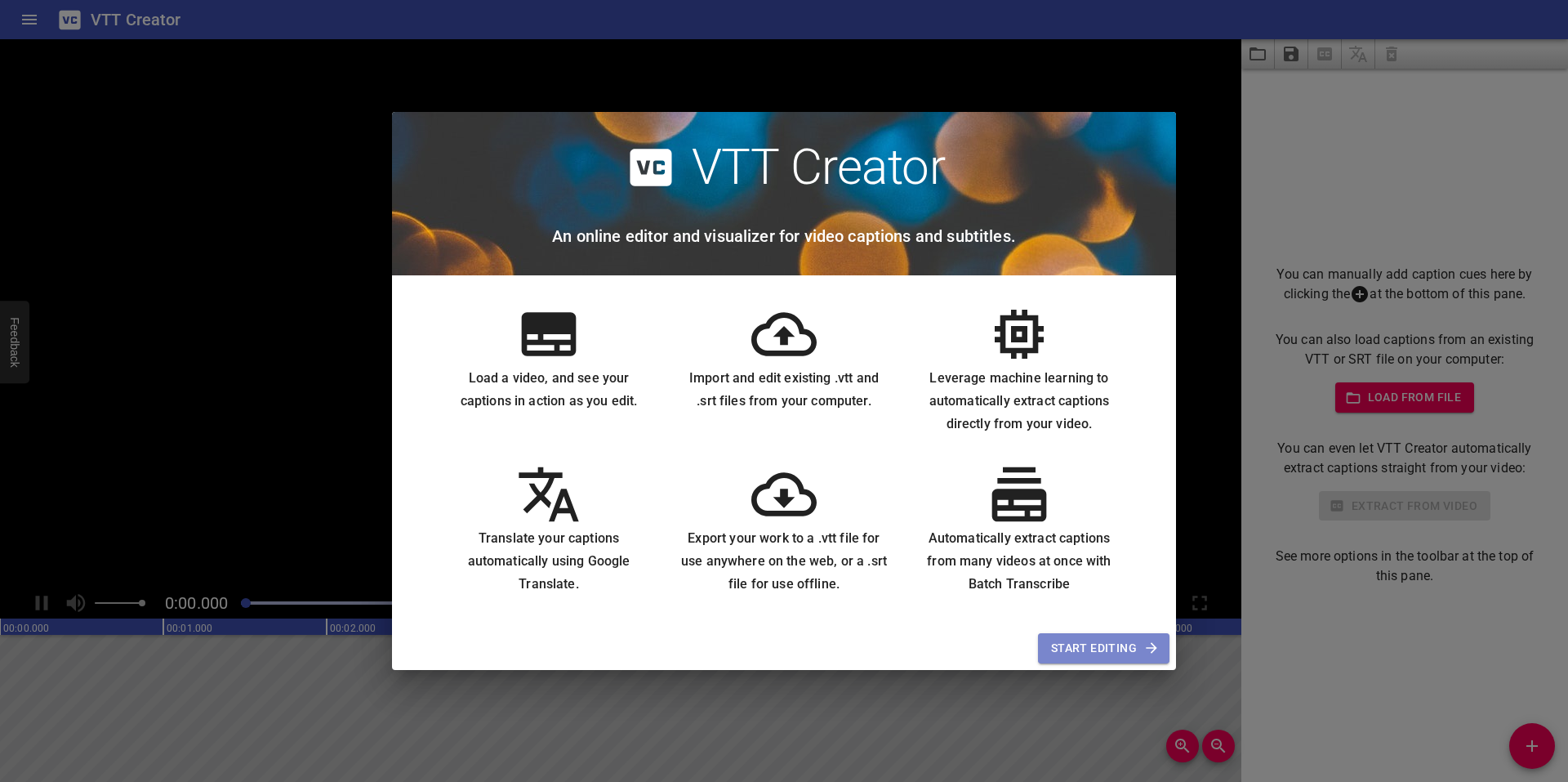
click at [1088, 648] on span "Start Editing" at bounding box center [1104, 648] width 105 height 20
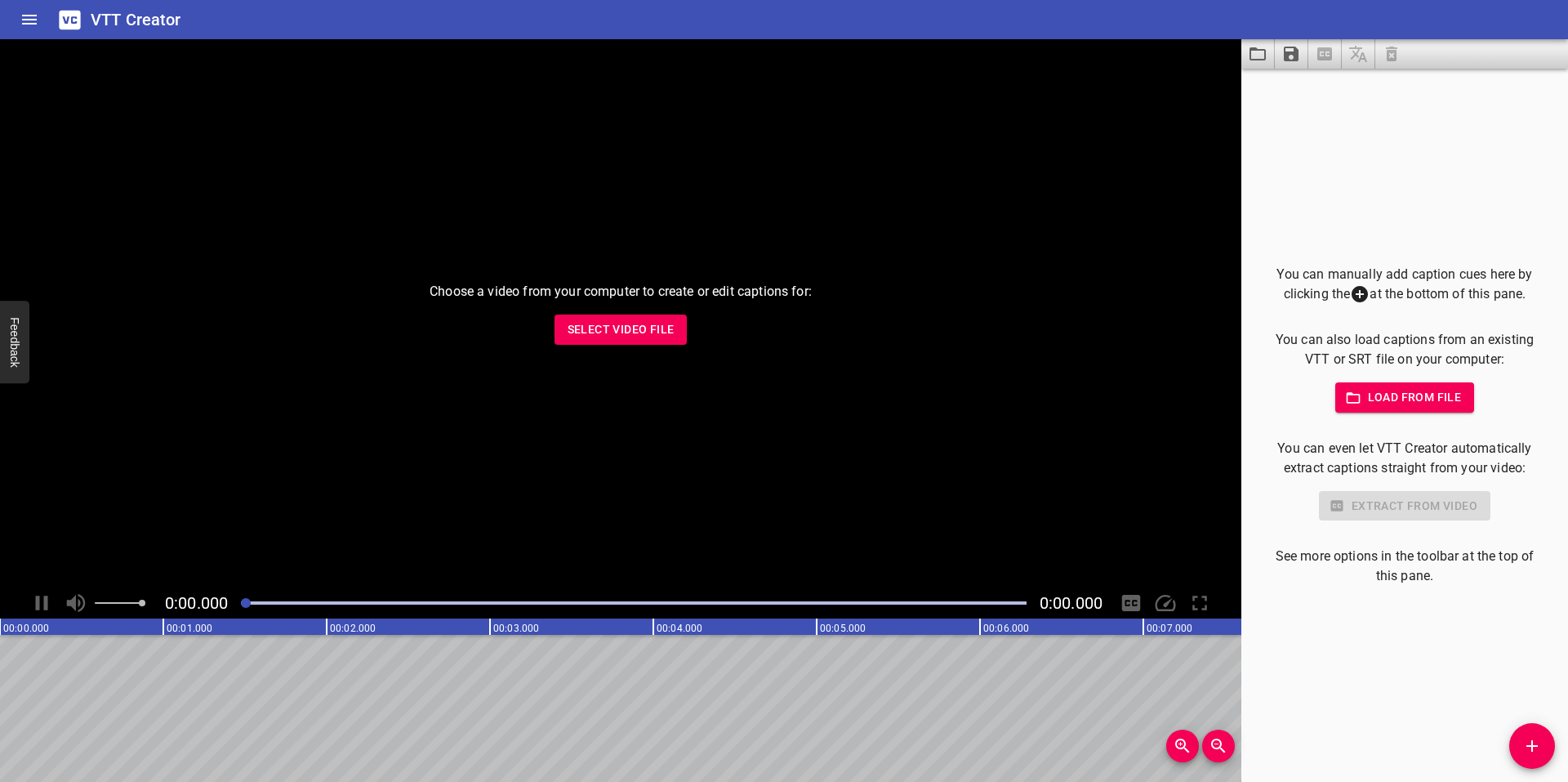
click at [621, 326] on span "Select Video File" at bounding box center [621, 330] width 107 height 20
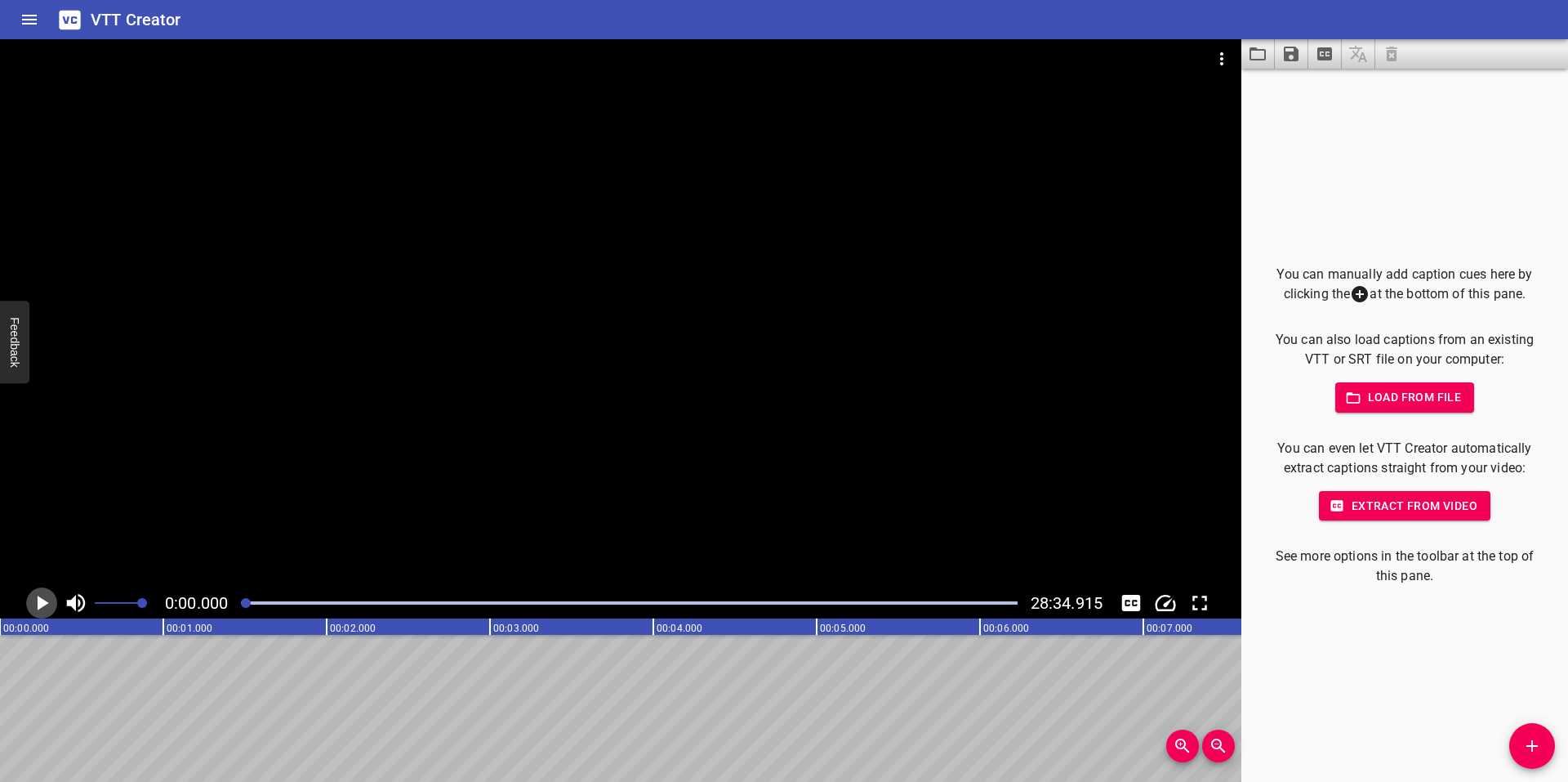
click at [40, 604] on icon "Play/Pause" at bounding box center [43, 603] width 11 height 15
click at [40, 604] on icon "Play/Pause" at bounding box center [41, 602] width 25 height 25
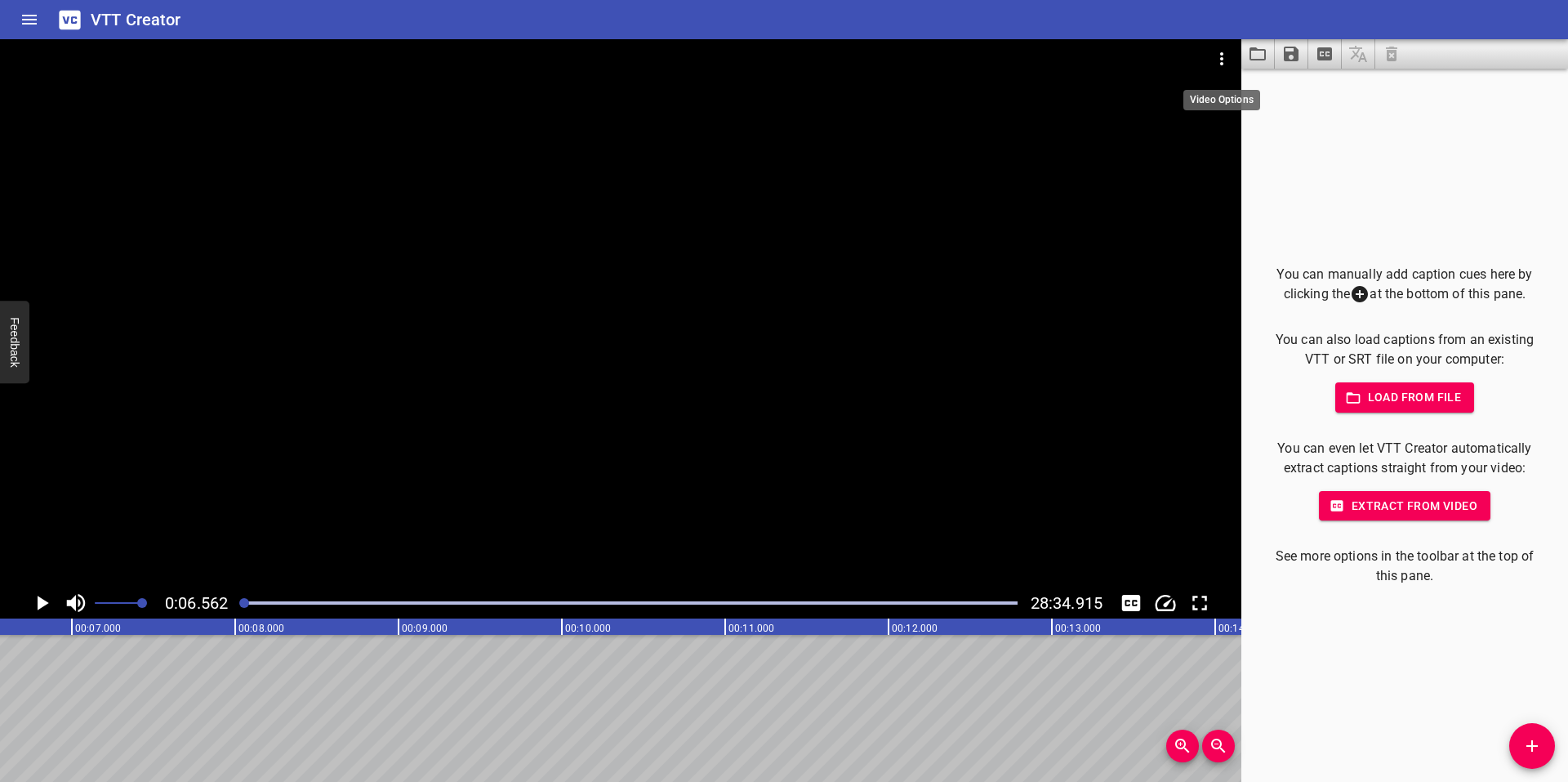
click at [1219, 57] on icon "Video Options" at bounding box center [1221, 58] width 19 height 19
click at [1318, 106] on div at bounding box center [784, 391] width 1568 height 782
click at [31, 17] on icon "Home" at bounding box center [29, 19] width 15 height 10
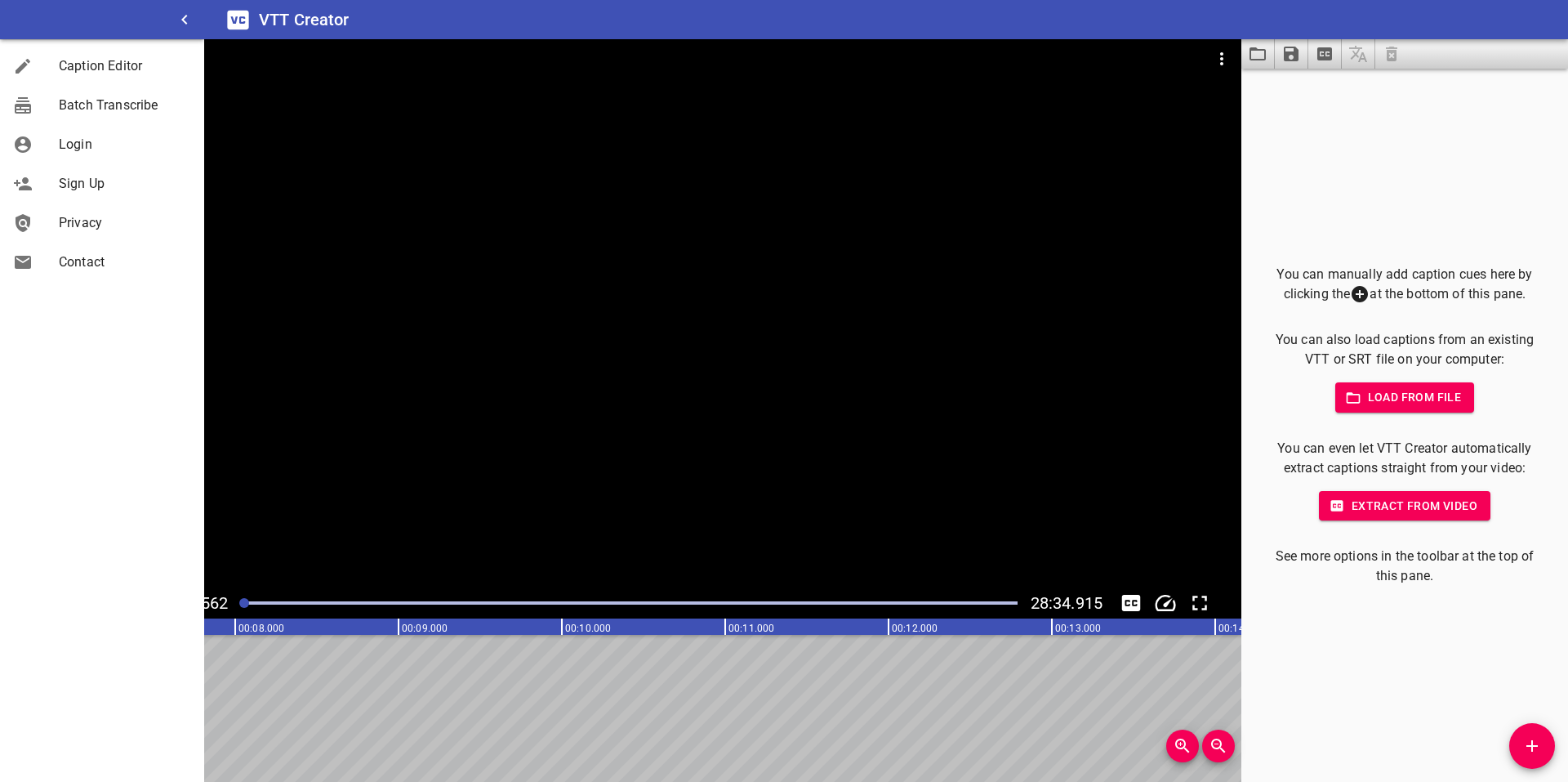
click at [87, 14] on div at bounding box center [102, 19] width 204 height 40
click at [187, 18] on icon "button" at bounding box center [184, 19] width 19 height 19
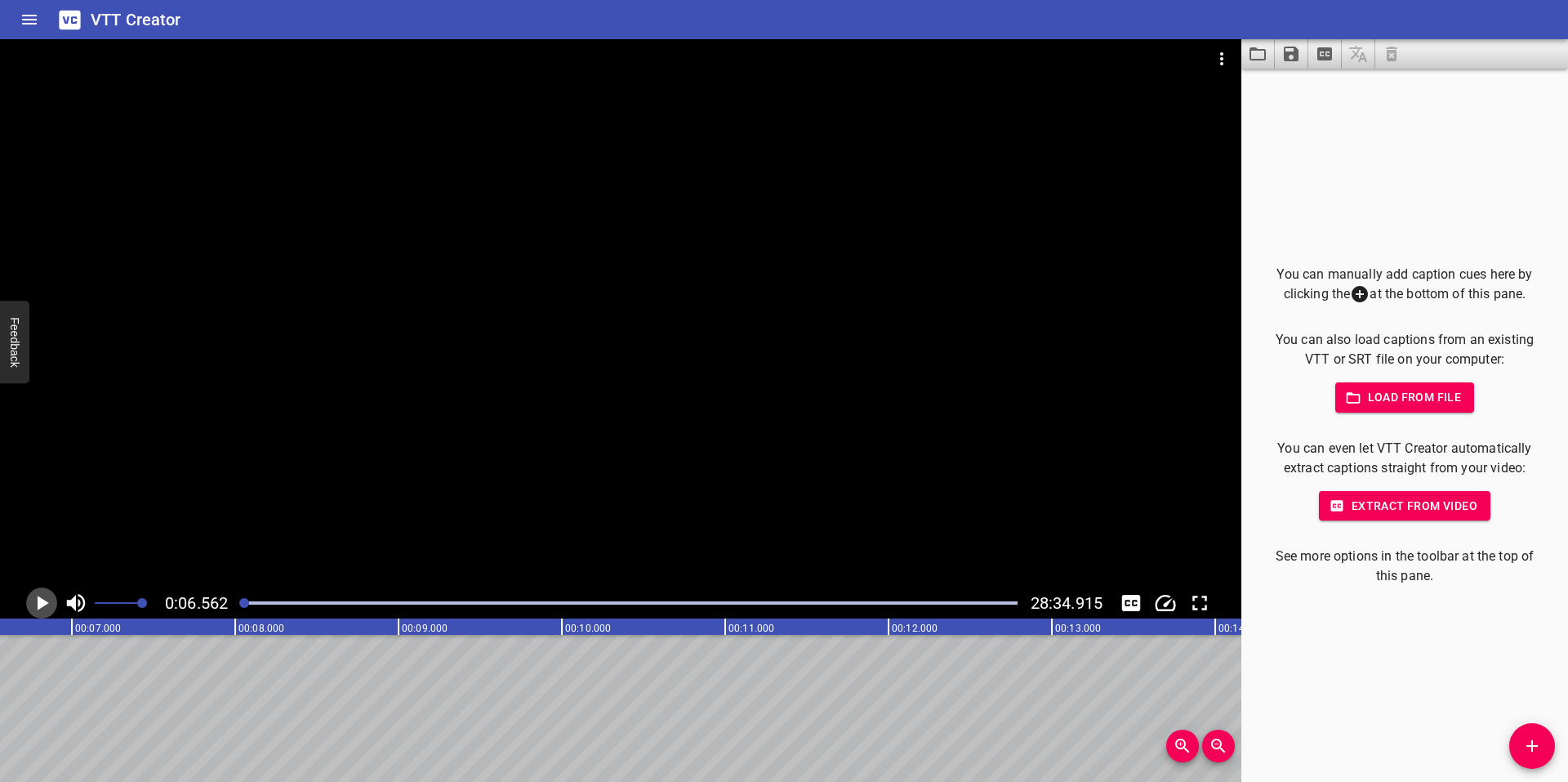
click at [43, 601] on icon "Play/Pause" at bounding box center [43, 603] width 11 height 15
click at [39, 599] on icon "Play/Pause" at bounding box center [41, 603] width 12 height 15
click at [1376, 502] on span "Extract from video" at bounding box center [1405, 506] width 145 height 20
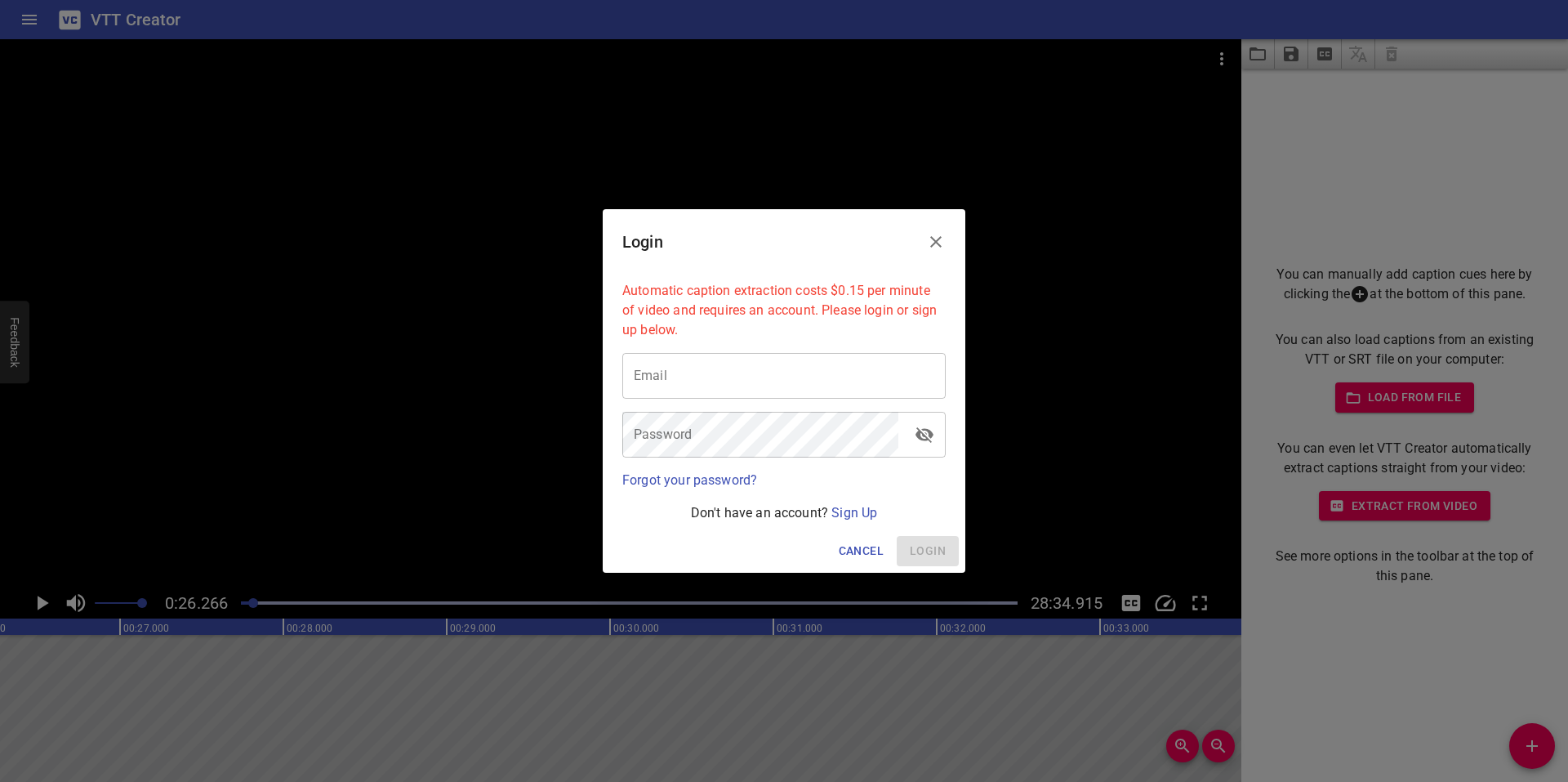
click at [936, 243] on icon "Close" at bounding box center [935, 241] width 19 height 19
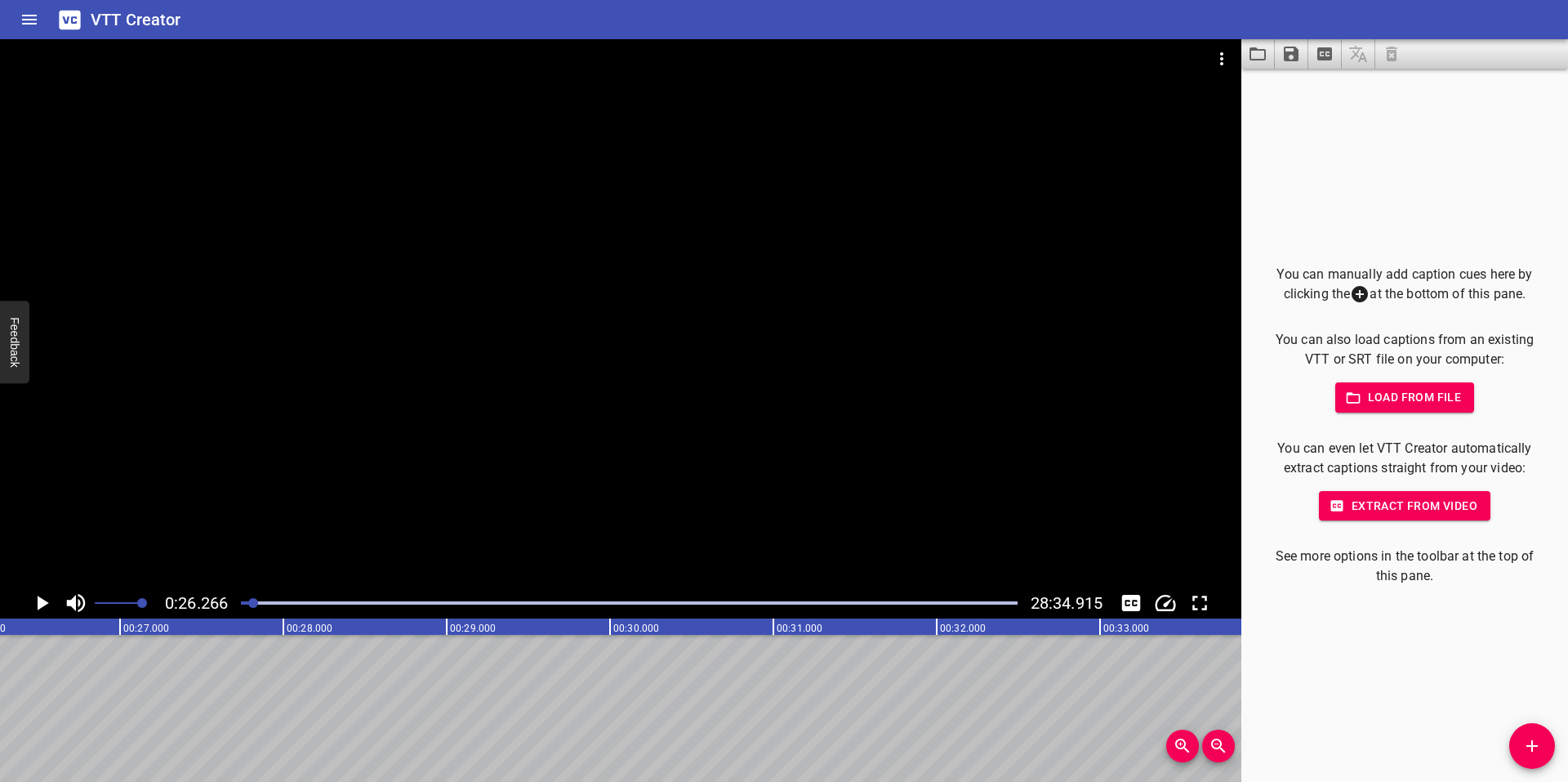
click at [1420, 392] on span "Load from file" at bounding box center [1405, 397] width 113 height 20
drag, startPoint x: 253, startPoint y: 604, endPoint x: 226, endPoint y: 604, distance: 27.0
click at [229, 604] on div "0:00.000 28:34.915" at bounding box center [621, 603] width 1241 height 31
click at [36, 596] on icon "Play/Pause" at bounding box center [41, 602] width 25 height 25
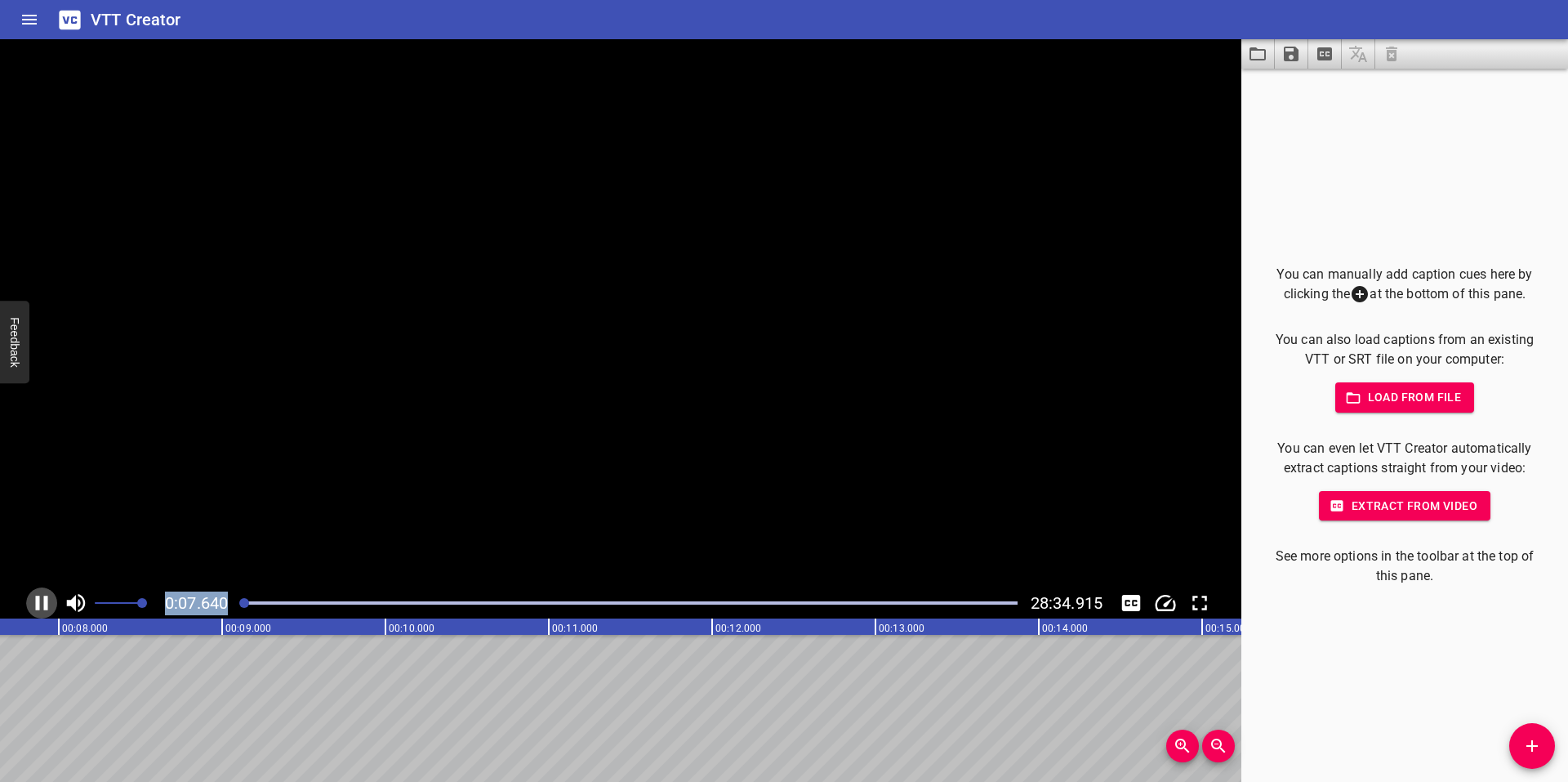
click at [41, 602] on icon "Play/Pause" at bounding box center [41, 602] width 25 height 25
click at [1532, 741] on icon "Add Cue" at bounding box center [1532, 746] width 11 height 11
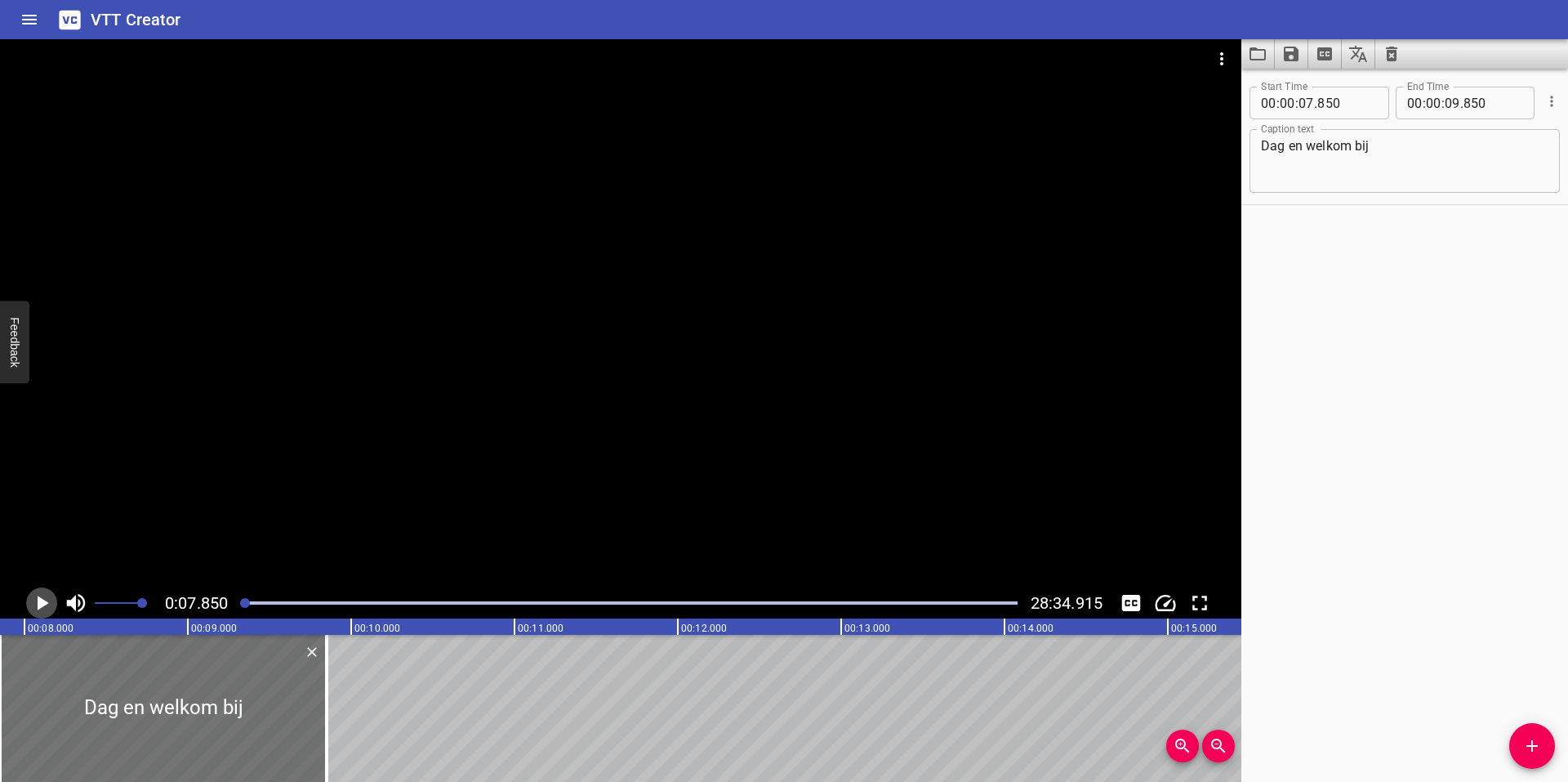
click at [40, 607] on icon "Play/Pause" at bounding box center [43, 603] width 11 height 15
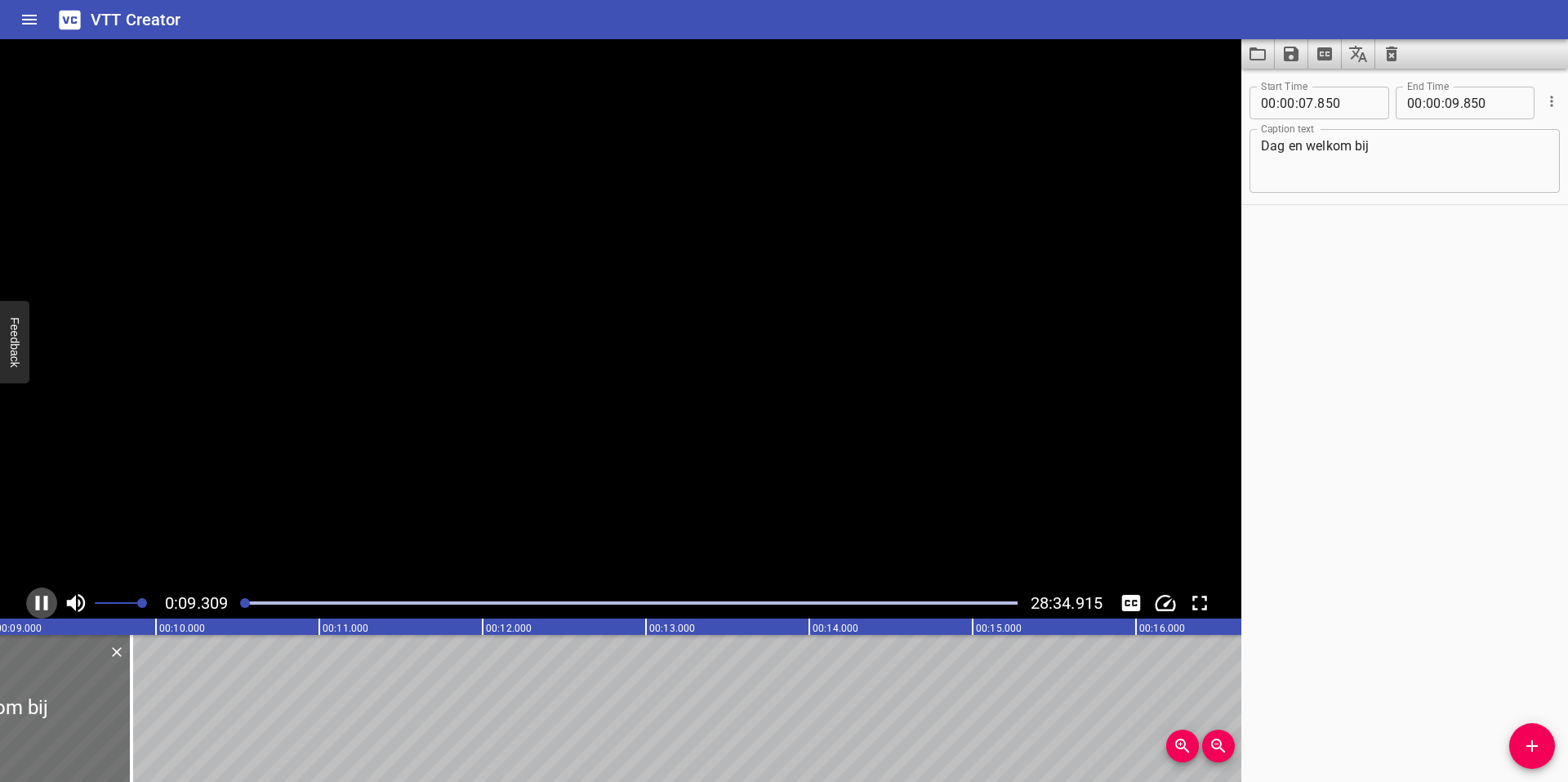
click at [40, 607] on icon "Play/Pause" at bounding box center [41, 603] width 12 height 15
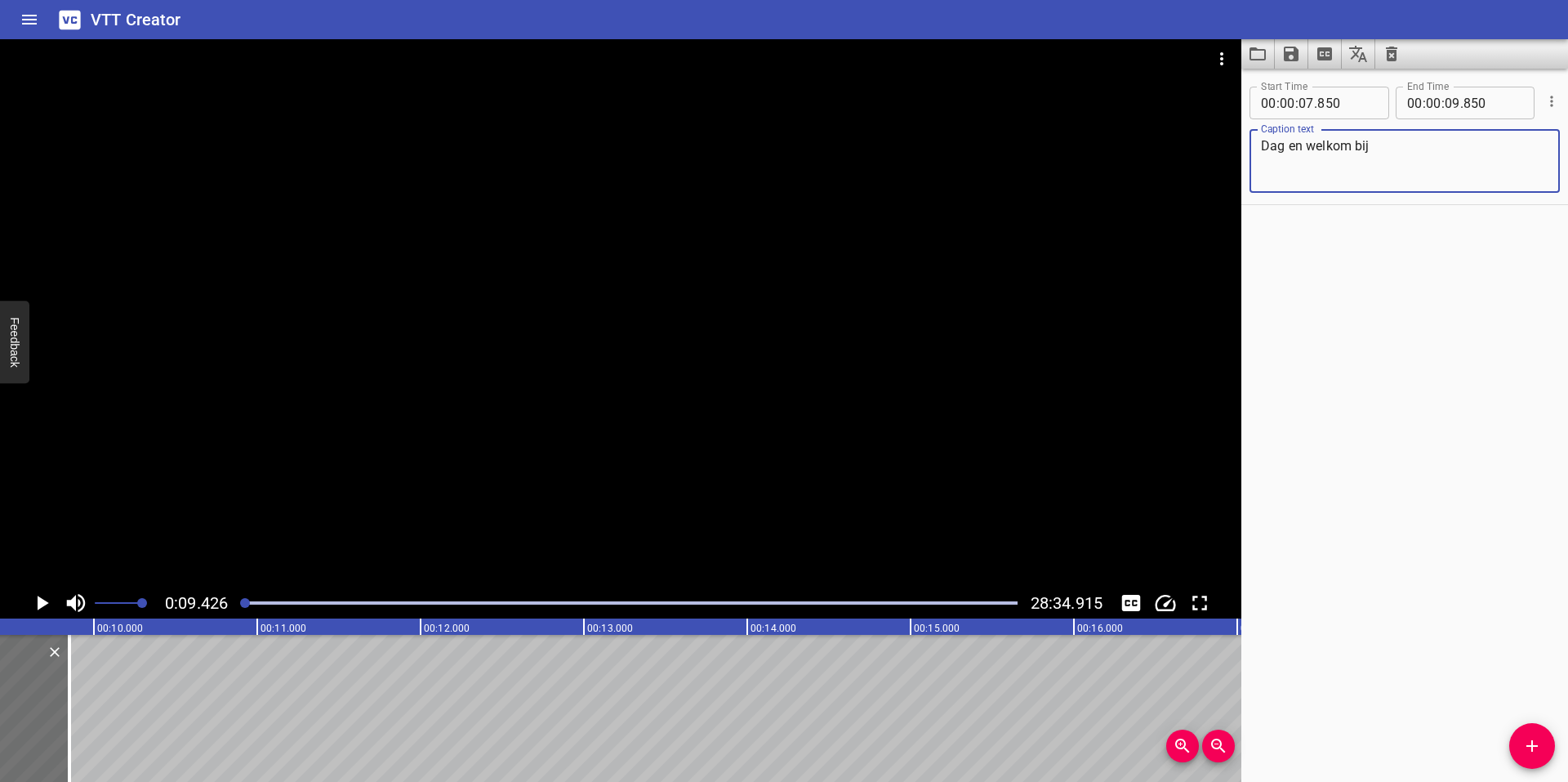
click at [1285, 150] on textarea "Dag en welkom bij" at bounding box center [1405, 161] width 287 height 47
click at [40, 603] on icon "Play/Pause" at bounding box center [43, 603] width 11 height 15
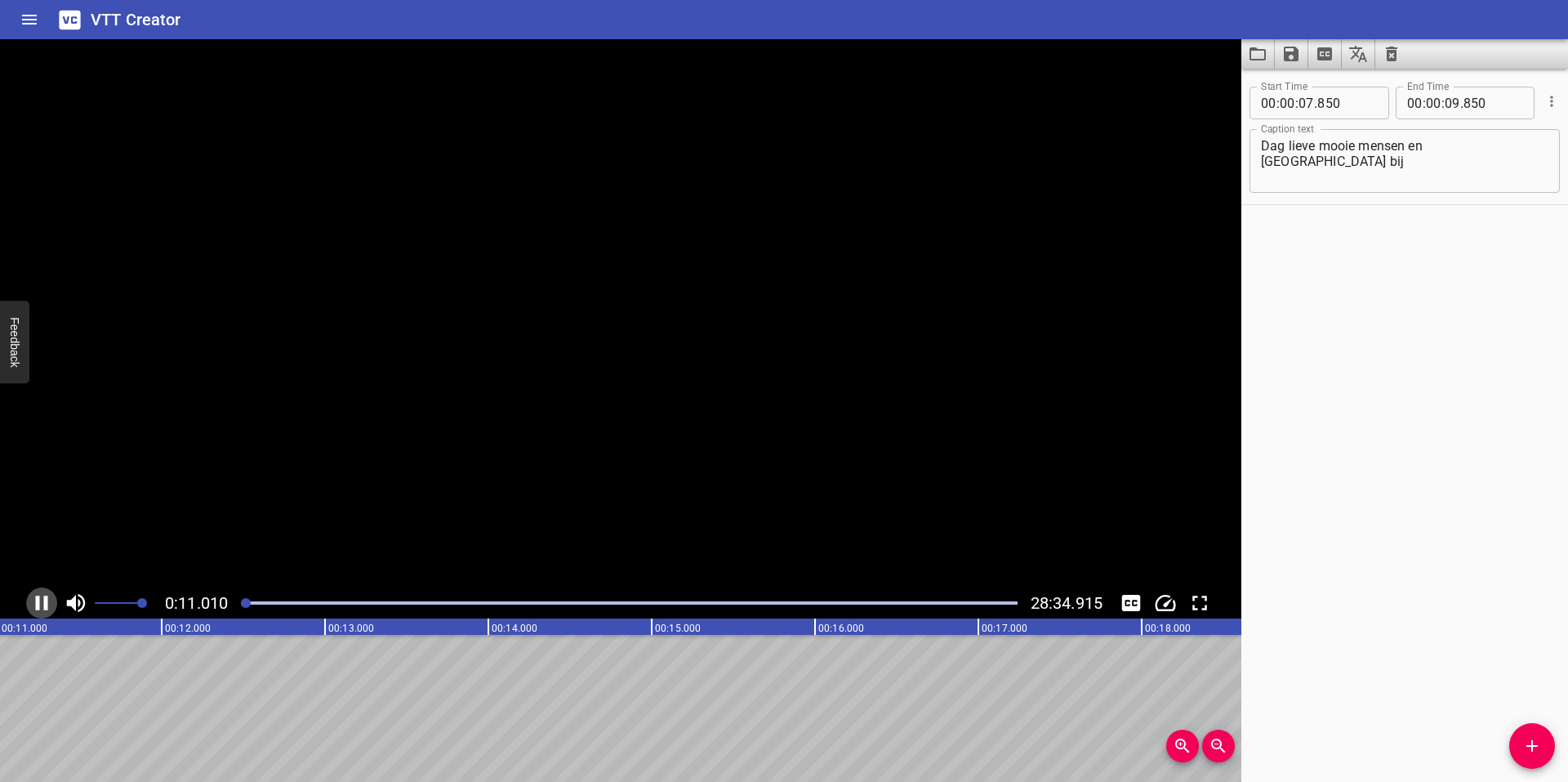
click at [40, 603] on icon "Play/Pause" at bounding box center [41, 603] width 12 height 15
click at [1503, 153] on textarea "Dag lieve mooie mensen en [GEOGRAPHIC_DATA] bij" at bounding box center [1405, 161] width 287 height 47
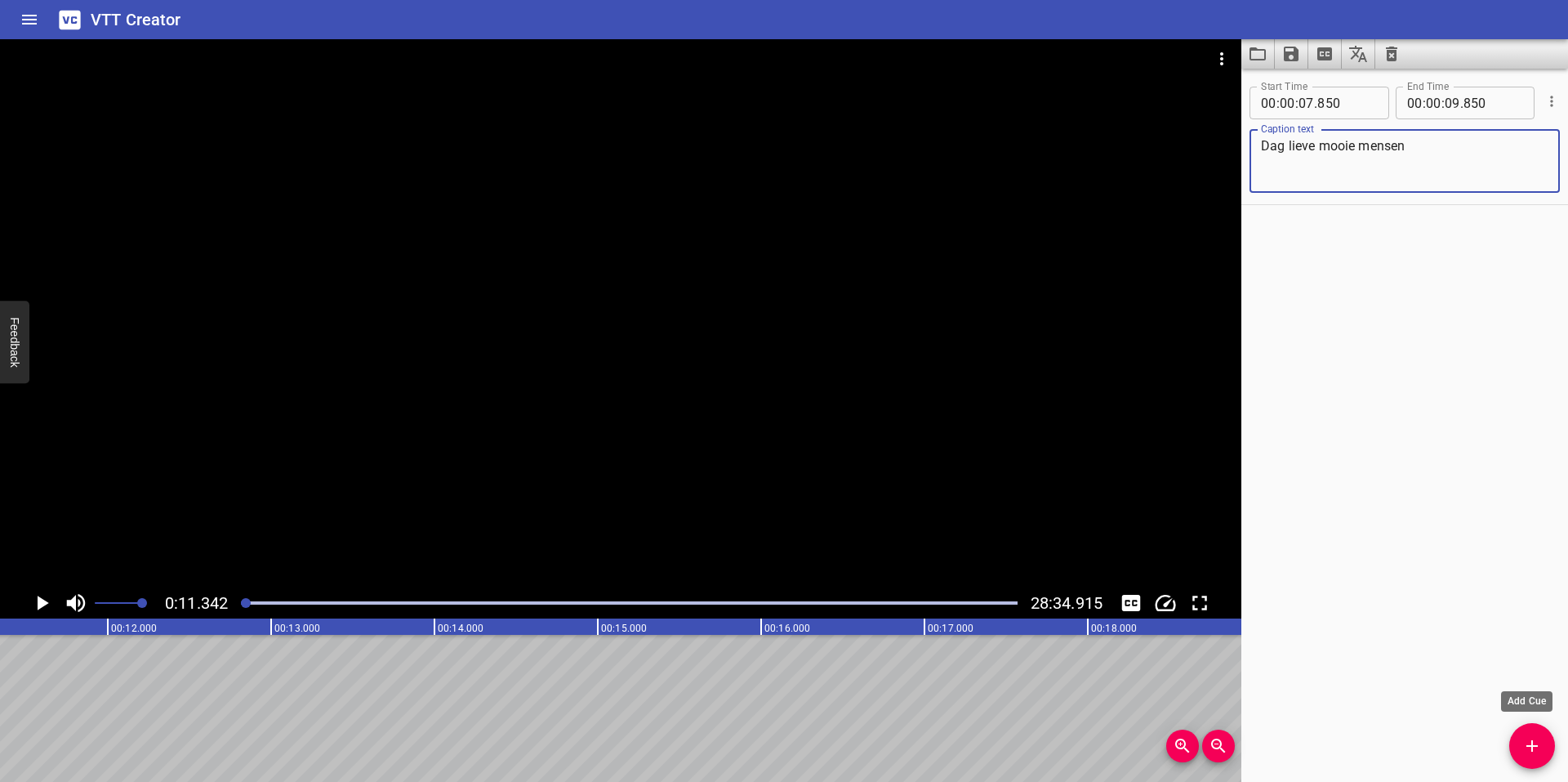
type textarea "Dag lieve mooie mensen"
click at [1538, 735] on button "Add Cue" at bounding box center [1532, 746] width 46 height 46
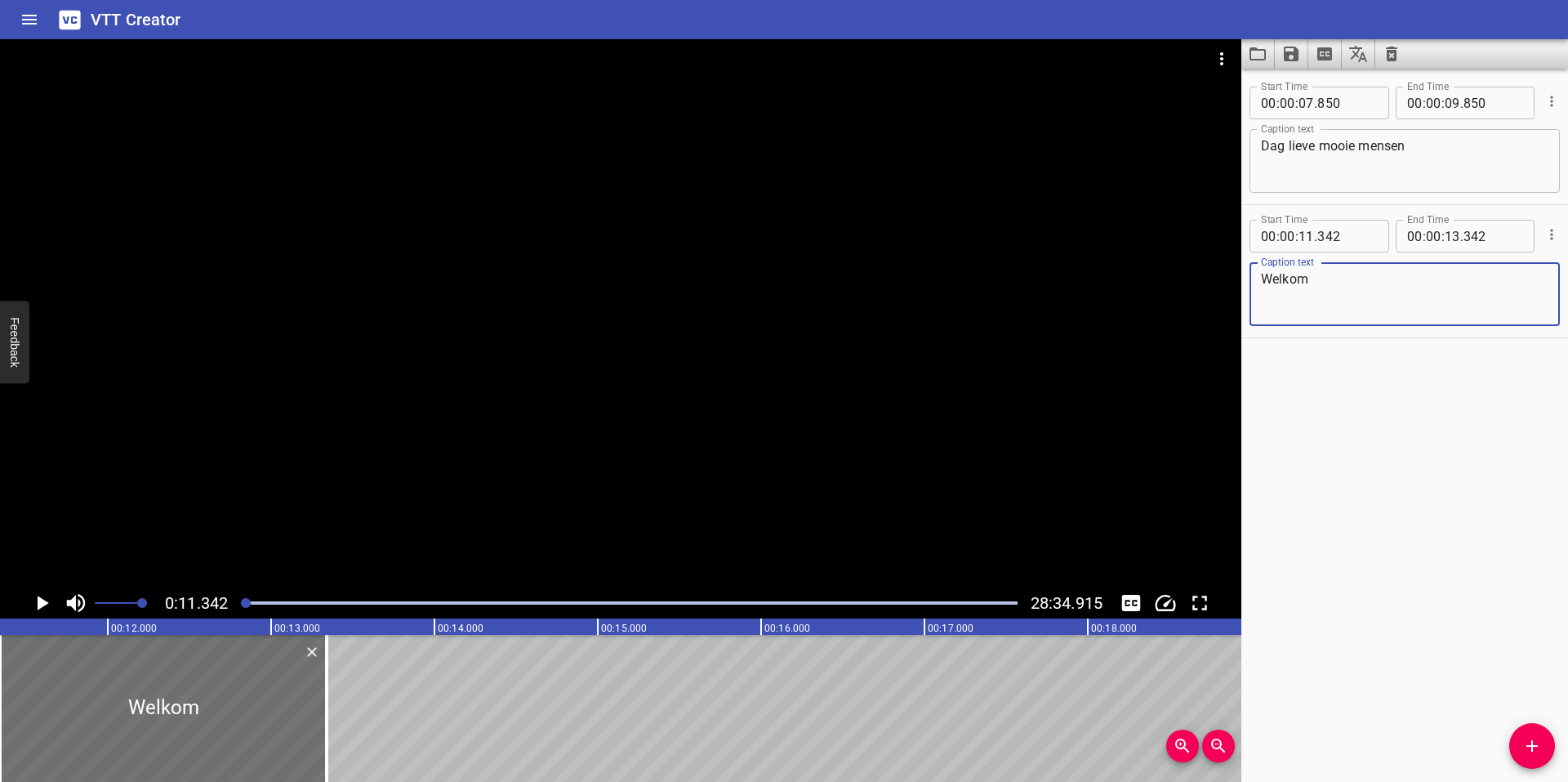
type textarea "Welkom"
click at [41, 600] on icon "Play/Pause" at bounding box center [43, 603] width 11 height 15
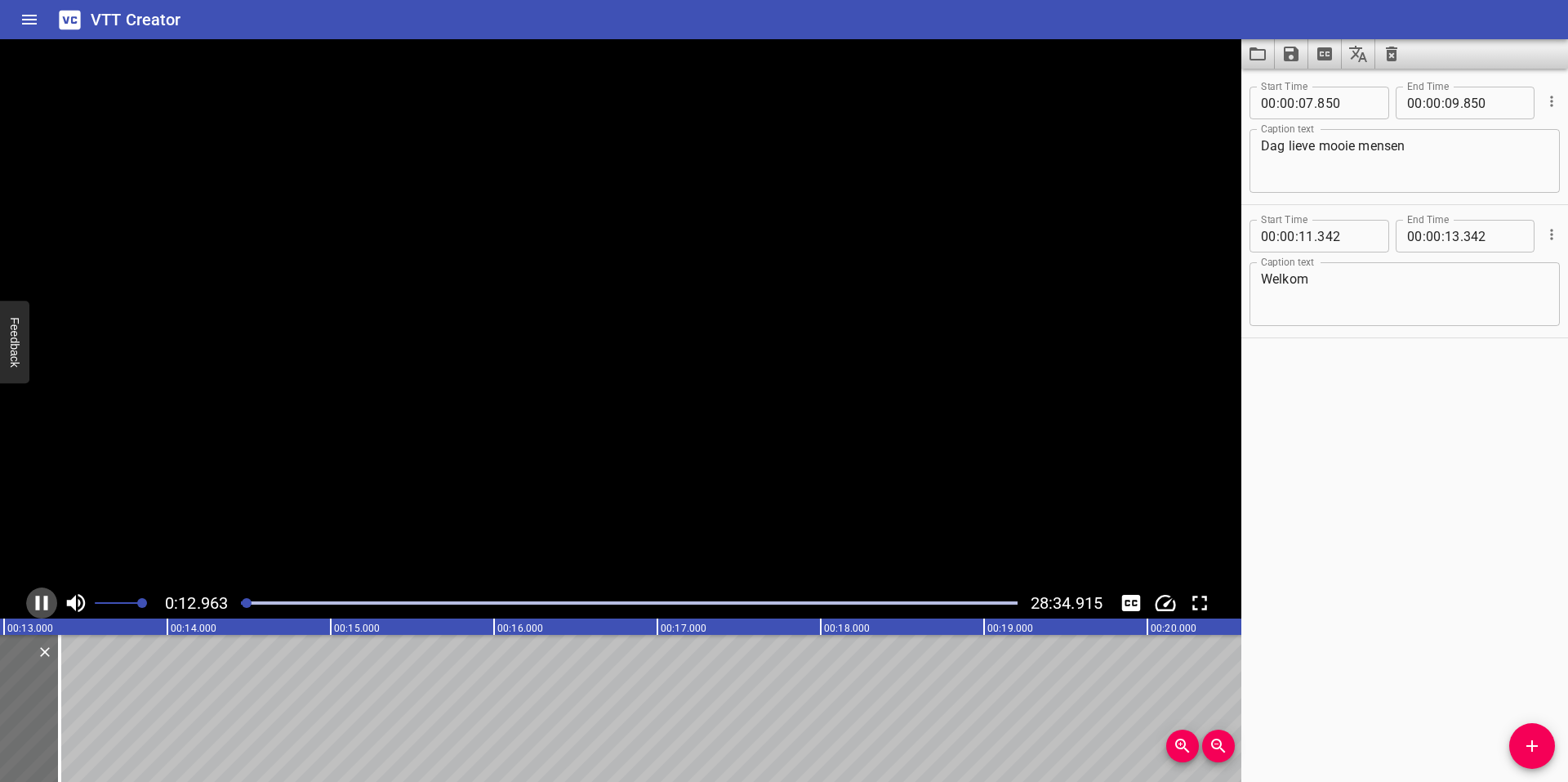
click at [41, 600] on icon "Play/Pause" at bounding box center [41, 602] width 25 height 25
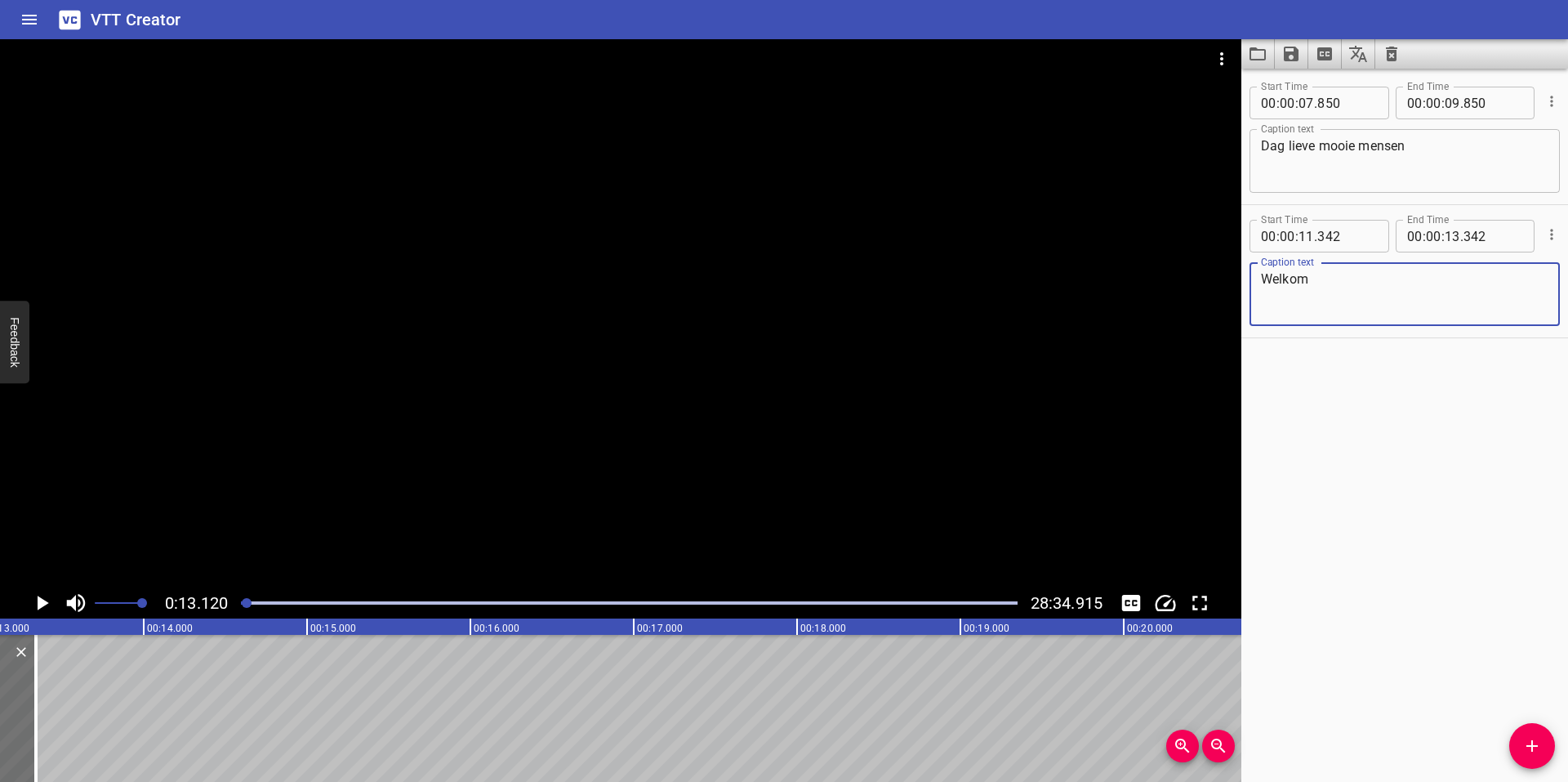
click at [1364, 286] on textarea "Welkom" at bounding box center [1405, 295] width 287 height 47
type textarea "Welkom bij deze speciale les"
click at [40, 601] on icon "Play/Pause" at bounding box center [43, 603] width 11 height 15
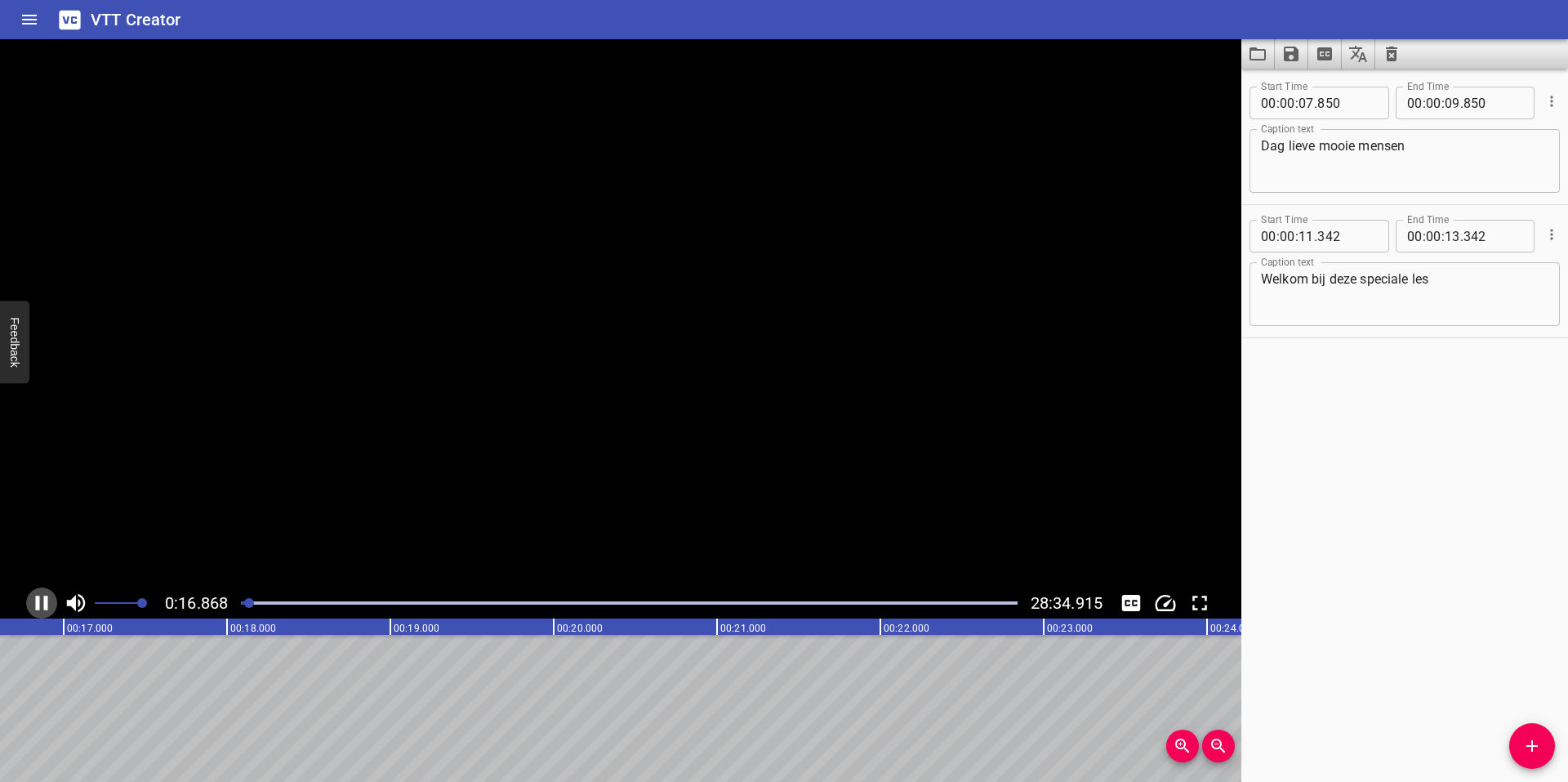
click at [40, 601] on icon "Play/Pause" at bounding box center [41, 603] width 12 height 15
click at [1541, 750] on icon "Add Cue" at bounding box center [1532, 745] width 19 height 19
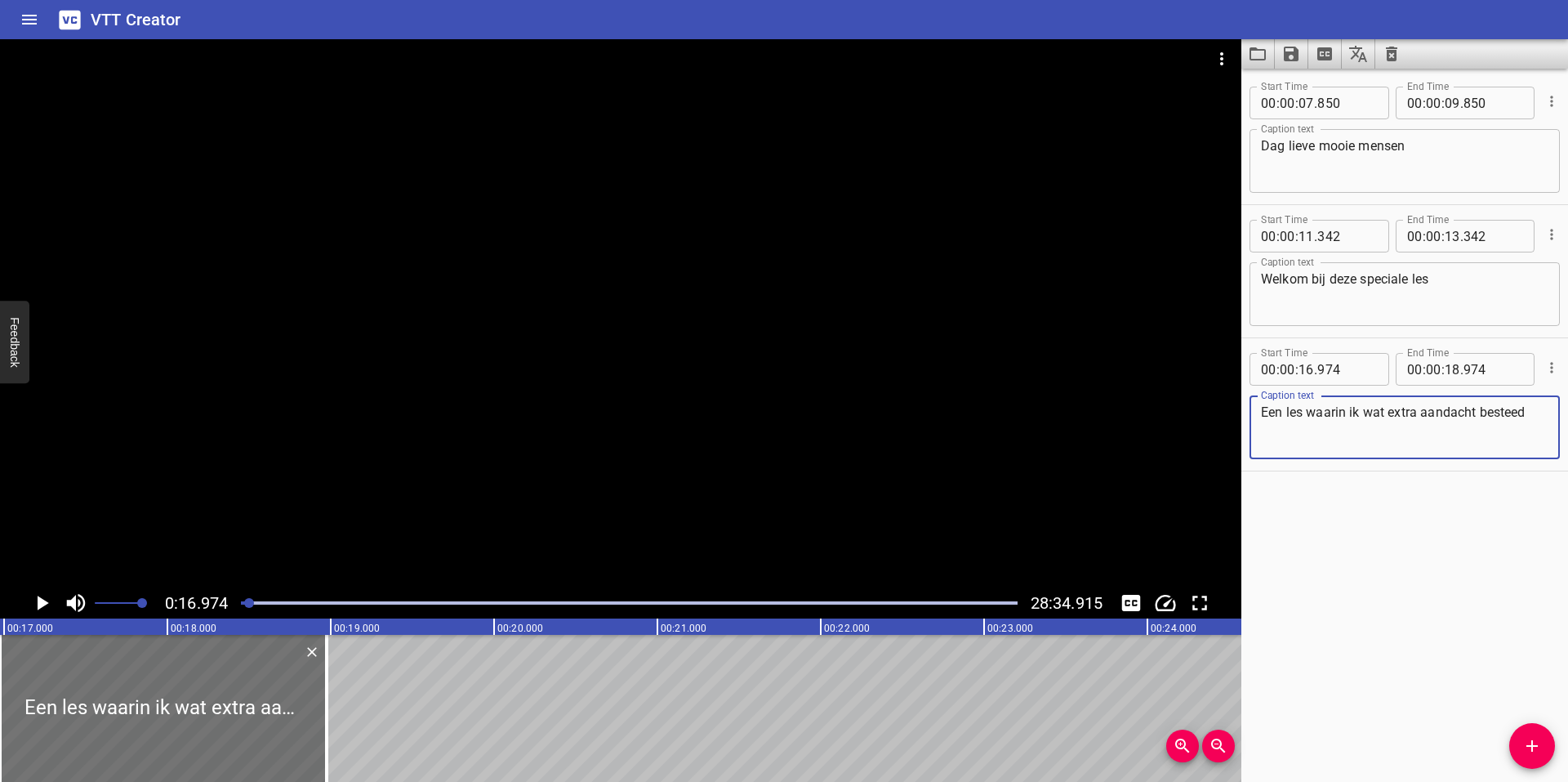
click at [41, 601] on icon "Play/Pause" at bounding box center [43, 603] width 11 height 15
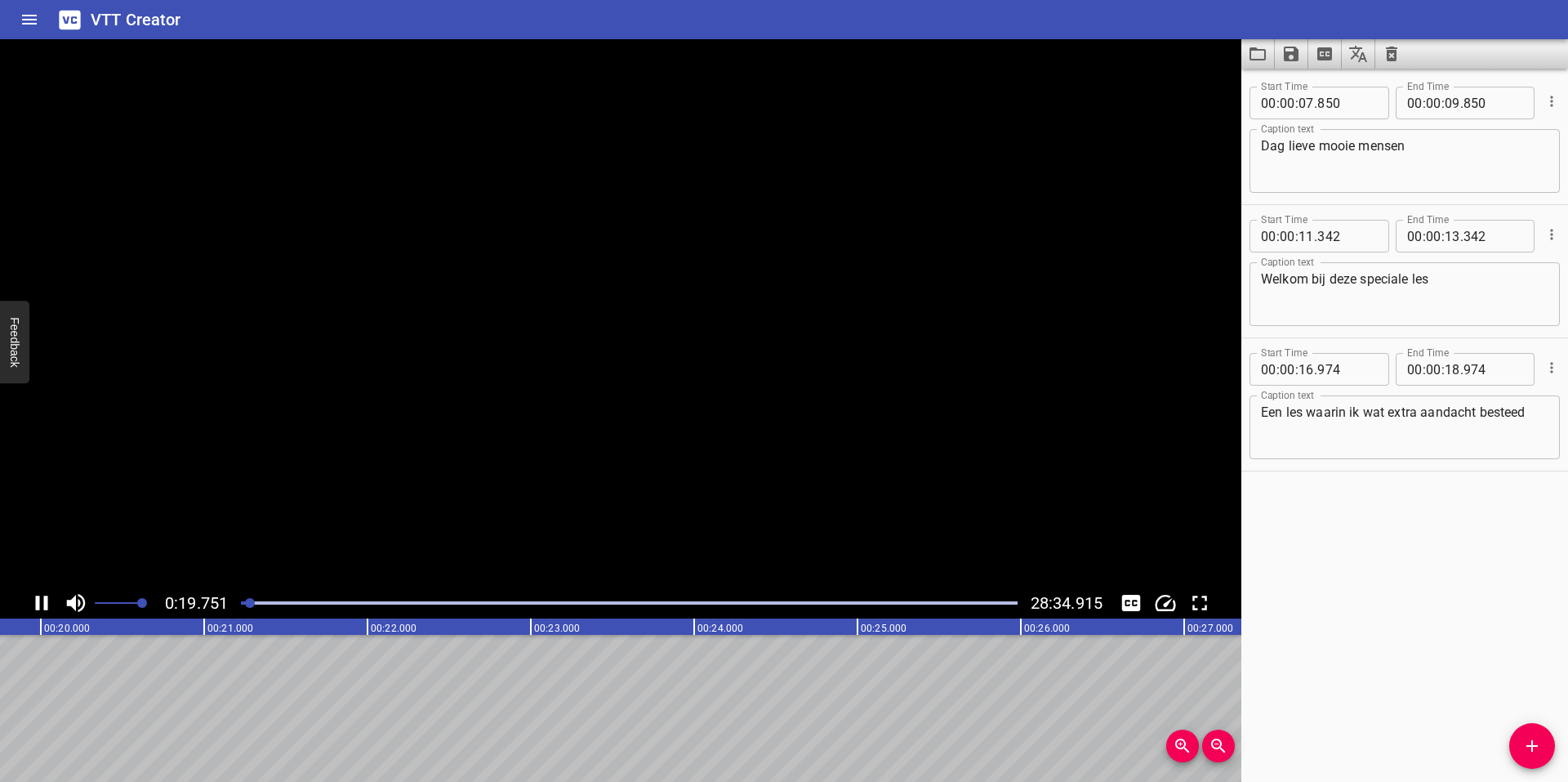
click at [41, 601] on icon "Play/Pause" at bounding box center [41, 602] width 25 height 25
click at [26, 588] on button "Play/Pause" at bounding box center [41, 603] width 31 height 31
click at [1534, 421] on textarea "Een les waarin ik wat extra aandacht besteed" at bounding box center [1405, 427] width 287 height 47
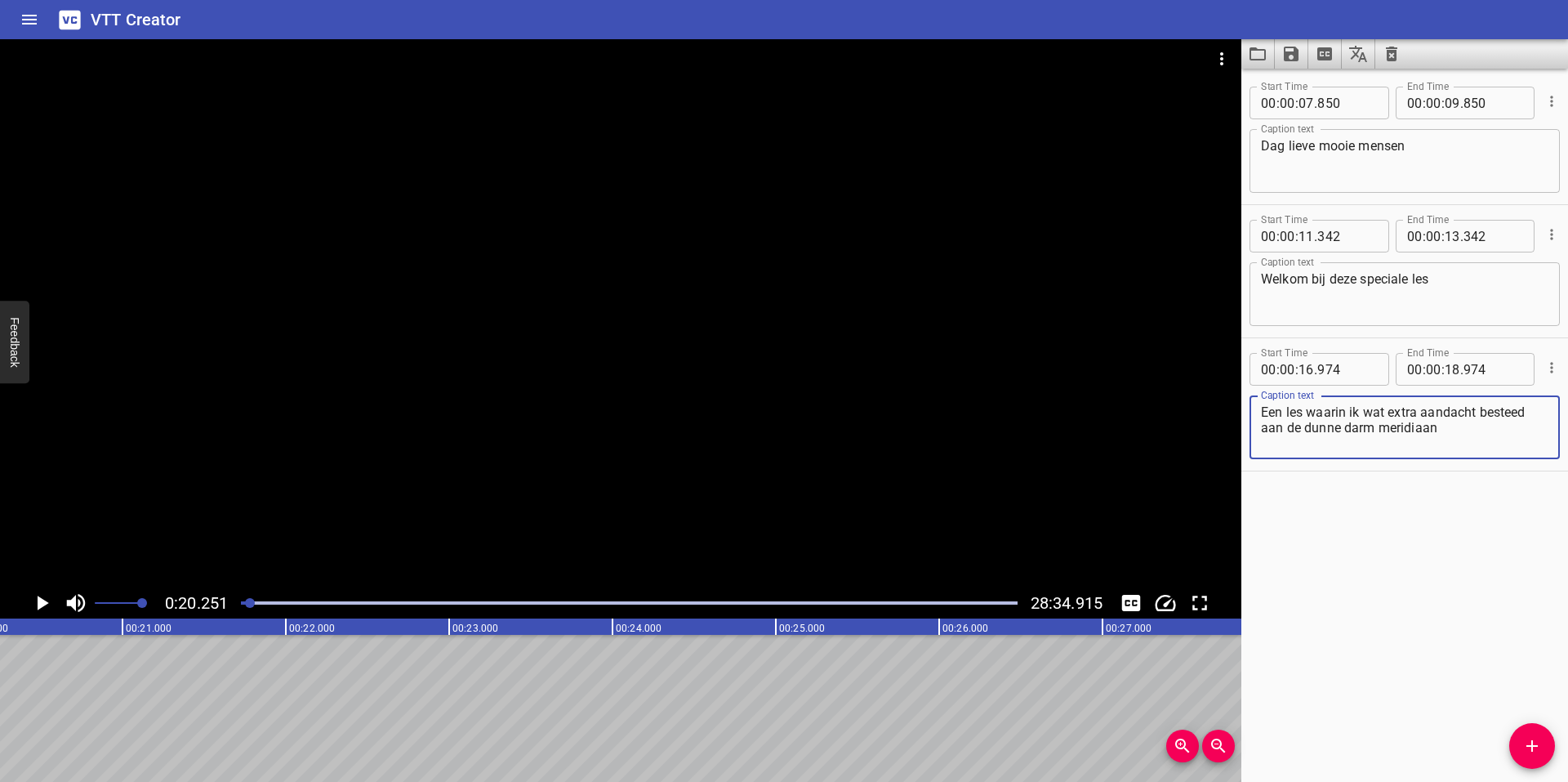
type textarea "Een les waarin ik wat extra aandacht besteed aan de dunne darm meridiaan"
click at [41, 602] on icon "Play/Pause" at bounding box center [43, 603] width 11 height 15
click at [40, 602] on icon "Play/Pause" at bounding box center [41, 602] width 25 height 25
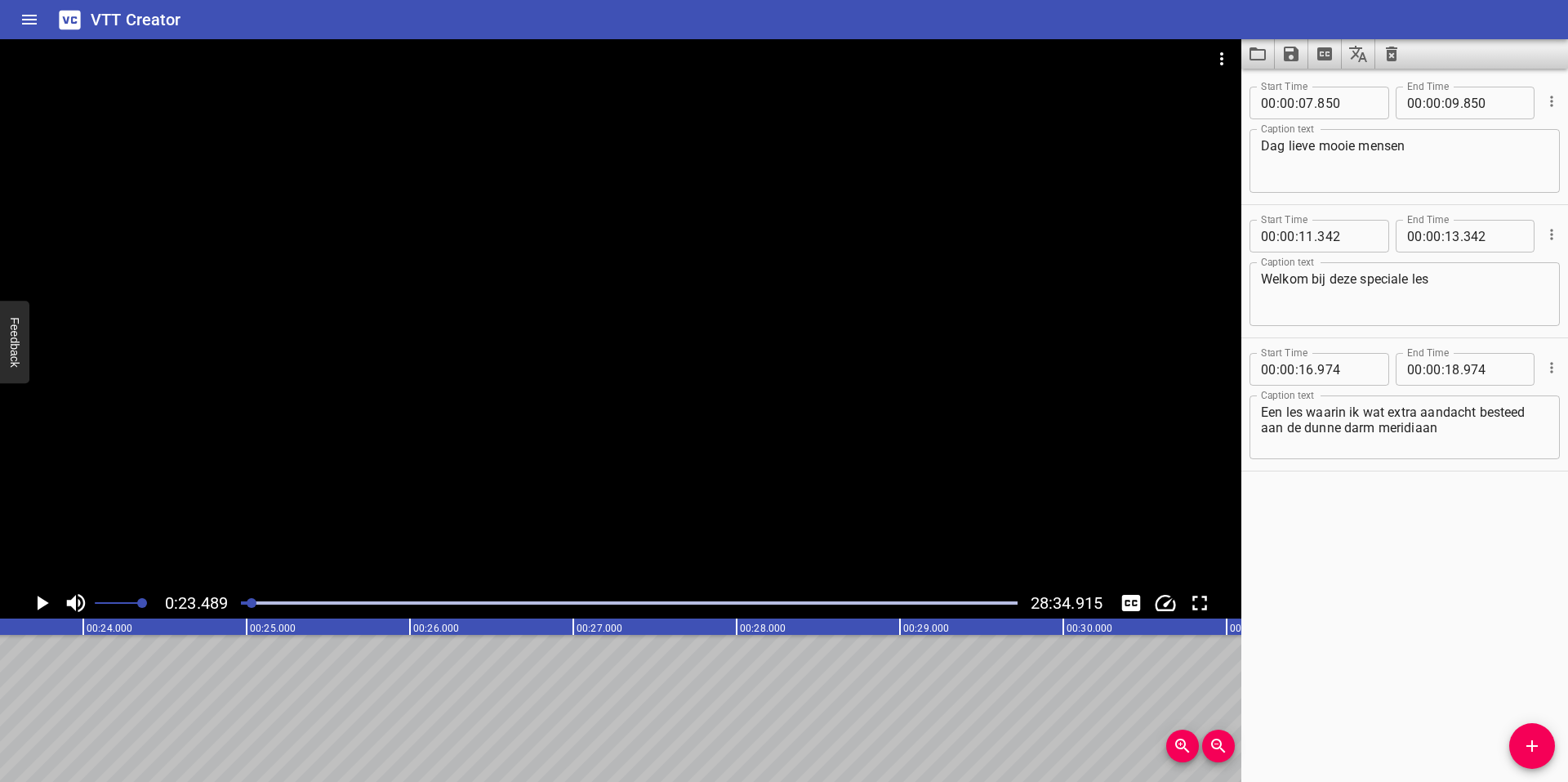
click at [40, 602] on icon "Play/Pause" at bounding box center [43, 603] width 11 height 15
click at [40, 602] on icon "Play/Pause" at bounding box center [41, 602] width 25 height 25
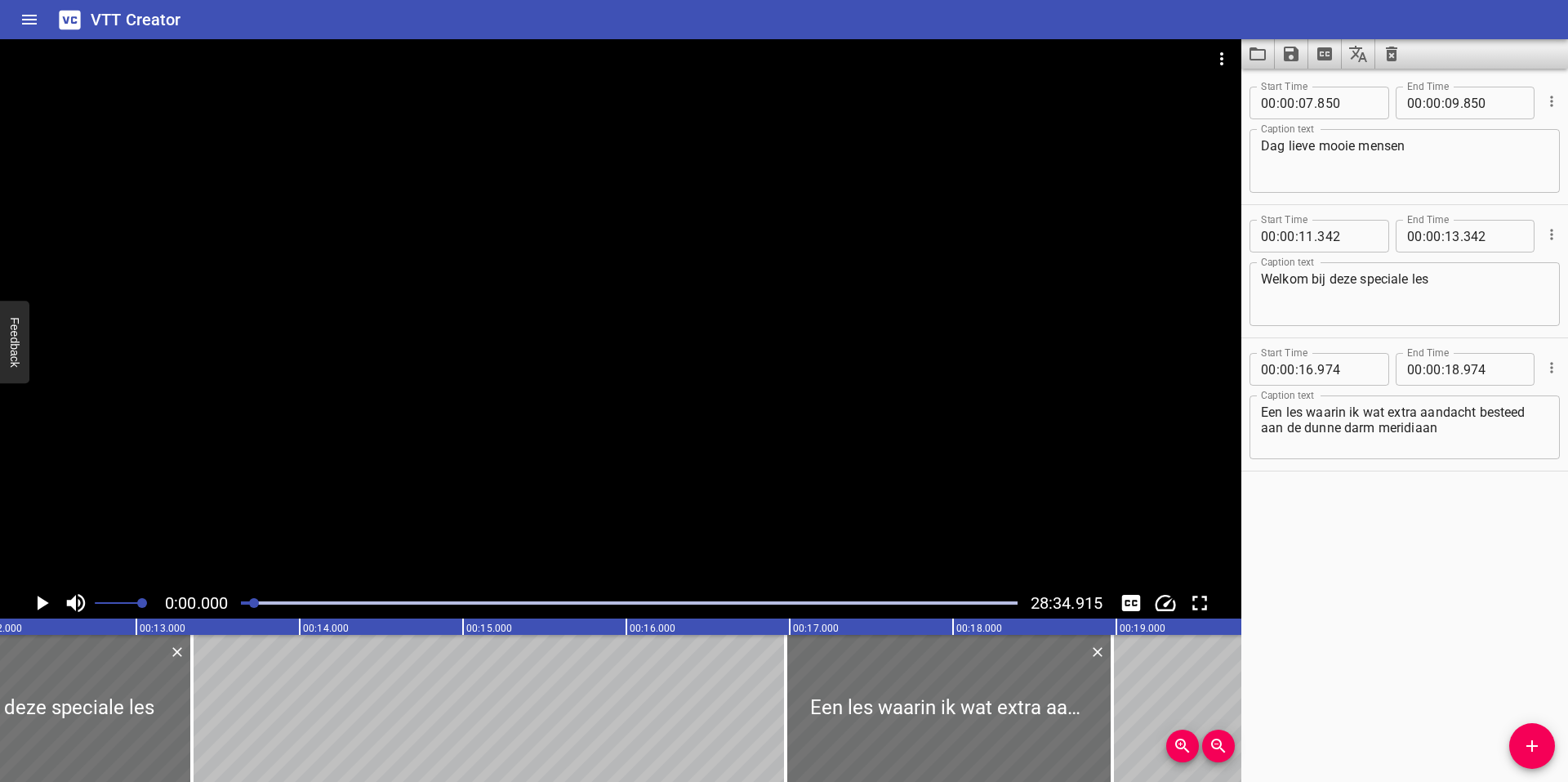
click at [256, 604] on div at bounding box center [254, 602] width 10 height 10
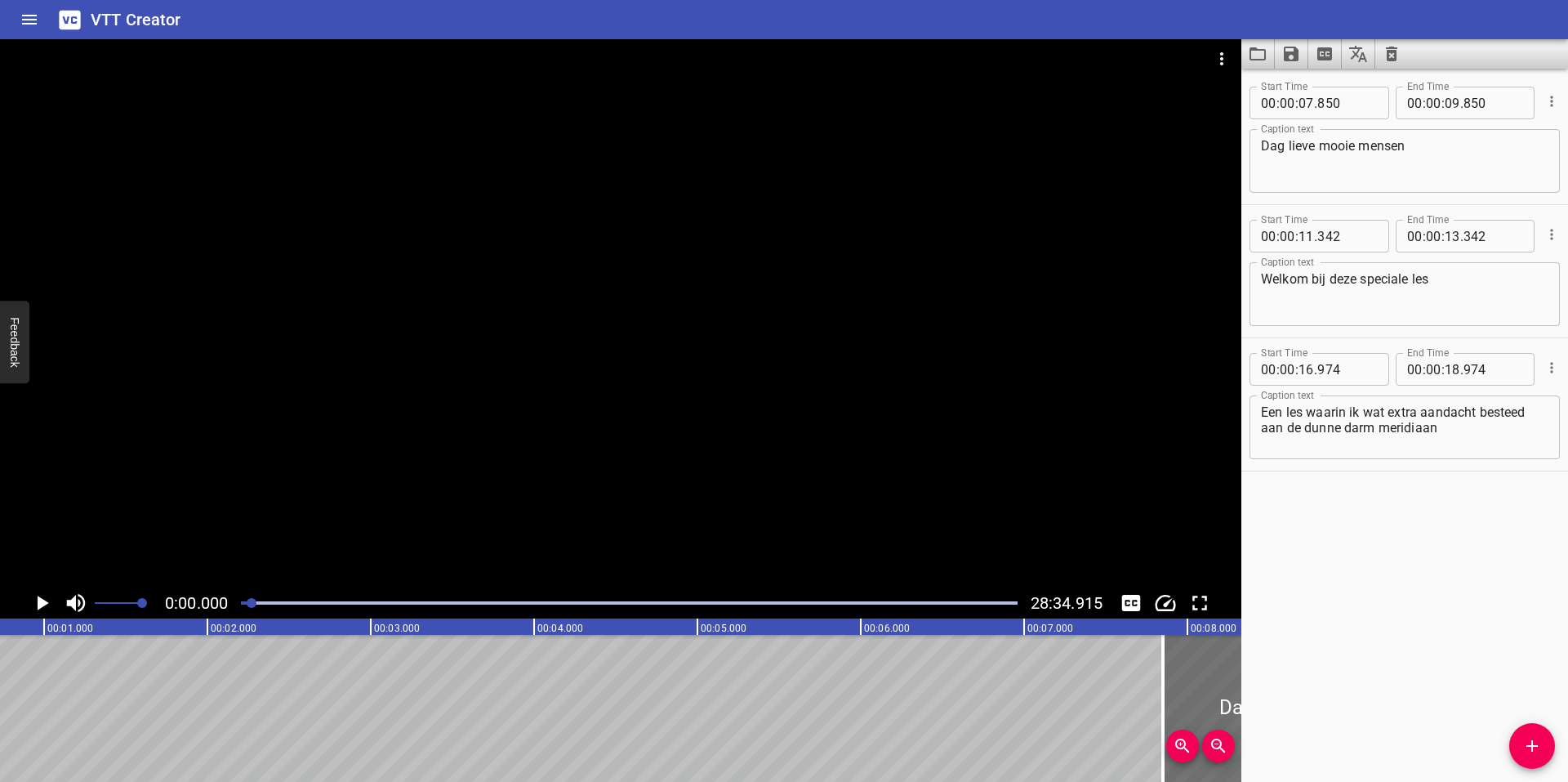
scroll to position [0, 0]
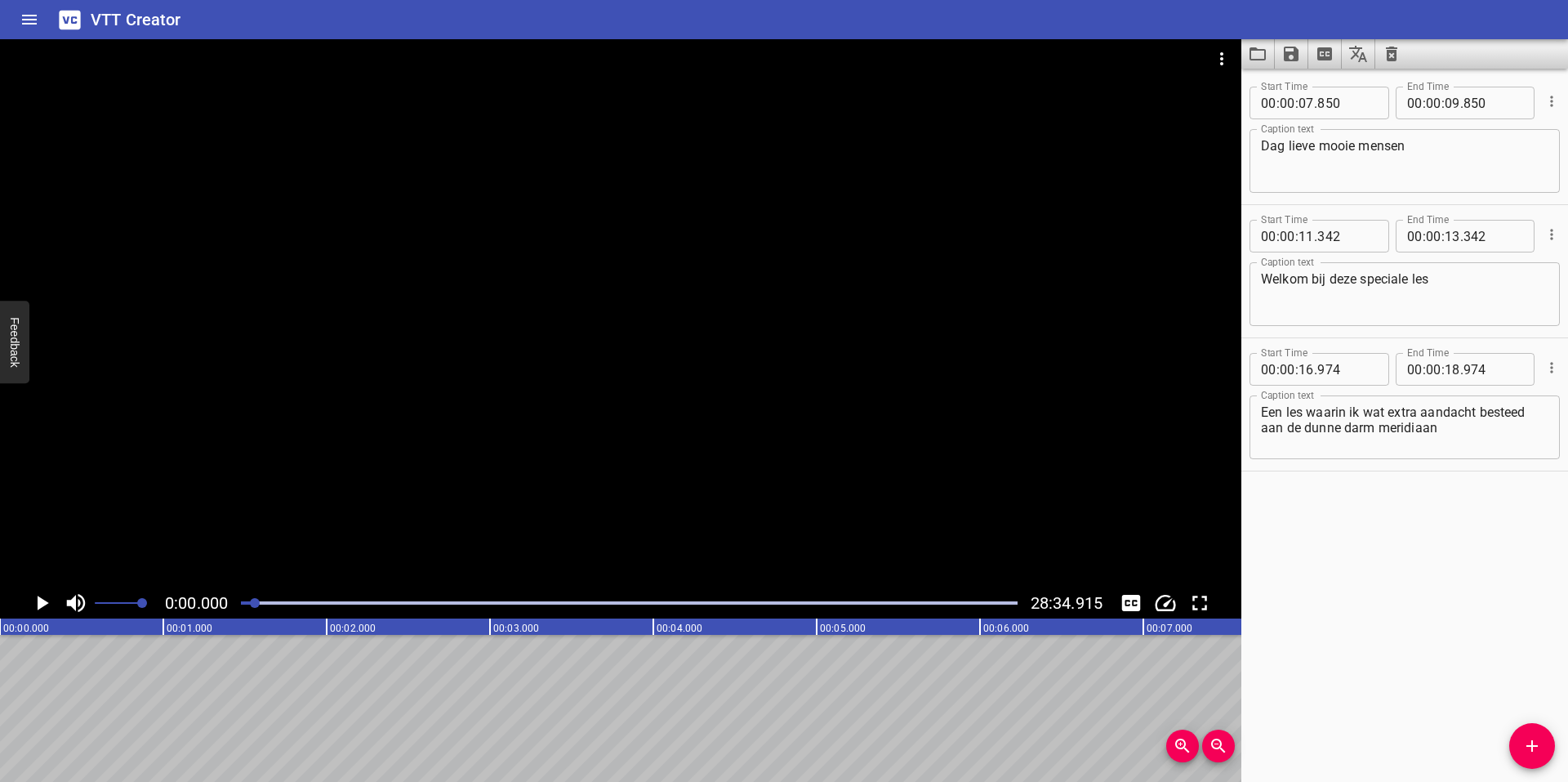
click at [257, 604] on div at bounding box center [254, 602] width 10 height 10
drag, startPoint x: 199, startPoint y: 338, endPoint x: 505, endPoint y: 338, distance: 306.0
click at [505, 338] on div at bounding box center [621, 313] width 1241 height 548
click at [408, 436] on div at bounding box center [621, 313] width 1241 height 548
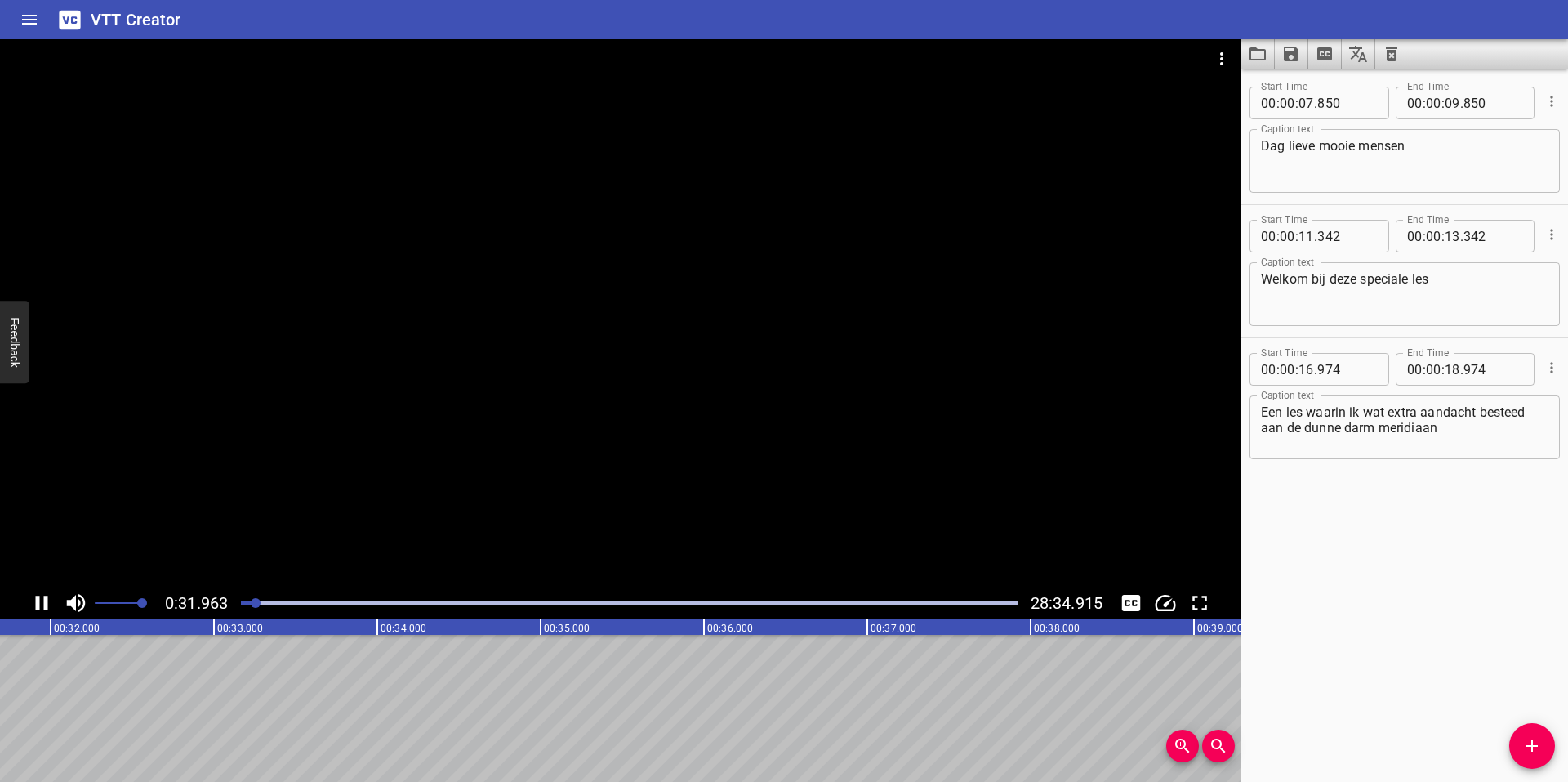
scroll to position [0, 5235]
click at [252, 603] on div at bounding box center [251, 602] width 10 height 10
click at [250, 604] on div at bounding box center [247, 602] width 10 height 10
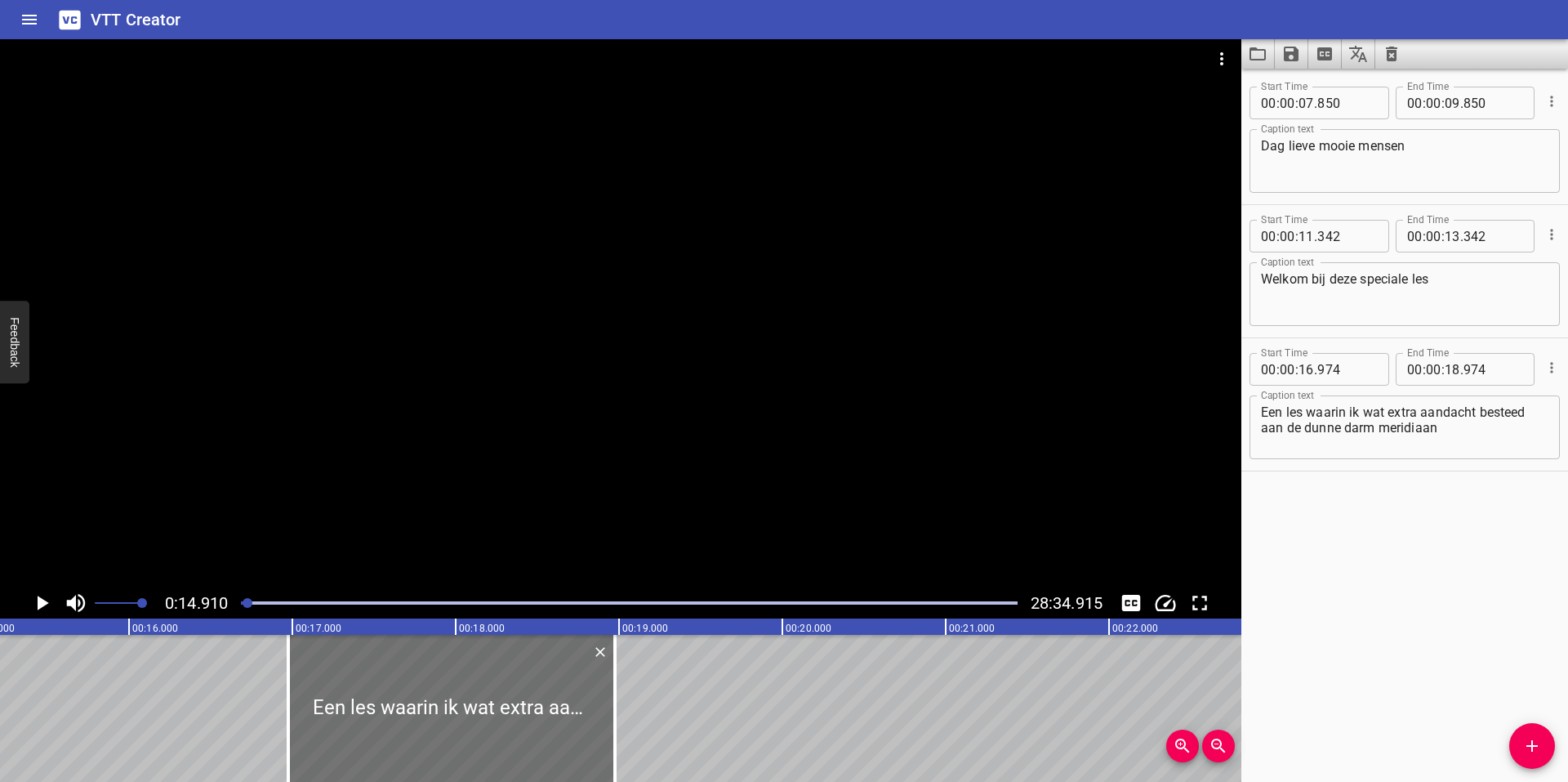
scroll to position [0, 2435]
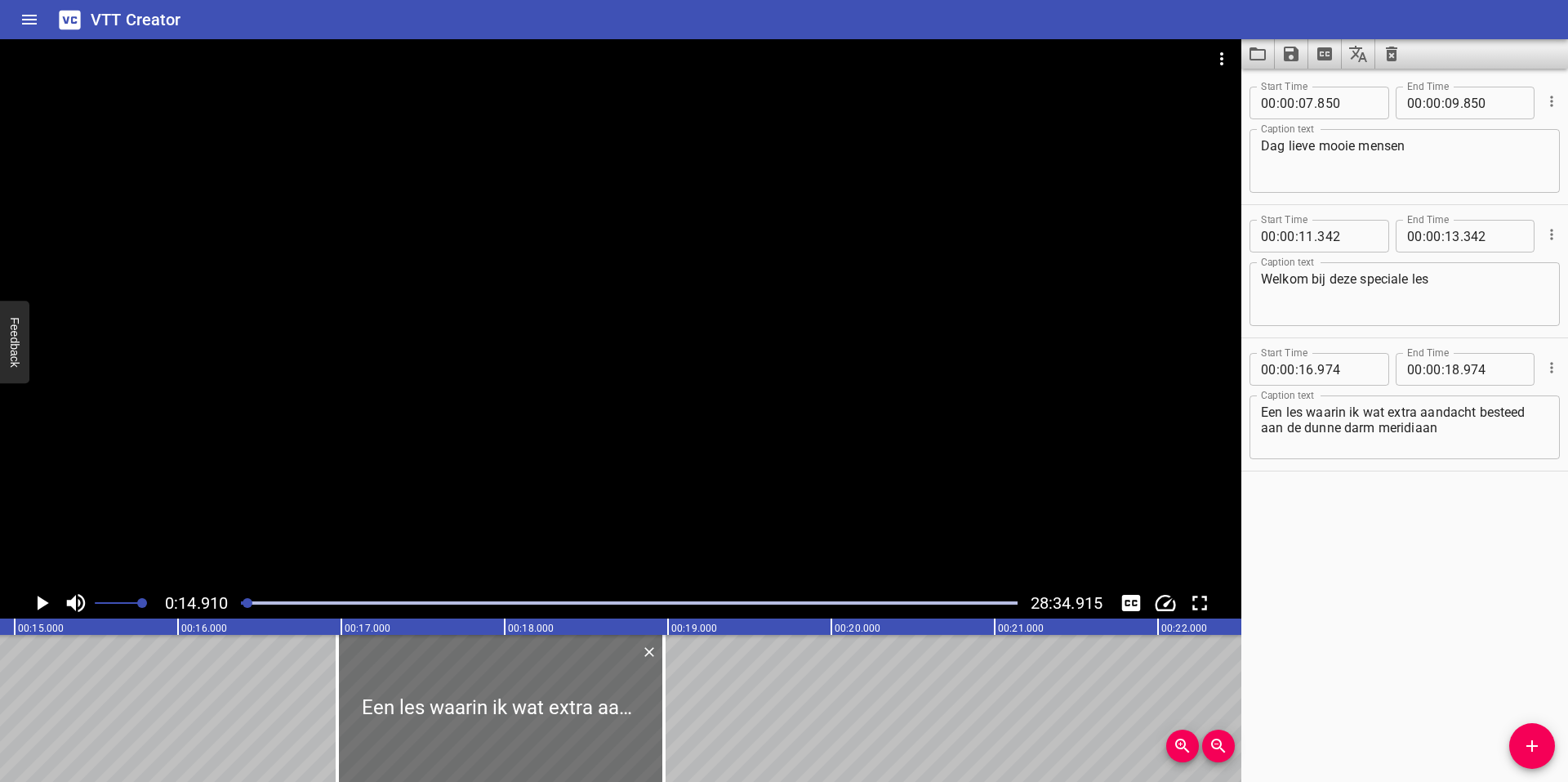
click at [41, 600] on icon "Play/Pause" at bounding box center [43, 603] width 11 height 15
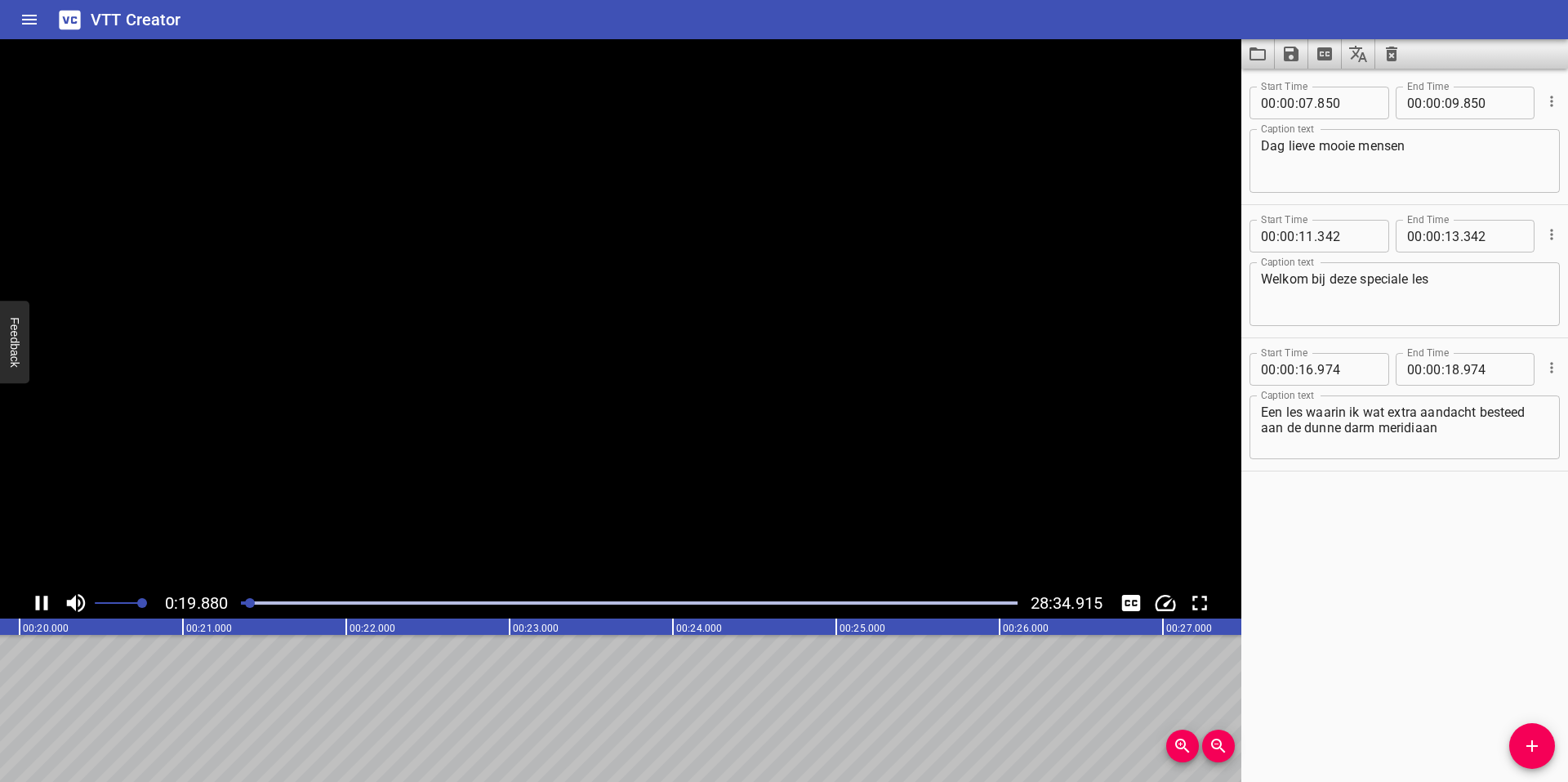
click at [40, 600] on icon "Play/Pause" at bounding box center [41, 602] width 25 height 25
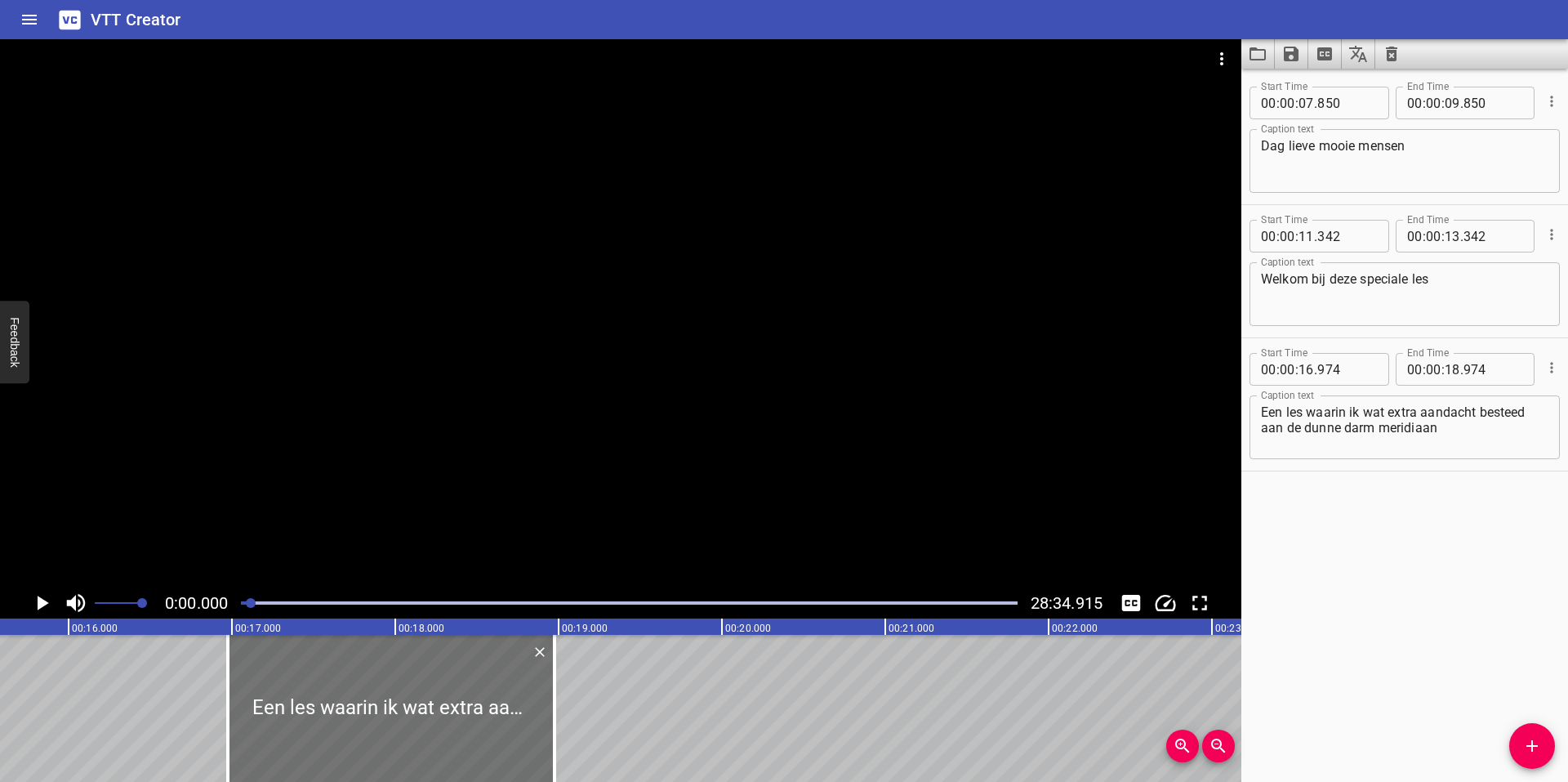
click at [252, 601] on div at bounding box center [250, 602] width 10 height 10
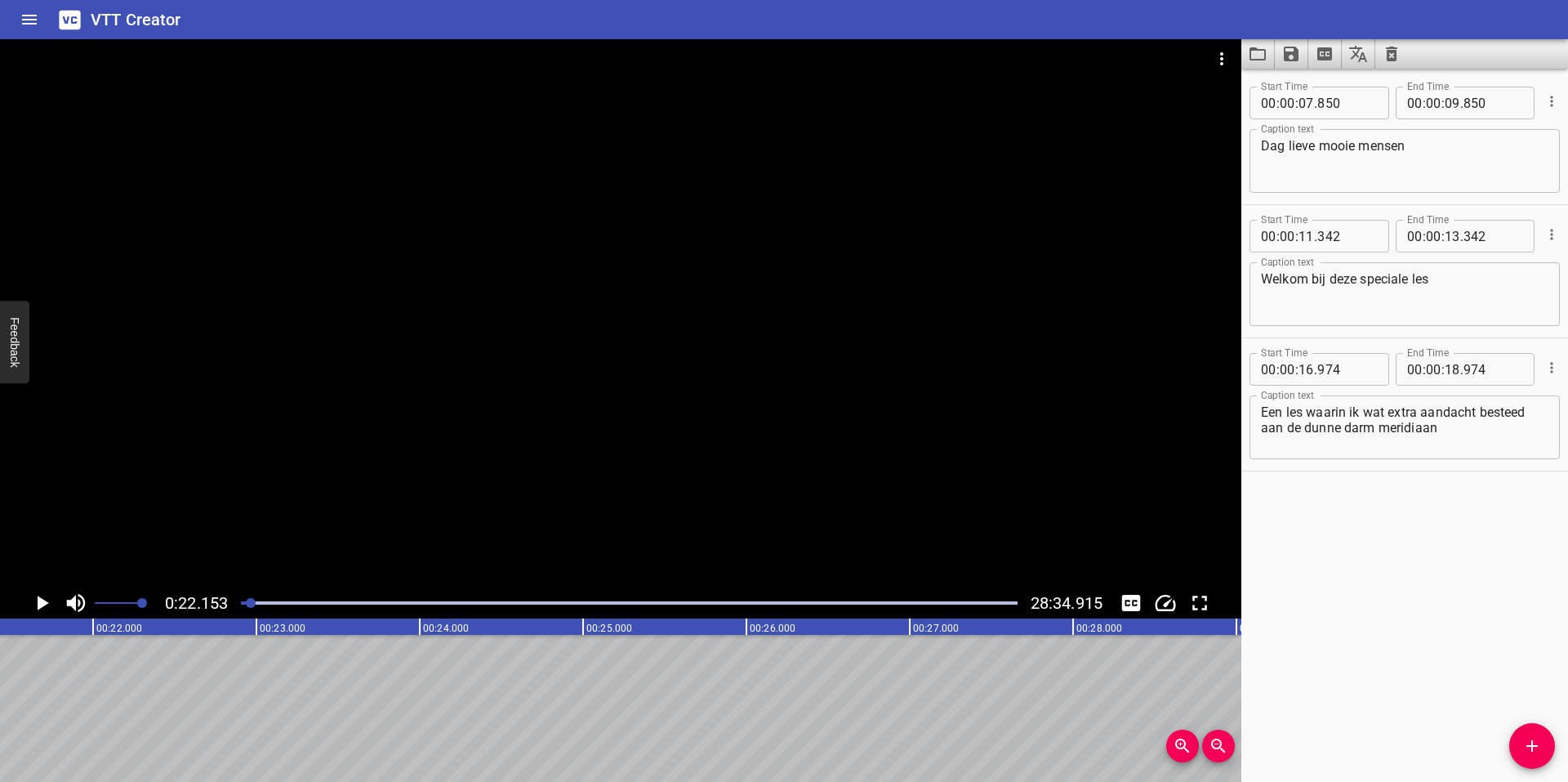
scroll to position [0, 3619]
click at [1512, 368] on div "00 : 00 : 18 . 974" at bounding box center [1466, 368] width 140 height 32
click at [1450, 371] on input "number" at bounding box center [1452, 368] width 16 height 32
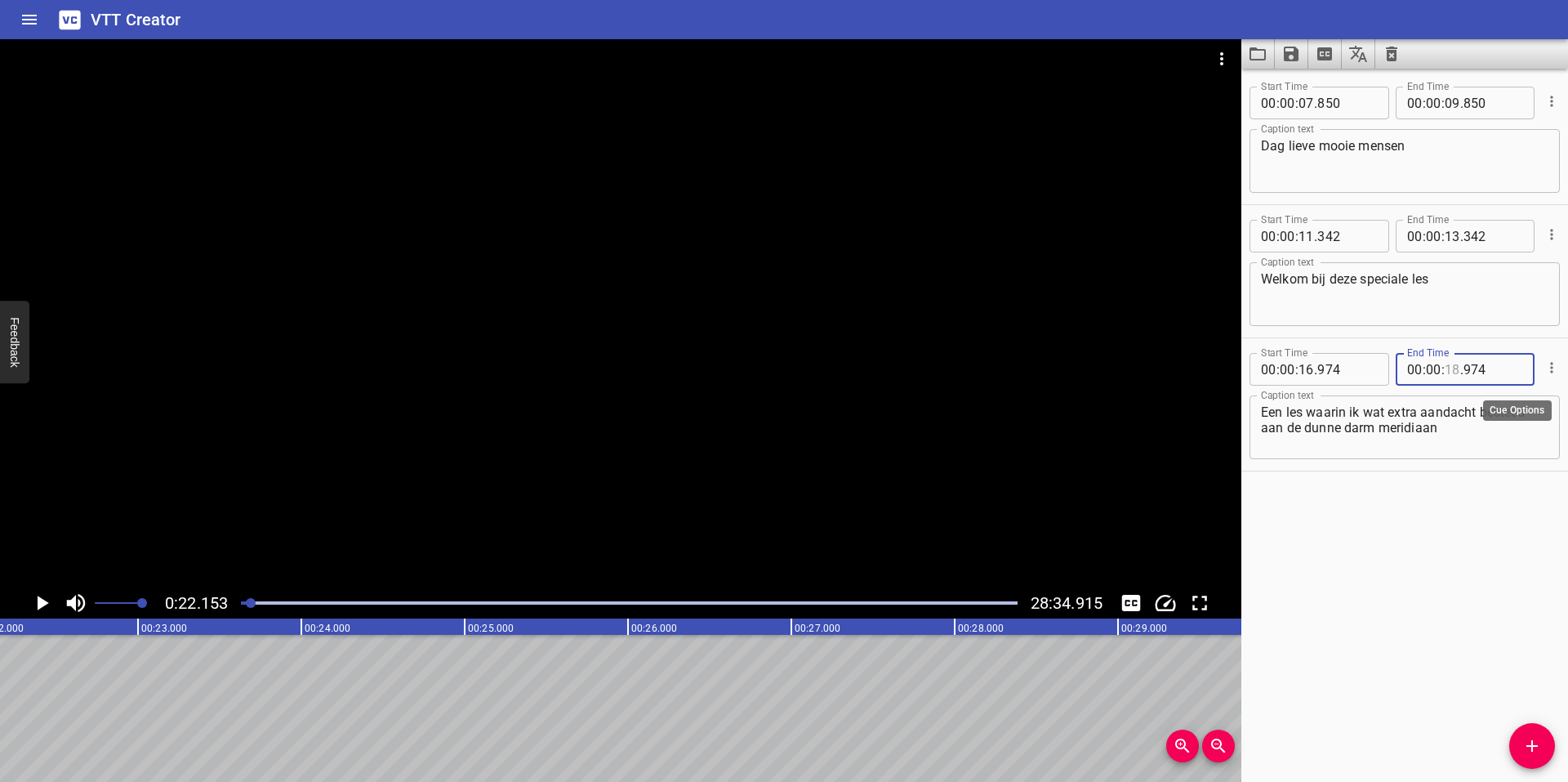
type input "18"
click at [1551, 368] on icon "Cue Options" at bounding box center [1551, 368] width 3 height 11
click at [1513, 359] on li "Advanced options..." at bounding box center [1483, 368] width 142 height 29
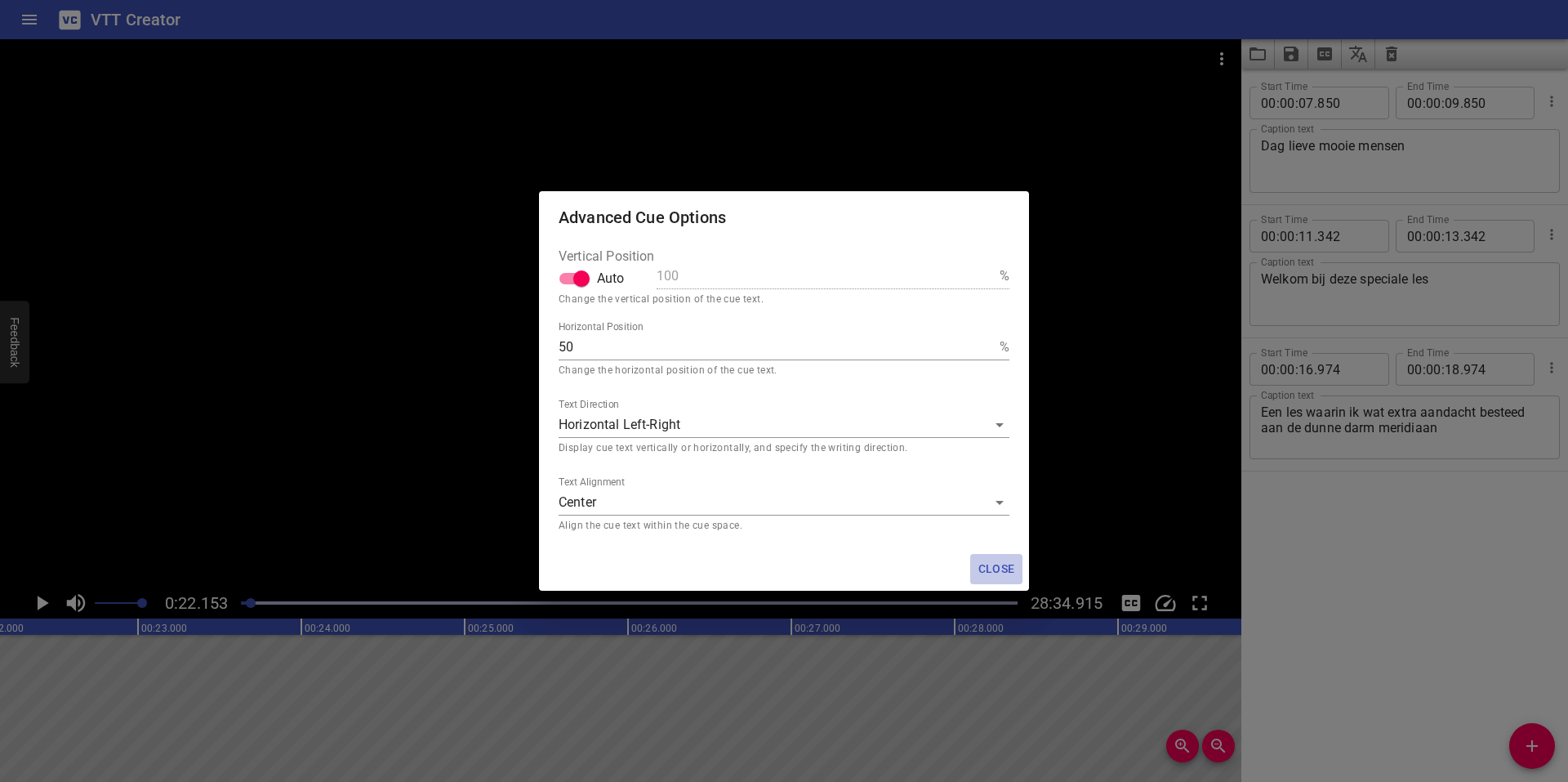
click at [991, 562] on span "Close" at bounding box center [996, 569] width 40 height 20
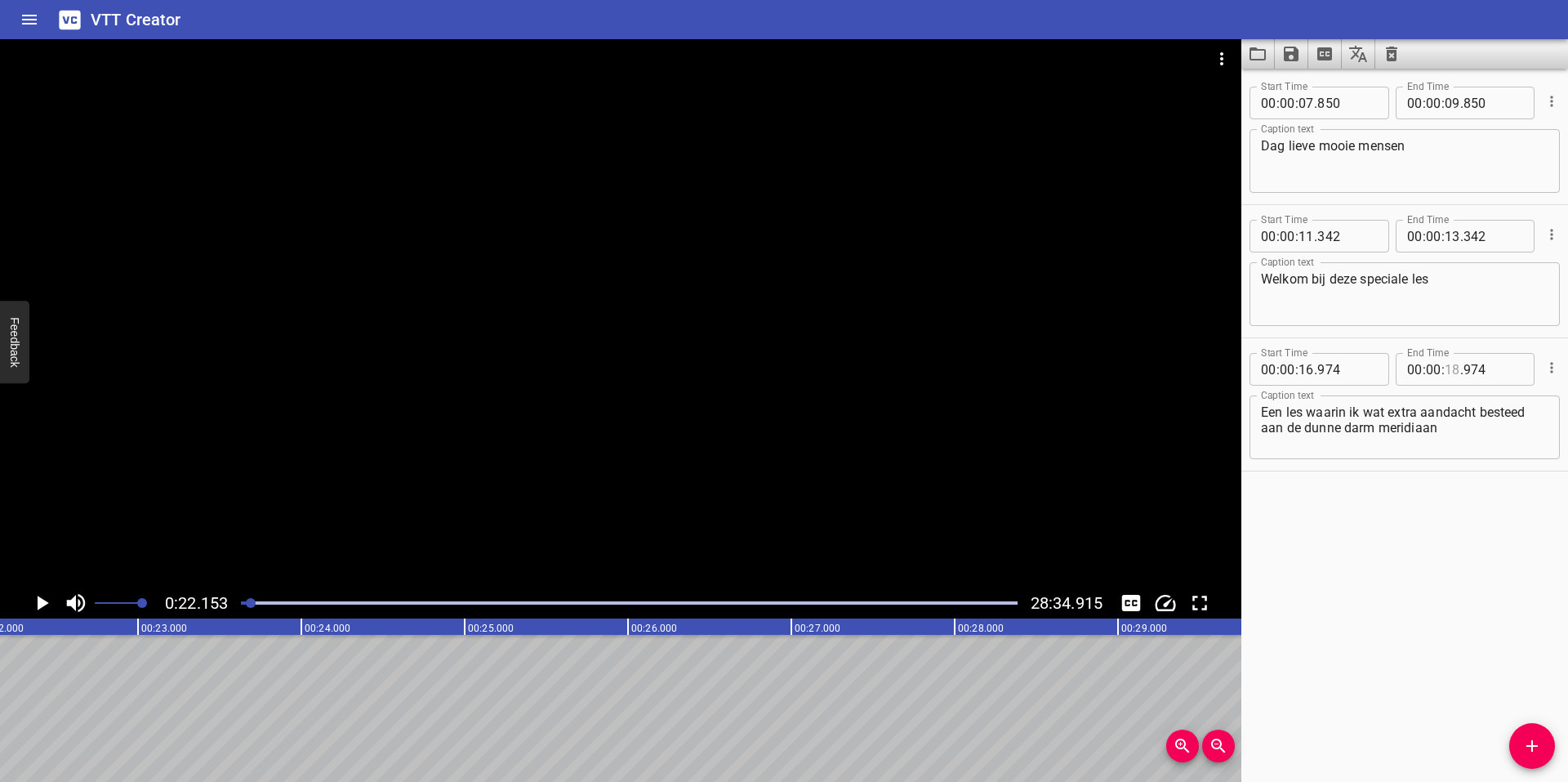
click at [1445, 369] on input "number" at bounding box center [1452, 368] width 16 height 32
type input "20"
type input "974"
click at [42, 601] on icon "Play/Pause" at bounding box center [43, 603] width 11 height 15
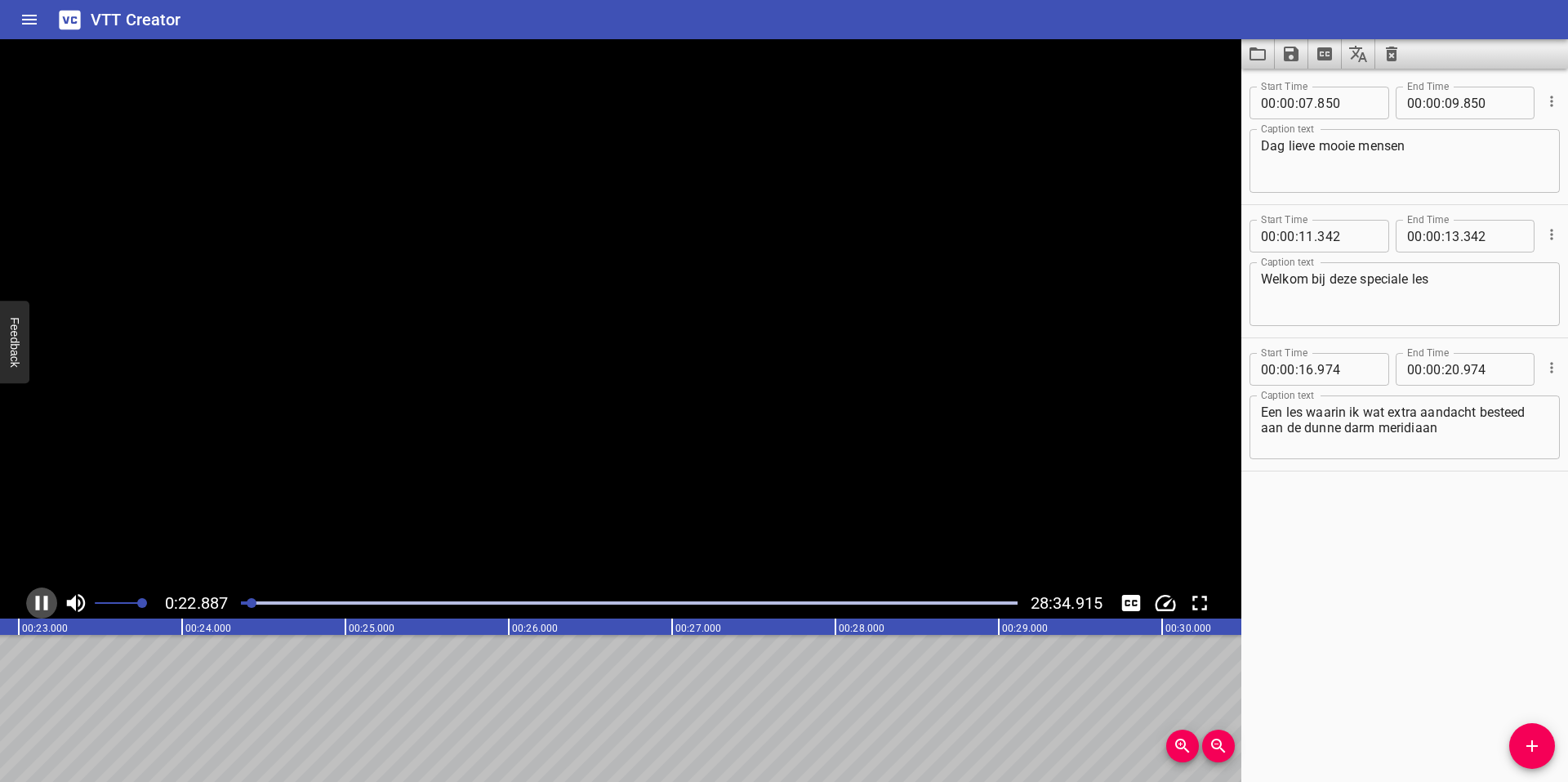
click at [42, 601] on icon "Play/Pause" at bounding box center [41, 602] width 25 height 25
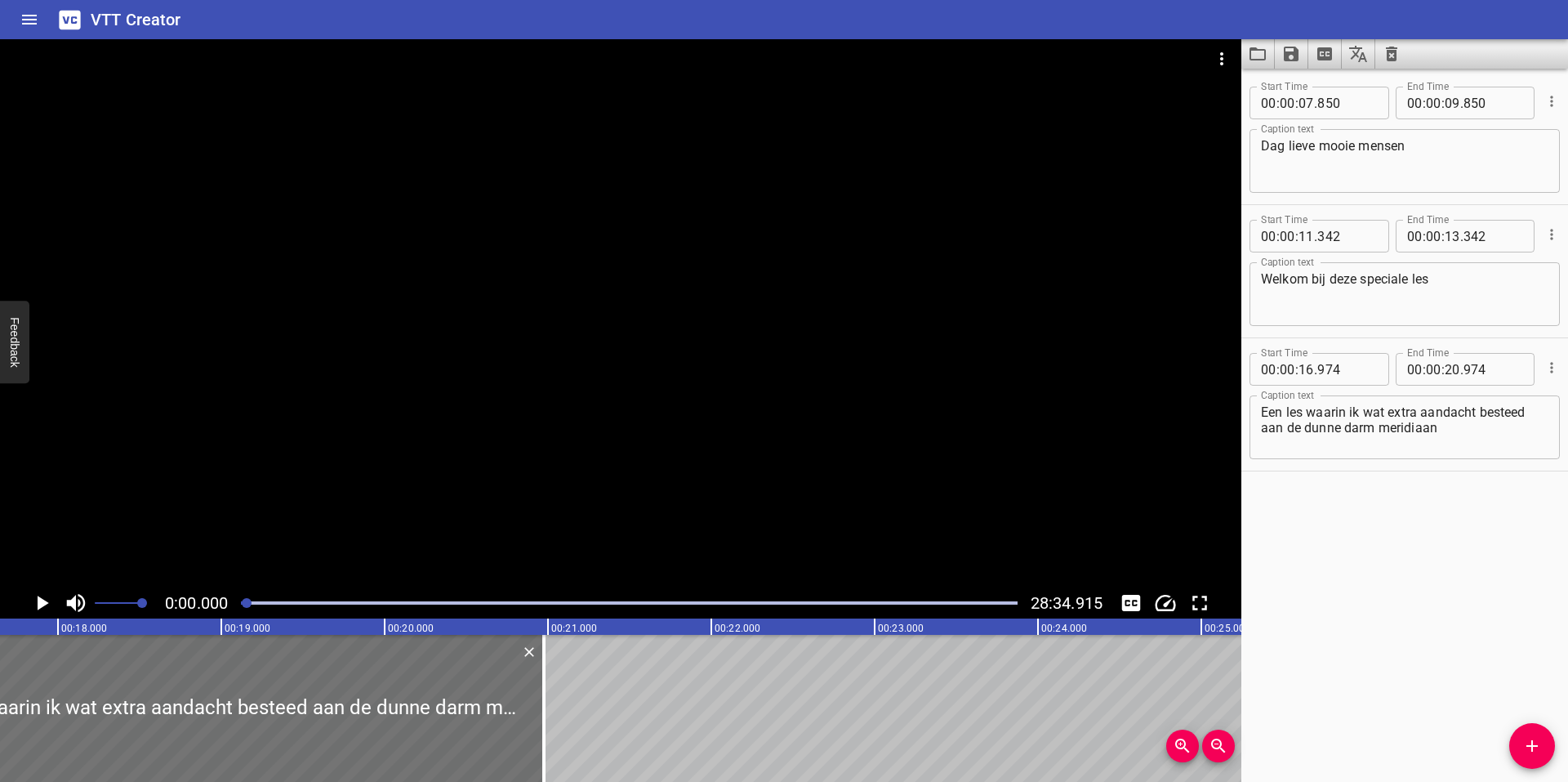
click at [249, 604] on div at bounding box center [247, 602] width 10 height 10
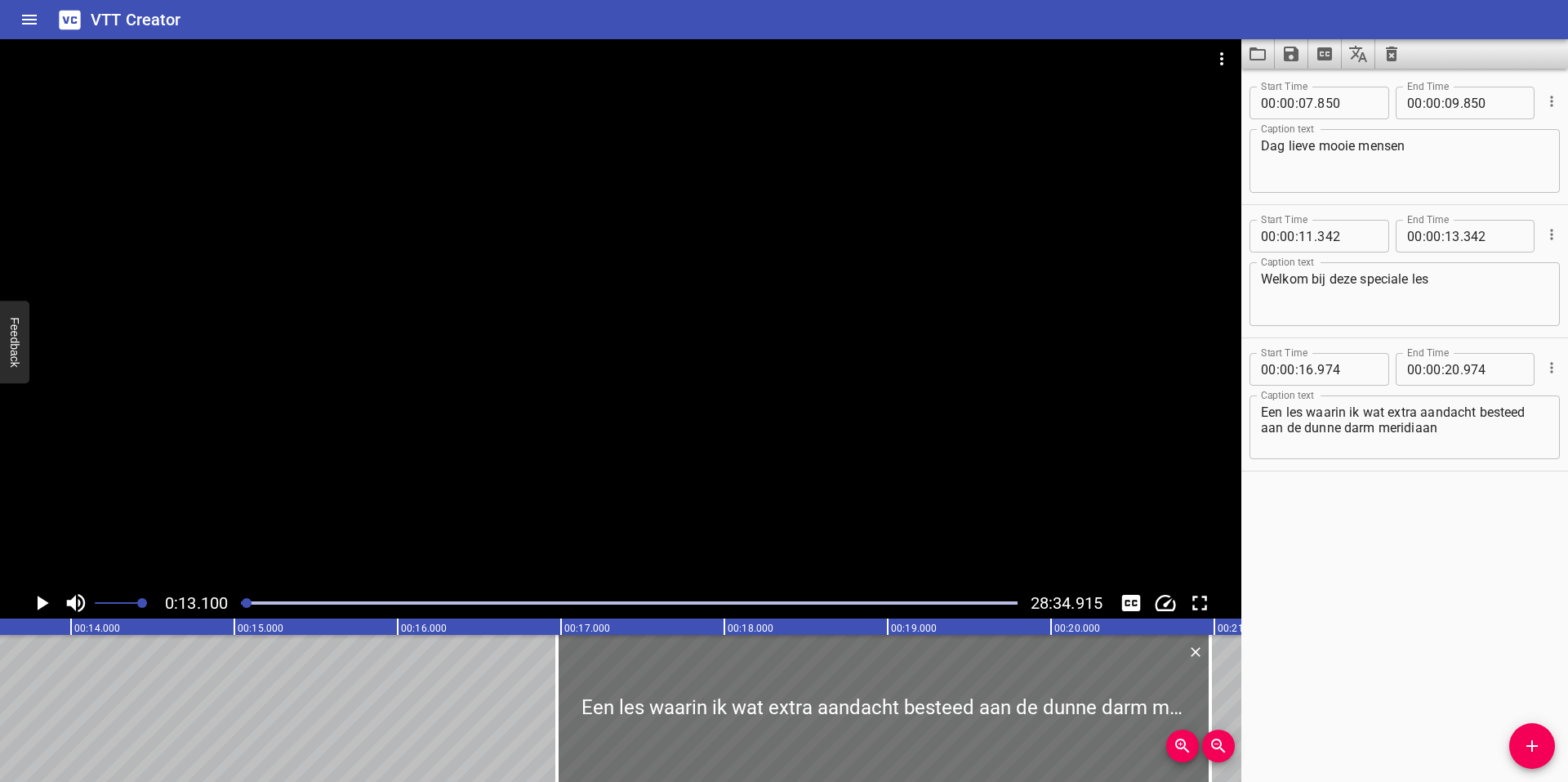
scroll to position [0, 2140]
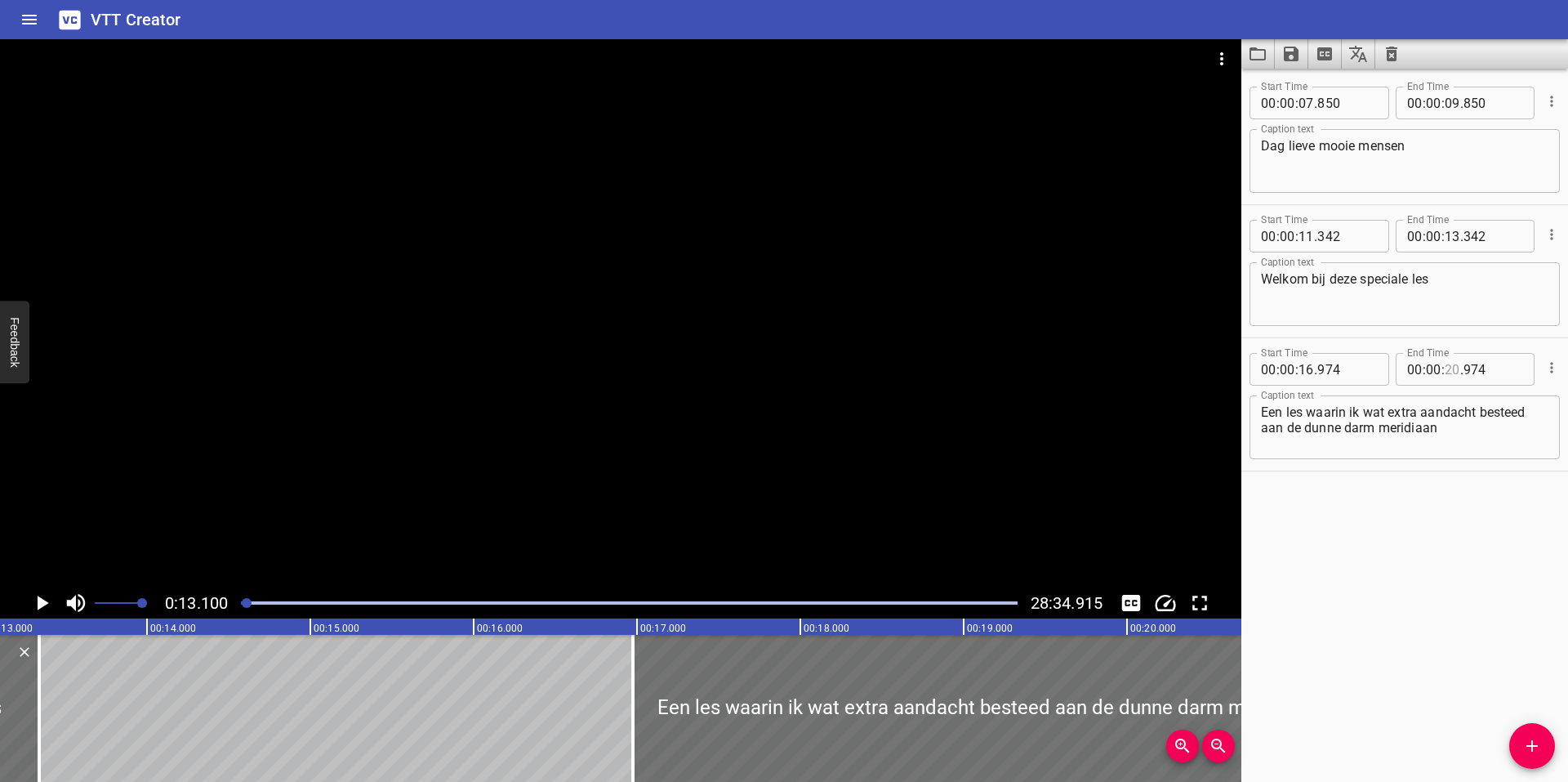
click at [1448, 370] on input "number" at bounding box center [1452, 368] width 16 height 32
type input "21"
type input "005"
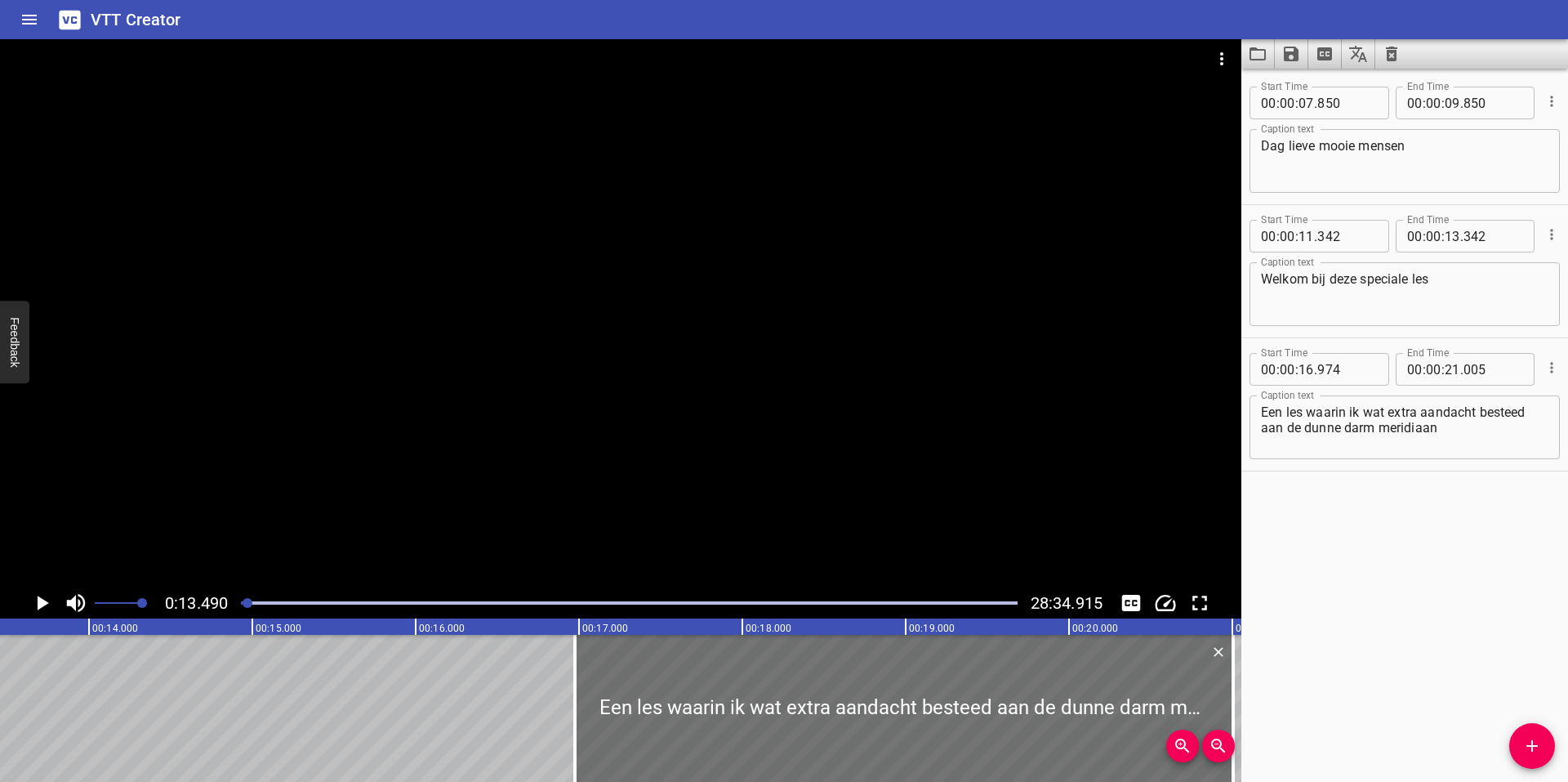
scroll to position [0, 2203]
click at [45, 604] on icon "Play/Pause" at bounding box center [43, 603] width 11 height 15
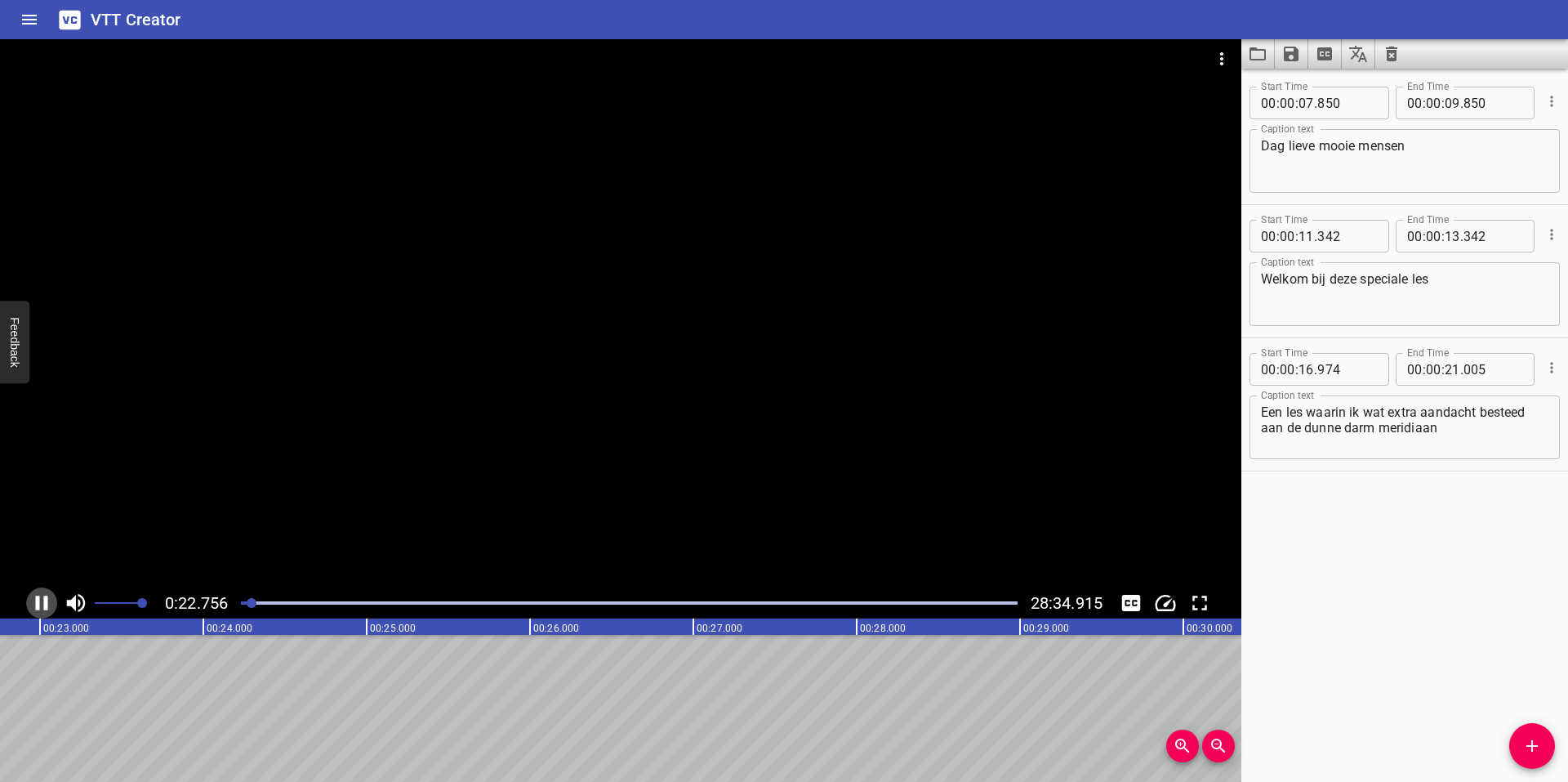
click at [37, 599] on icon "Play/Pause" at bounding box center [41, 603] width 12 height 15
drag, startPoint x: 74, startPoint y: 626, endPoint x: 216, endPoint y: 631, distance: 142.1
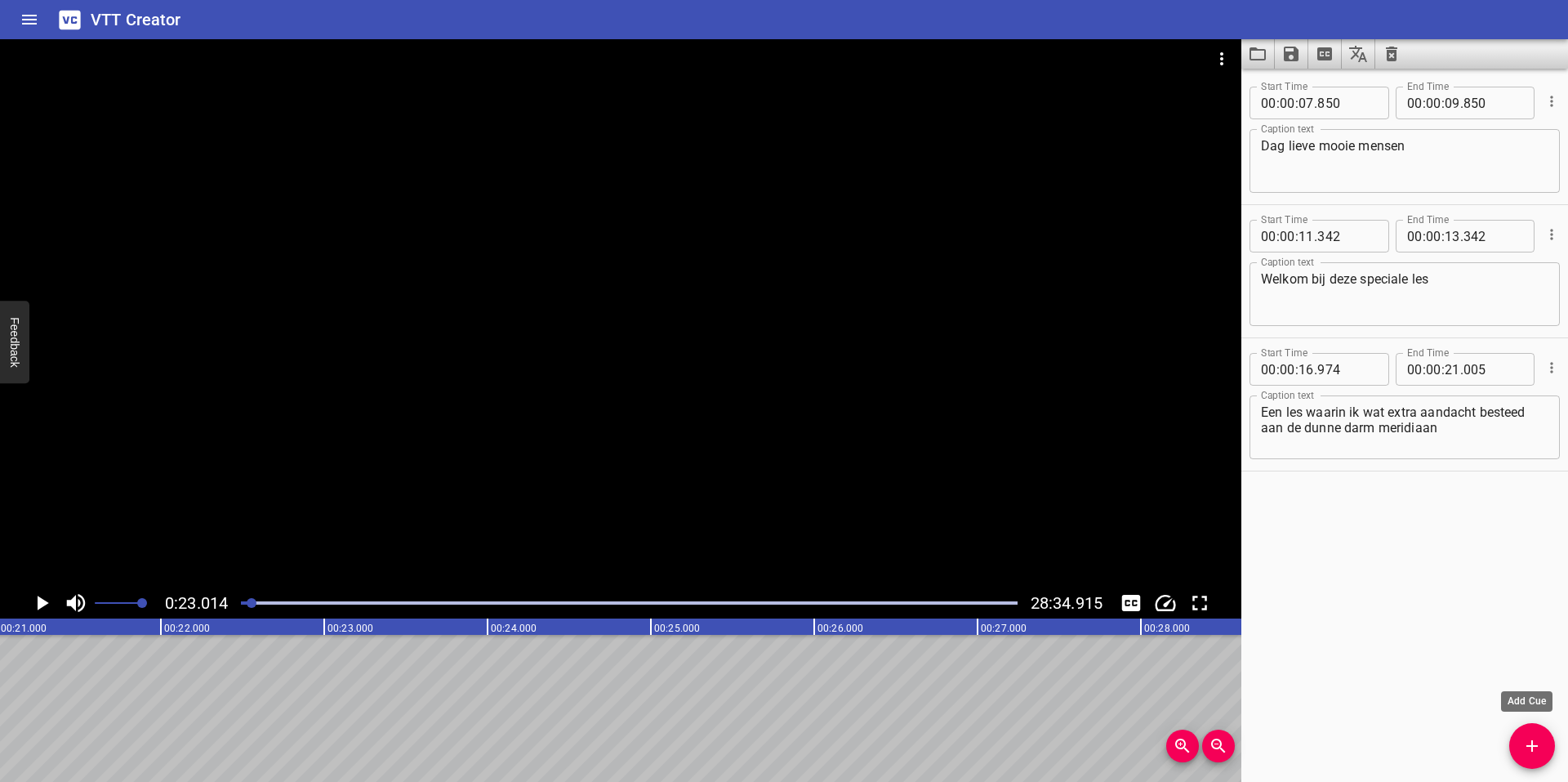
click at [1523, 743] on icon "Add Cue" at bounding box center [1532, 745] width 19 height 19
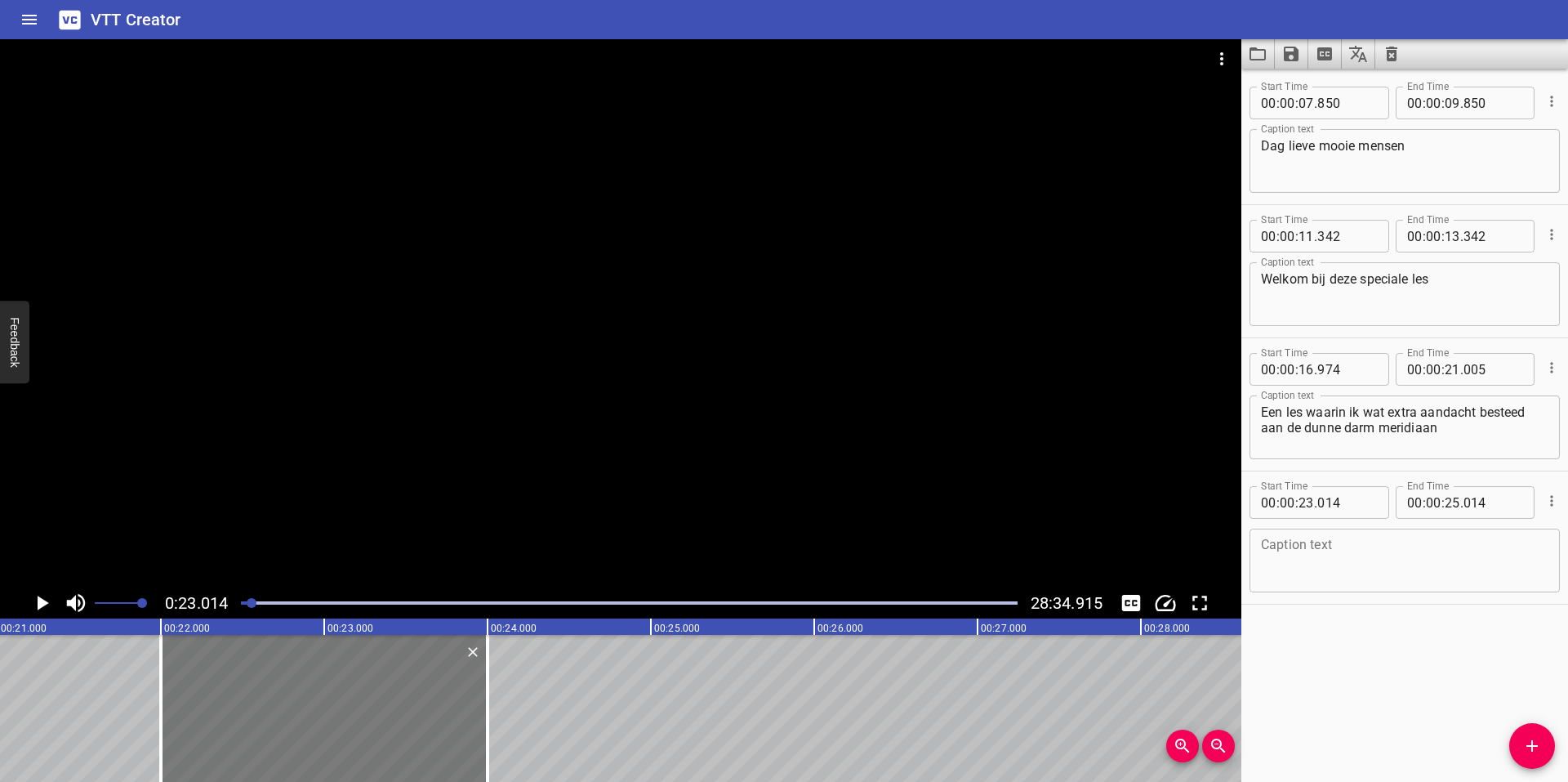
drag, startPoint x: 382, startPoint y: 651, endPoint x: 216, endPoint y: 654, distance: 166.0
click at [216, 654] on div at bounding box center [324, 708] width 327 height 147
type input "21"
type input "999"
type input "23"
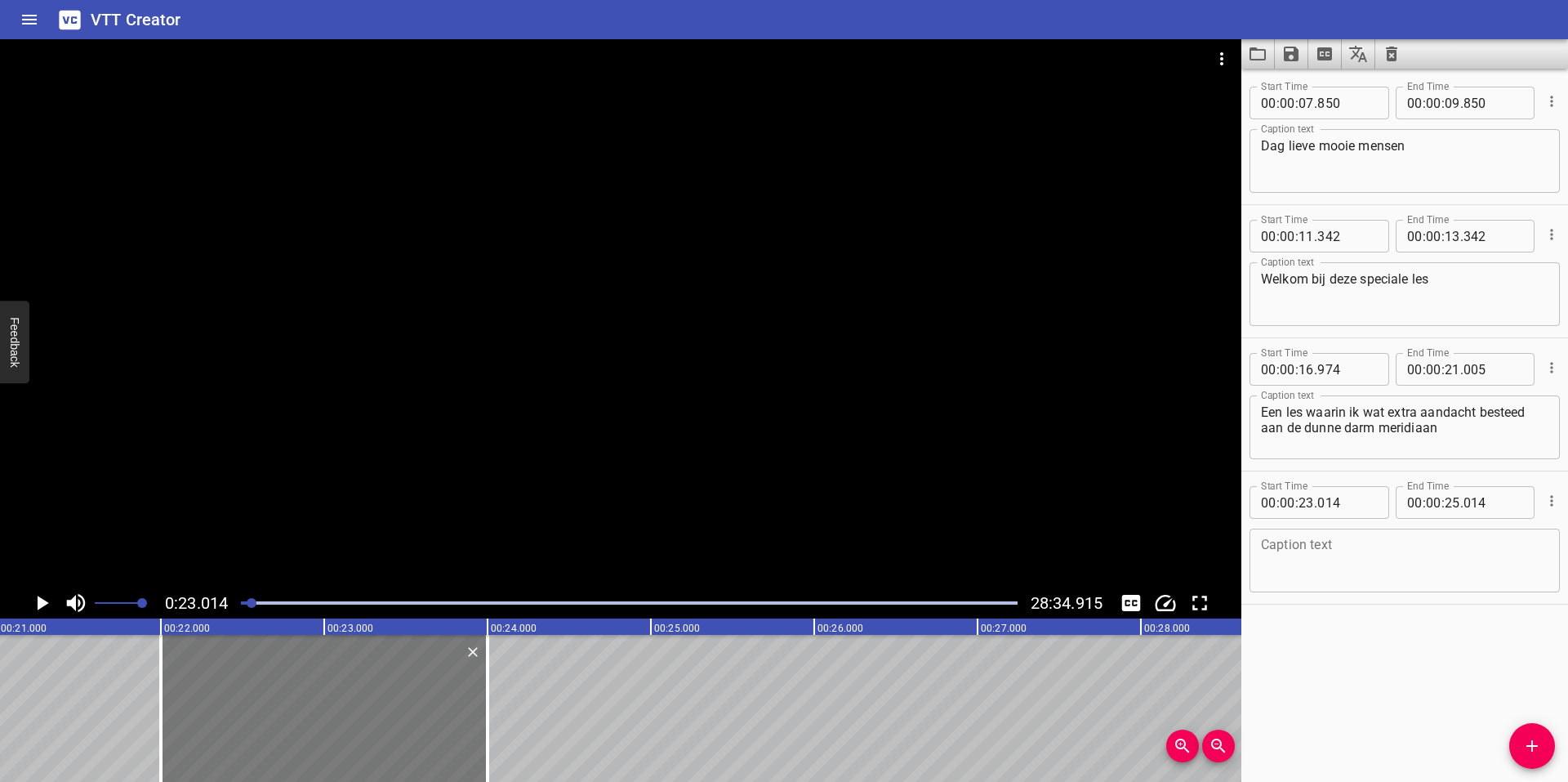
type input "999"
click at [1327, 535] on div "Caption text" at bounding box center [1404, 560] width 310 height 64
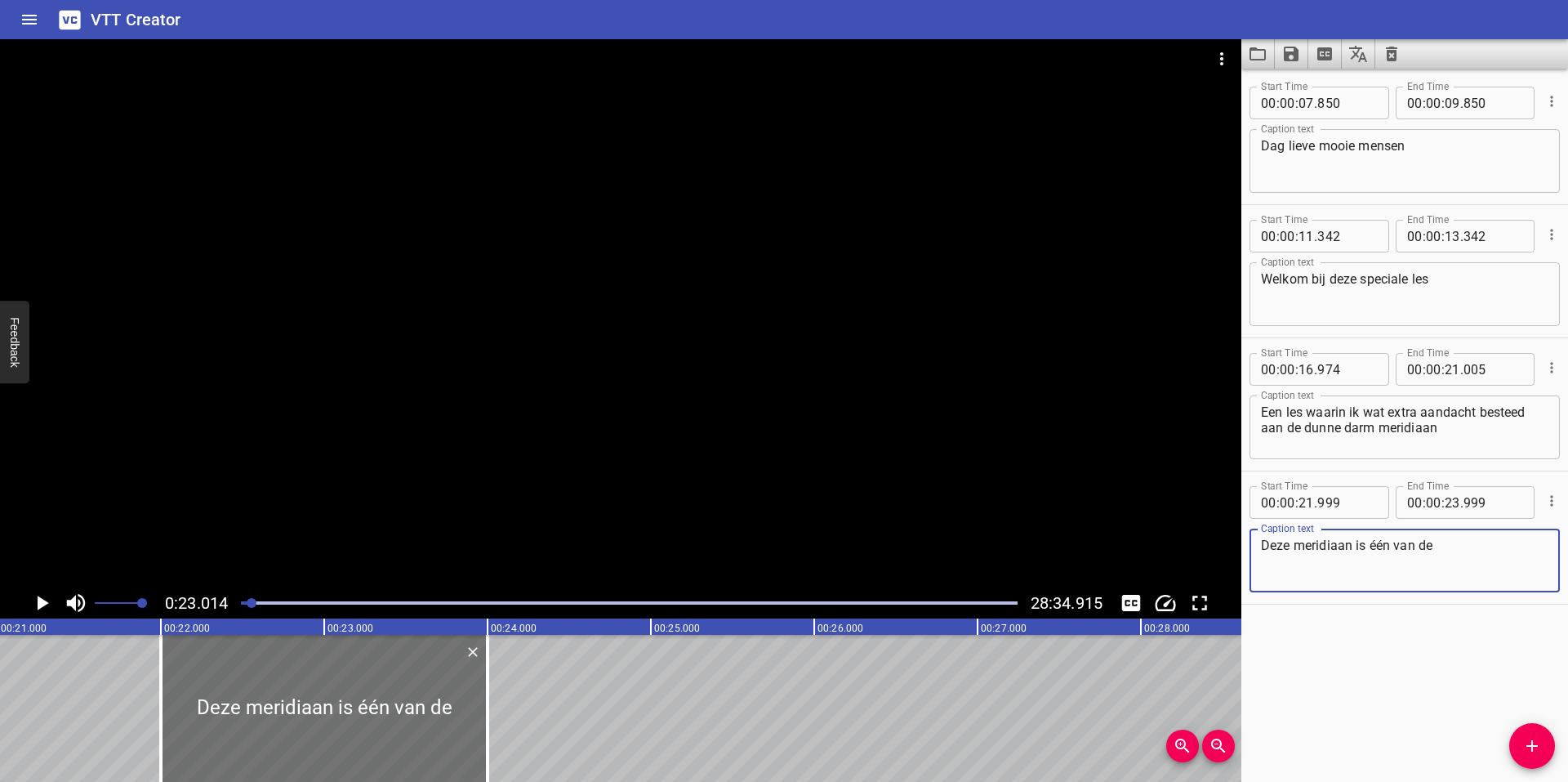
click at [40, 604] on icon "Play/Pause" at bounding box center [43, 603] width 11 height 15
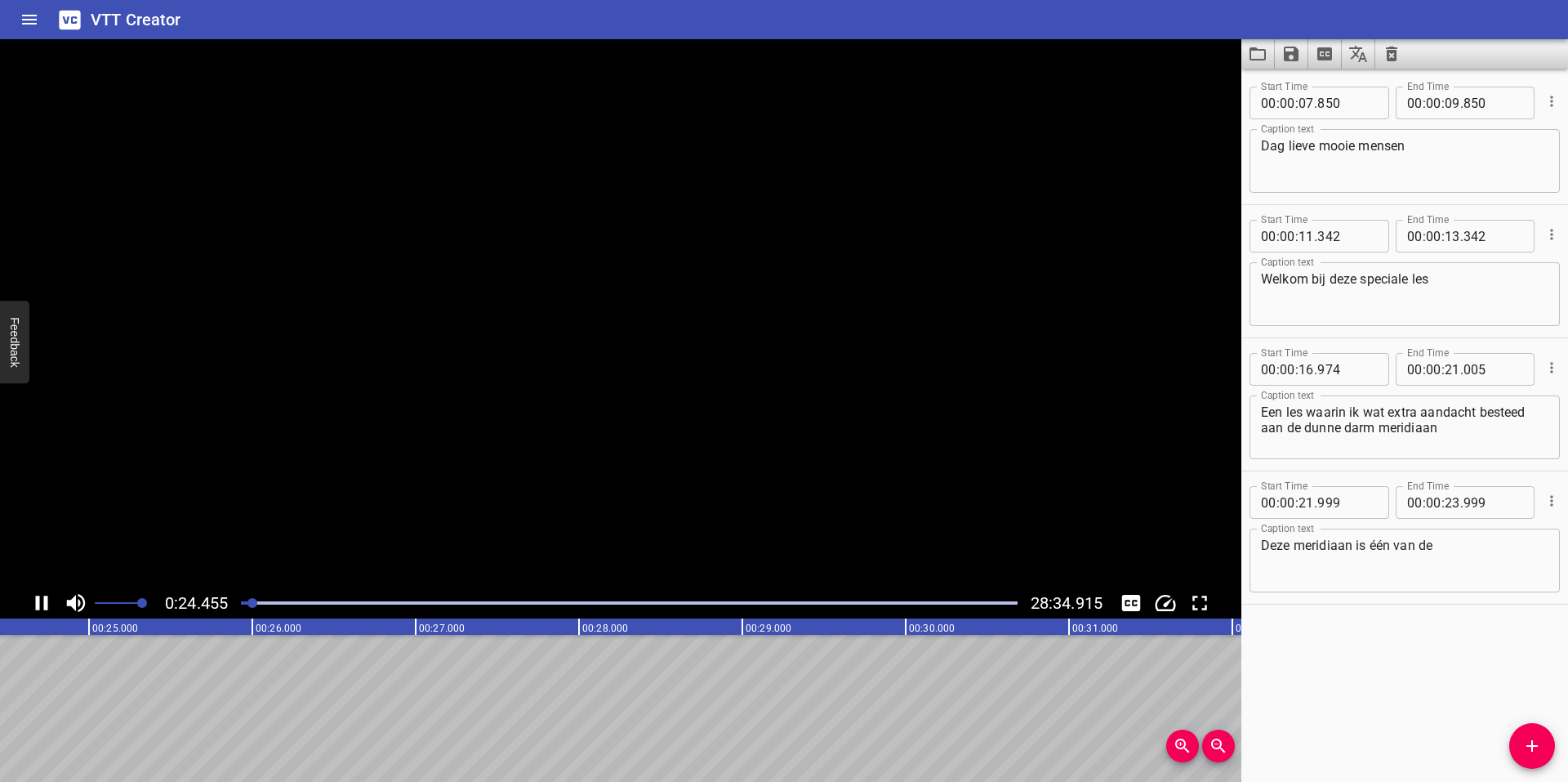
click at [40, 604] on icon "Play/Pause" at bounding box center [41, 603] width 12 height 15
click at [40, 604] on icon "Play/Pause" at bounding box center [43, 603] width 11 height 15
click at [40, 604] on icon "Play/Pause" at bounding box center [41, 603] width 12 height 15
click at [1481, 558] on textarea "Deze meridiaan is één van de" at bounding box center [1405, 561] width 287 height 47
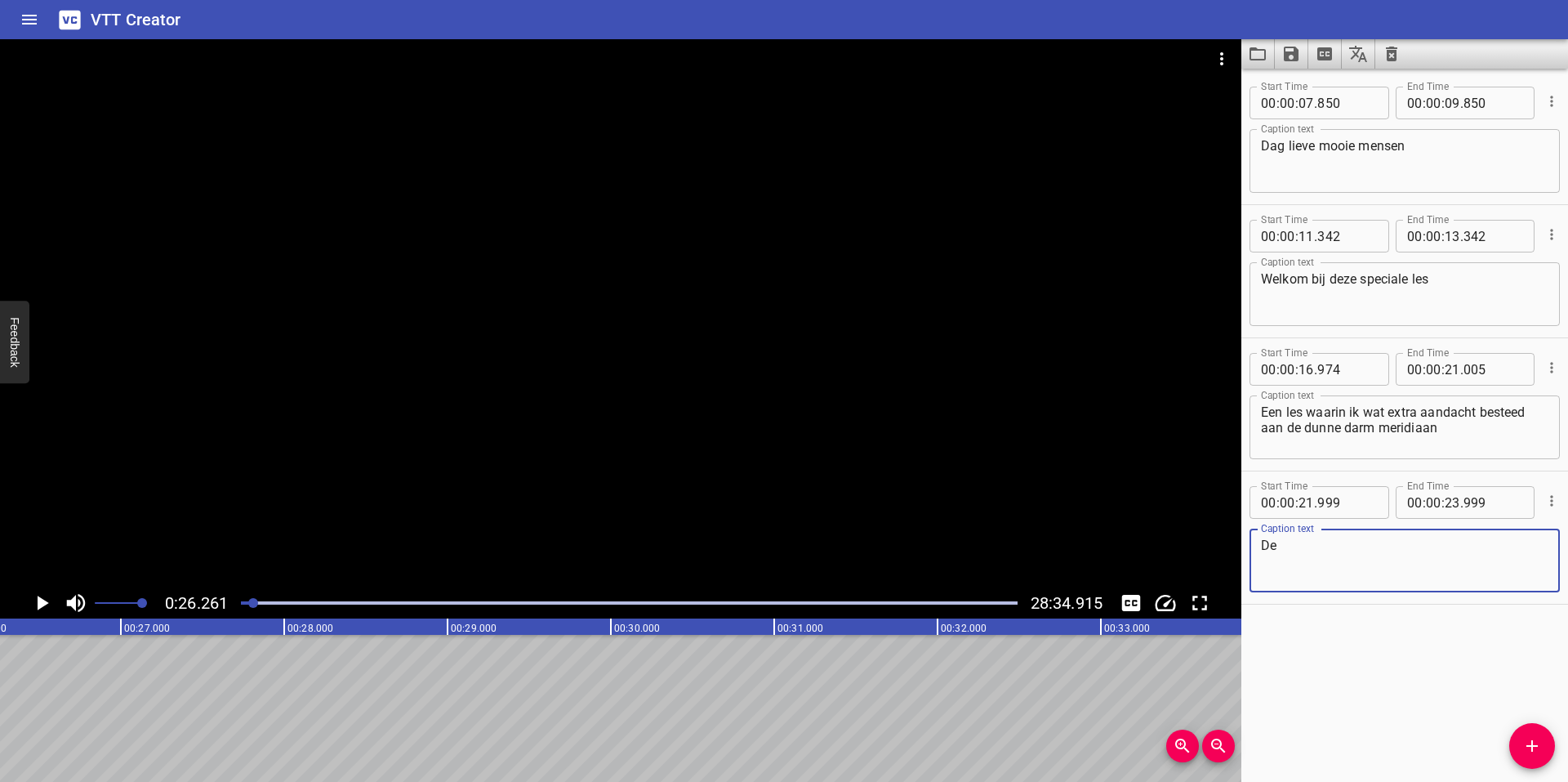
type textarea "D"
type textarea "Deze meridiaan is er één die zorgt voor overzicht"
click at [1448, 503] on input "number" at bounding box center [1452, 502] width 16 height 32
type input "26"
type input "00"
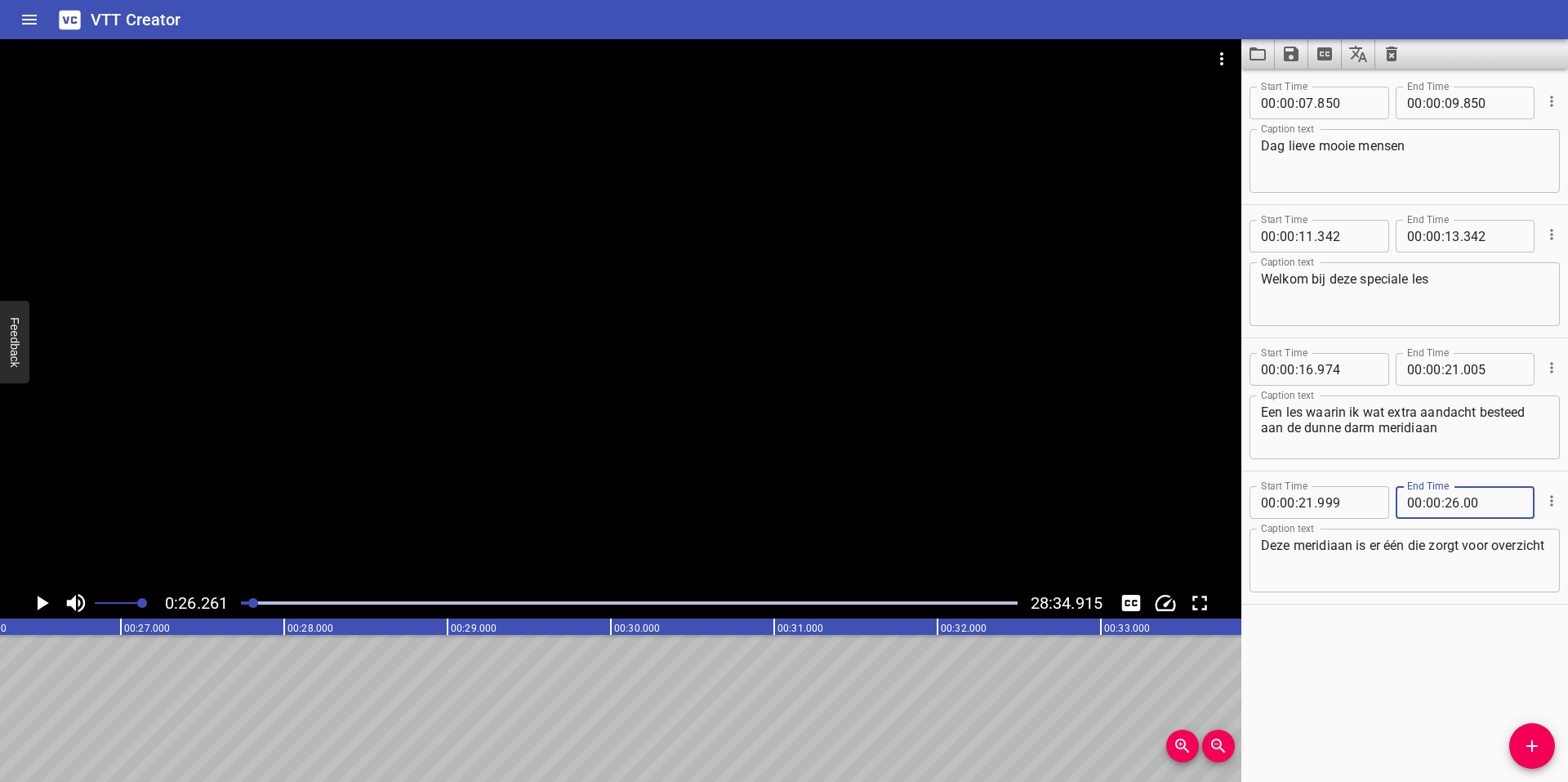
type input "000"
click at [1448, 503] on input "number" at bounding box center [1452, 502] width 16 height 32
type input "28"
type input "000"
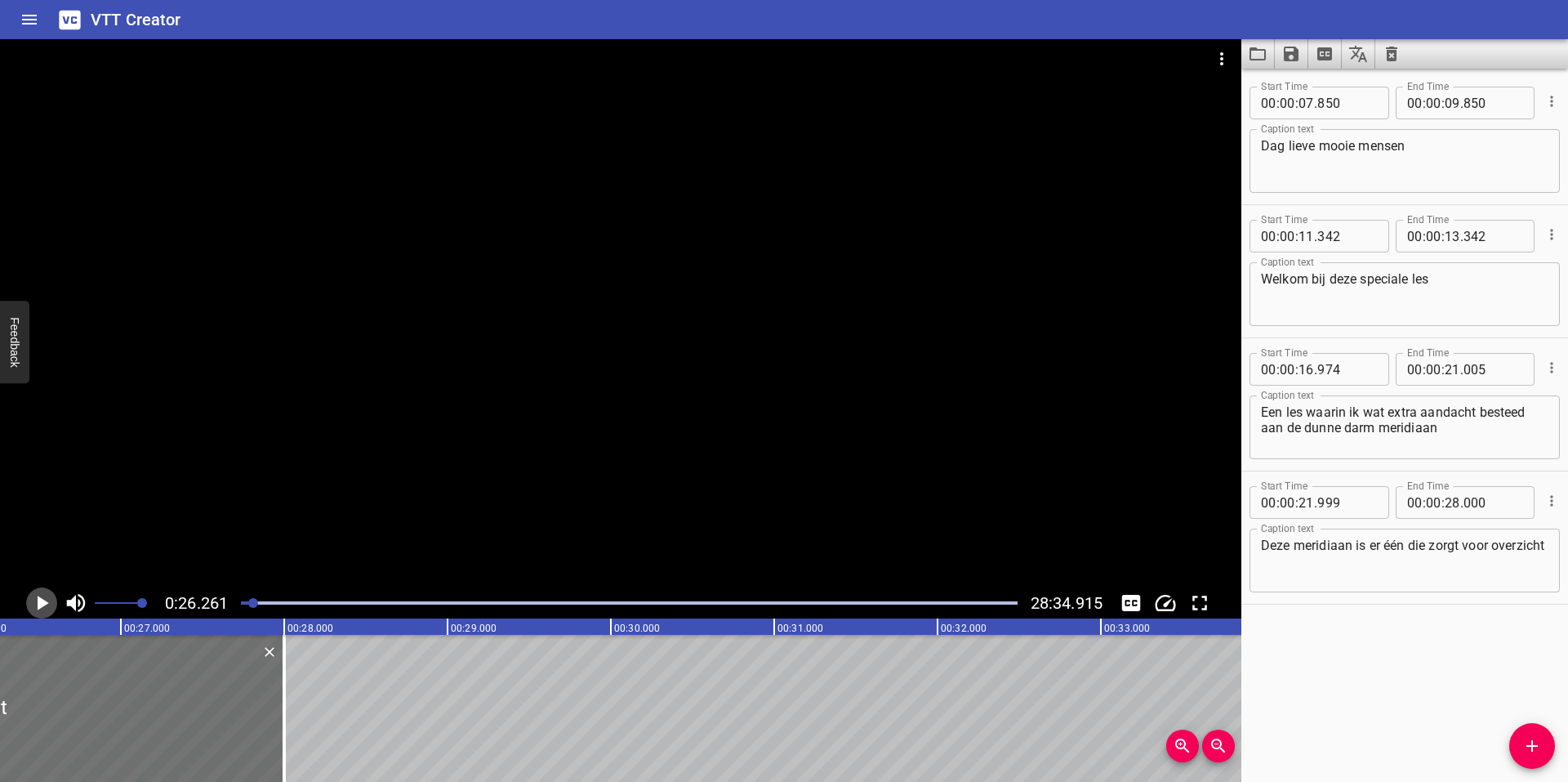
click at [39, 599] on icon "Play/Pause" at bounding box center [43, 603] width 11 height 15
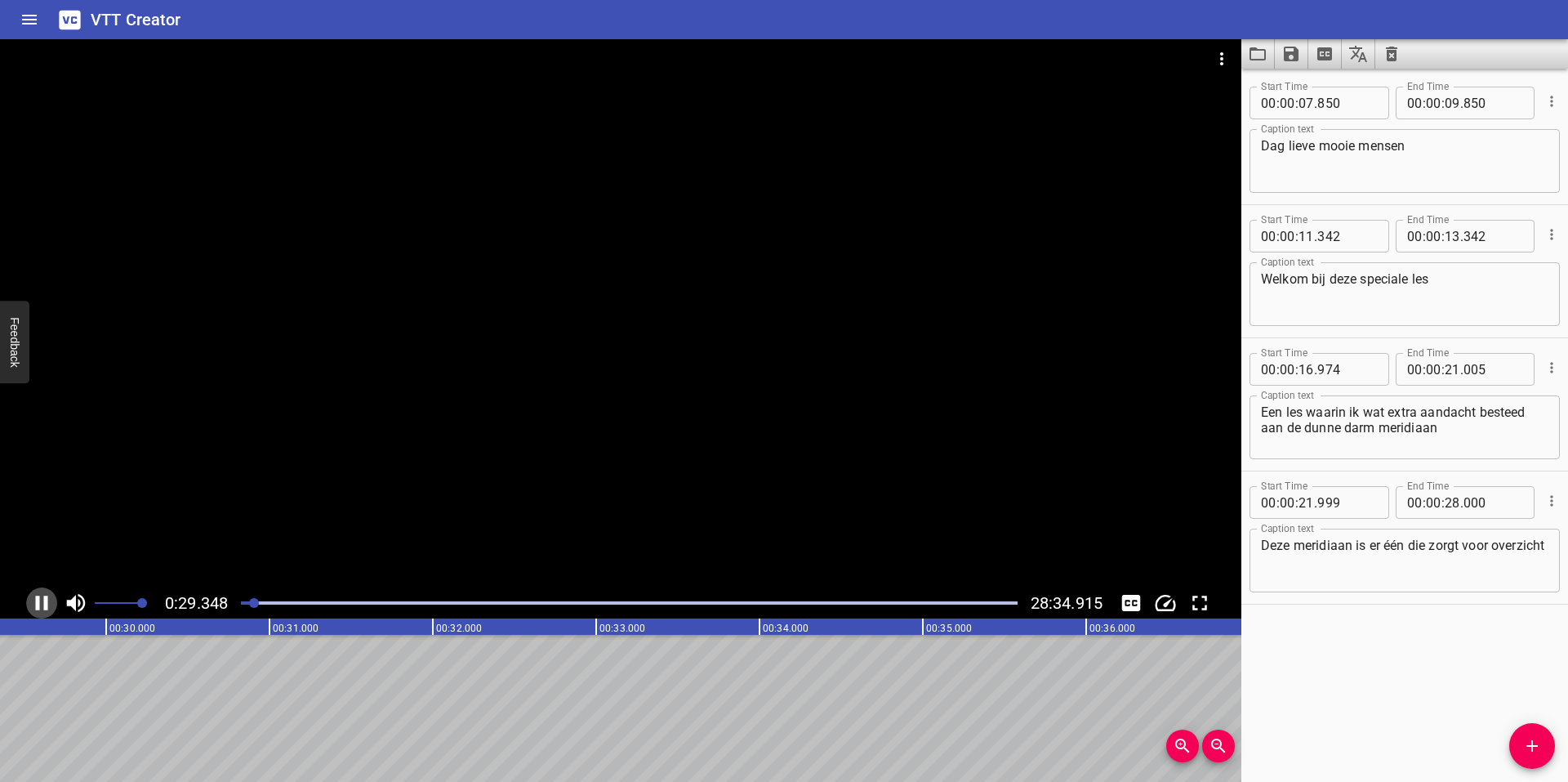
click at [39, 597] on icon "Play/Pause" at bounding box center [41, 603] width 12 height 15
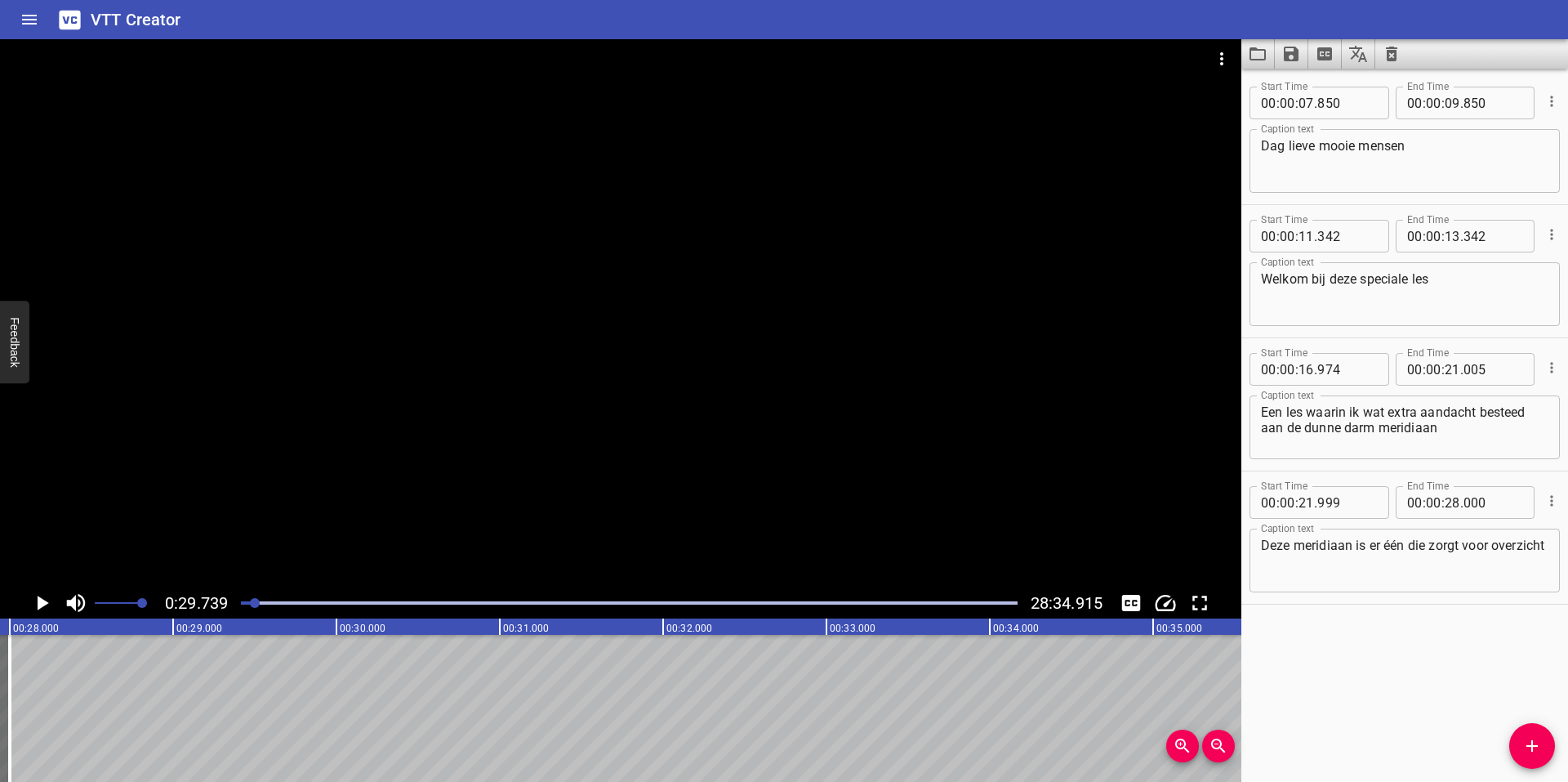
click at [1532, 751] on icon "Add Cue" at bounding box center [1532, 746] width 11 height 11
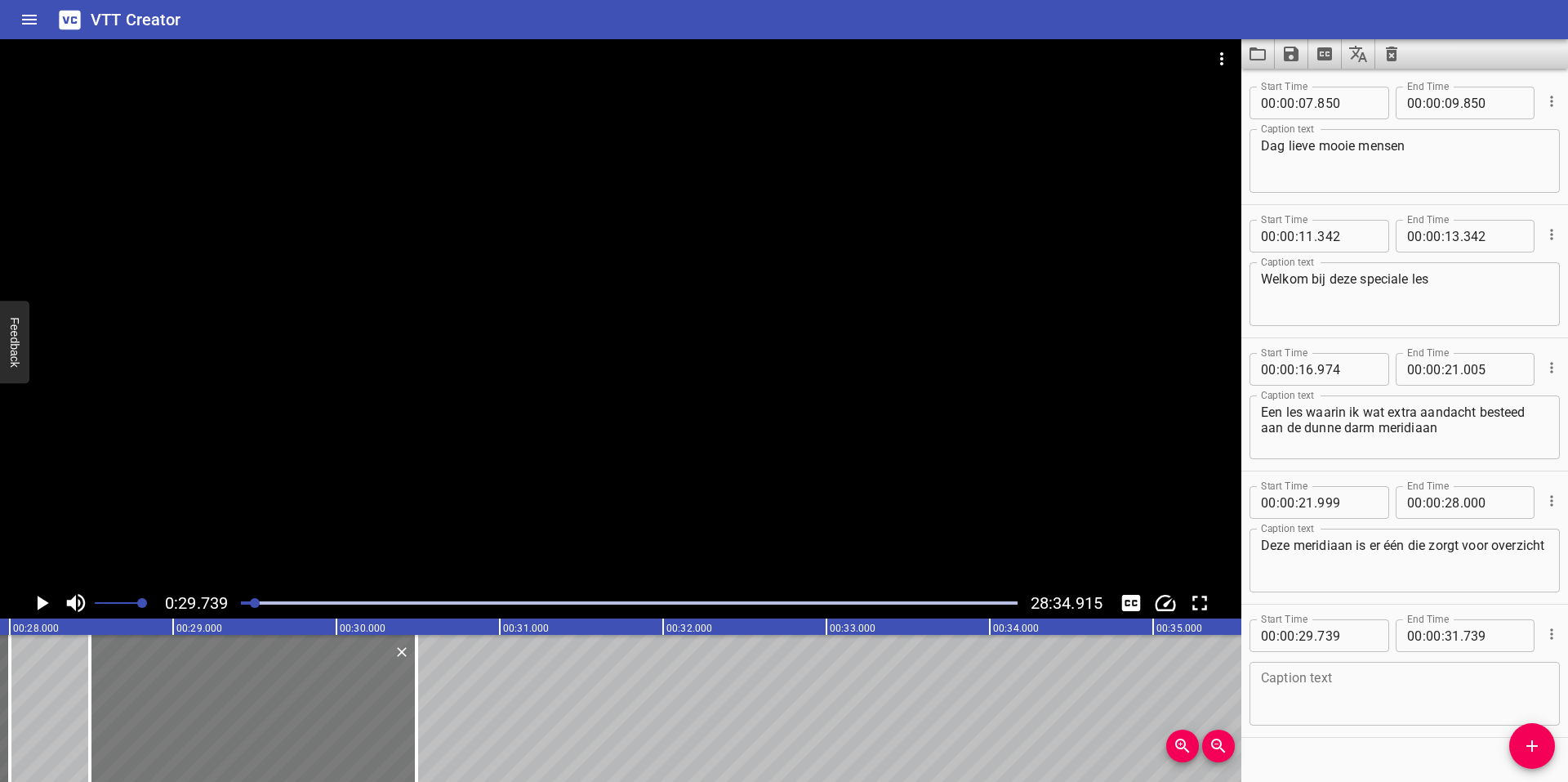
drag, startPoint x: 445, startPoint y: 694, endPoint x: 240, endPoint y: 693, distance: 205.0
click at [240, 693] on div at bounding box center [253, 708] width 327 height 147
type input "28"
type input "489"
type input "30"
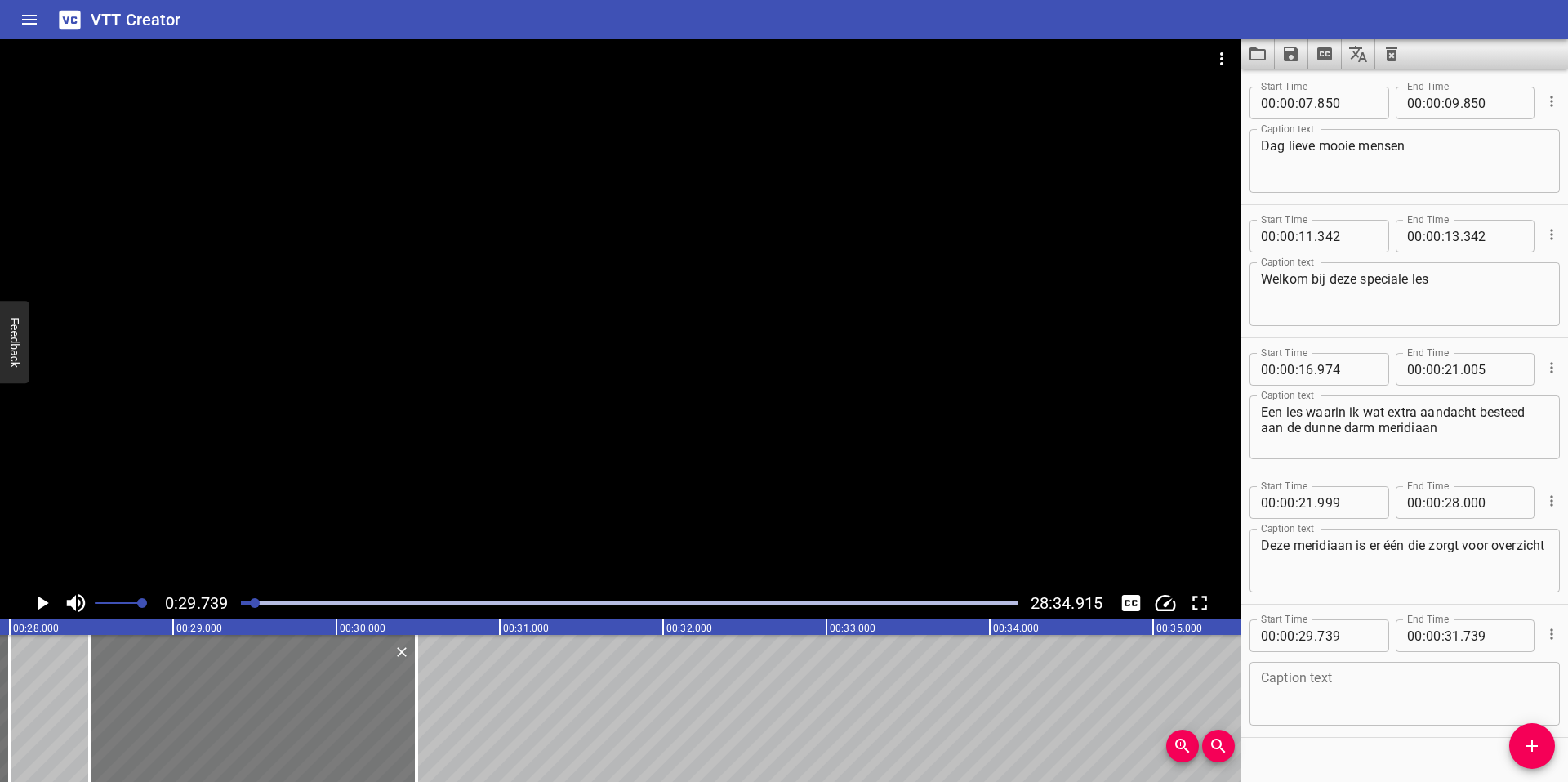
type input "489"
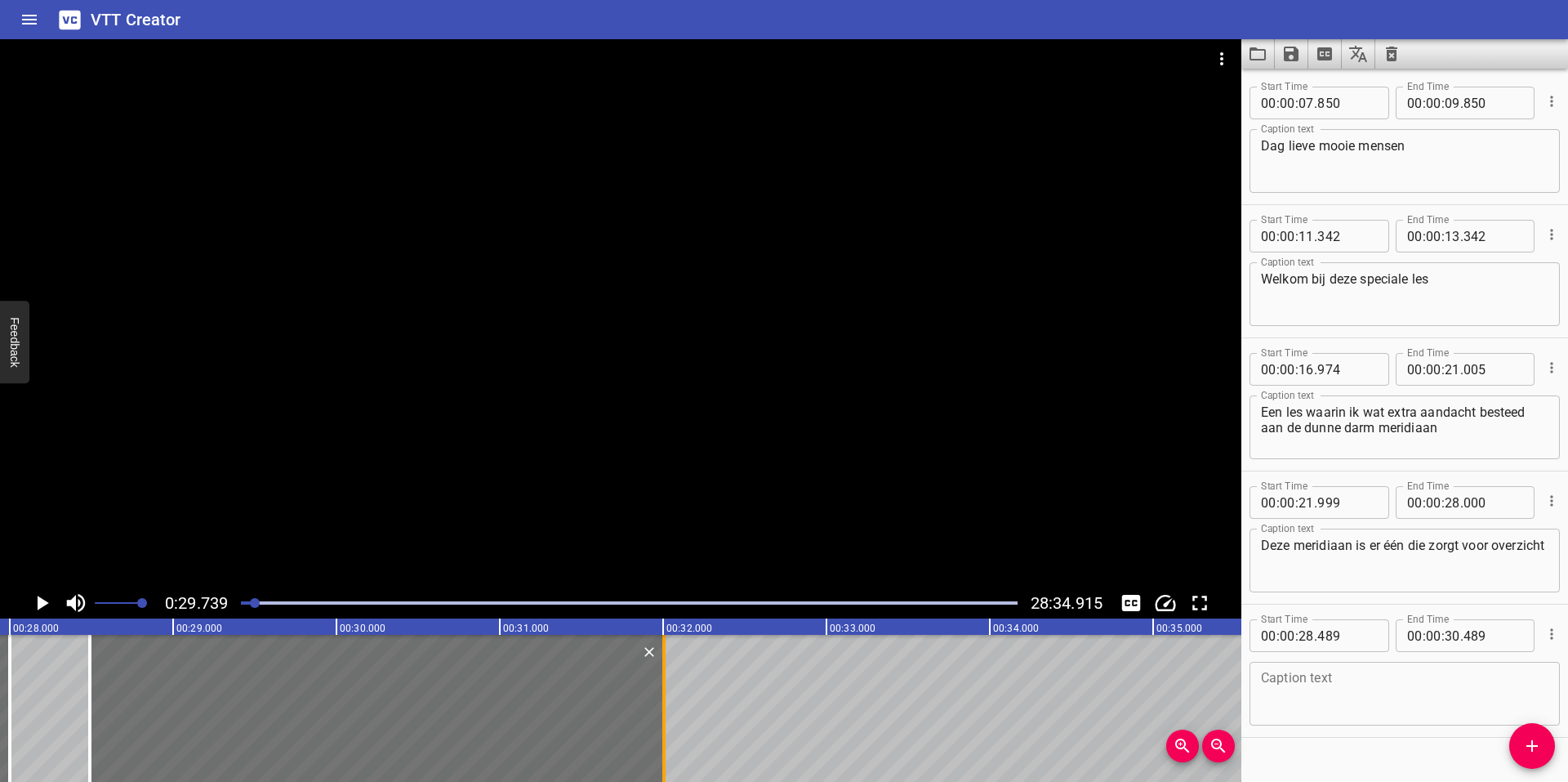
drag, startPoint x: 419, startPoint y: 700, endPoint x: 666, endPoint y: 708, distance: 247.1
click at [666, 708] on div at bounding box center [664, 708] width 17 height 147
type input "31"
type input "999"
click at [1401, 684] on textarea at bounding box center [1405, 694] width 287 height 47
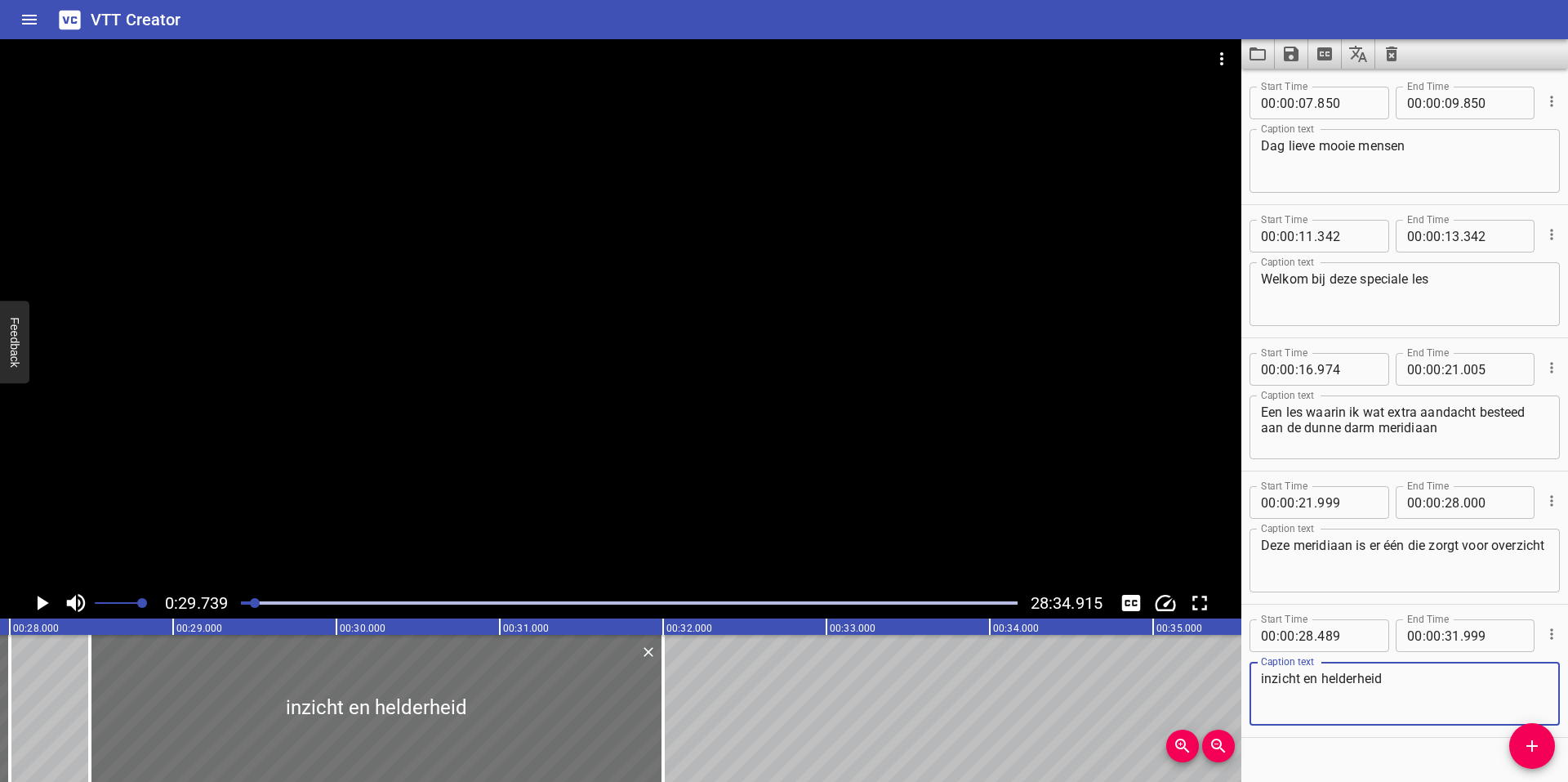
click at [43, 602] on icon "Play/Pause" at bounding box center [43, 603] width 11 height 15
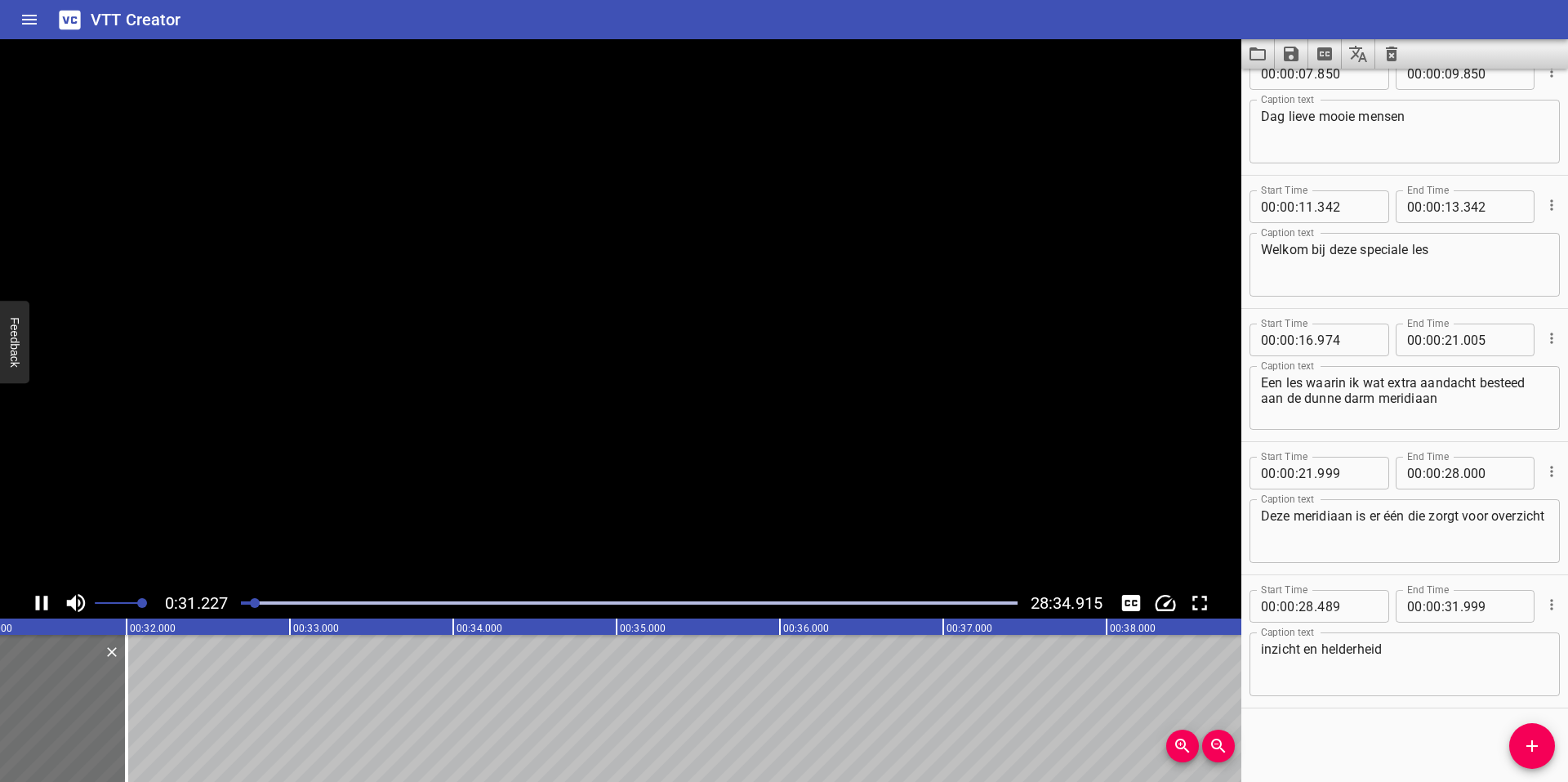
click at [38, 602] on icon "Play/Pause" at bounding box center [41, 603] width 12 height 15
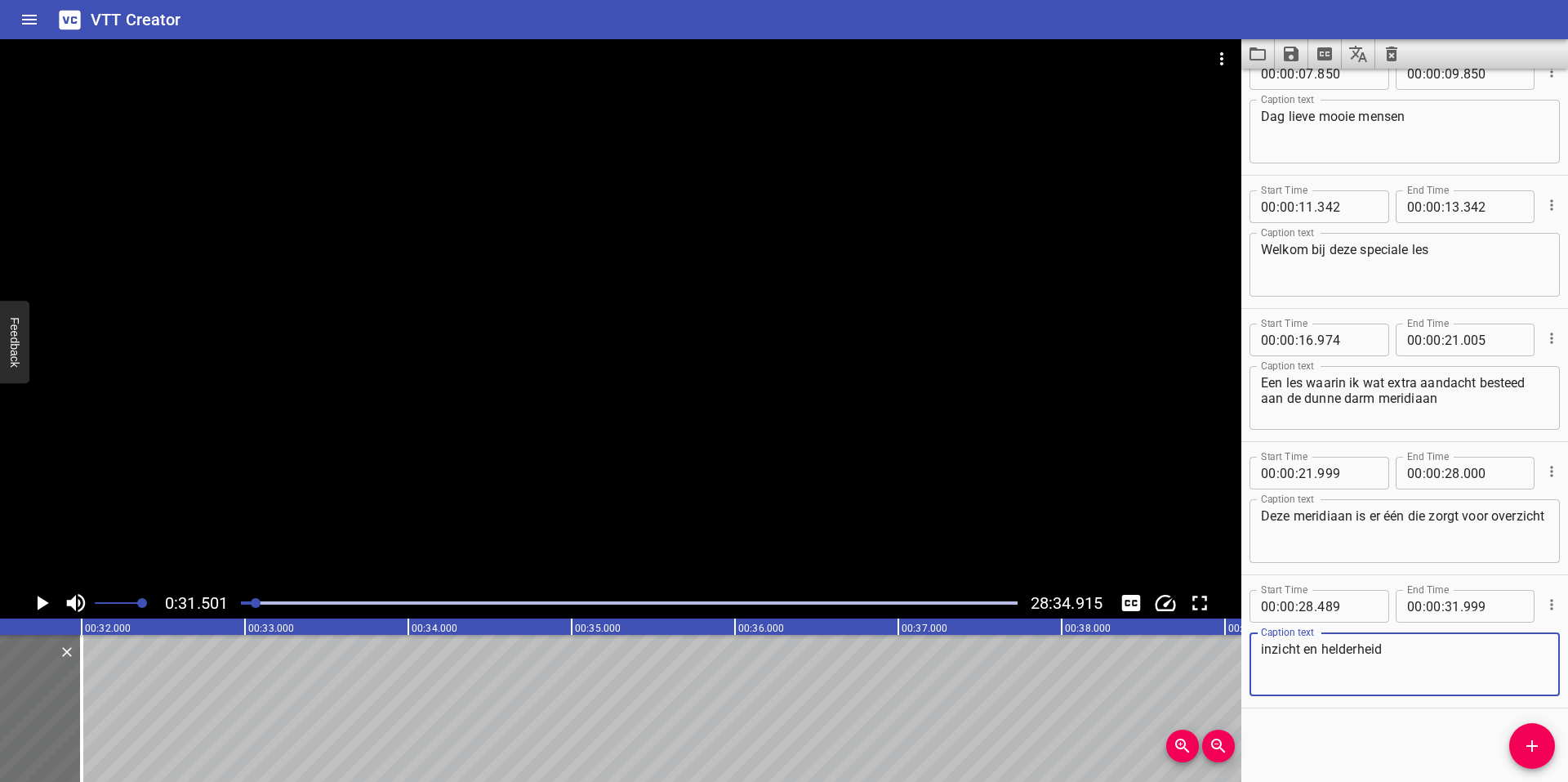
click at [1427, 659] on textarea "inzicht en helderheid" at bounding box center [1405, 664] width 287 height 47
type textarea "inzicht en helderheid op alle niveaus"
click at [40, 605] on icon "Play/Pause" at bounding box center [43, 603] width 11 height 15
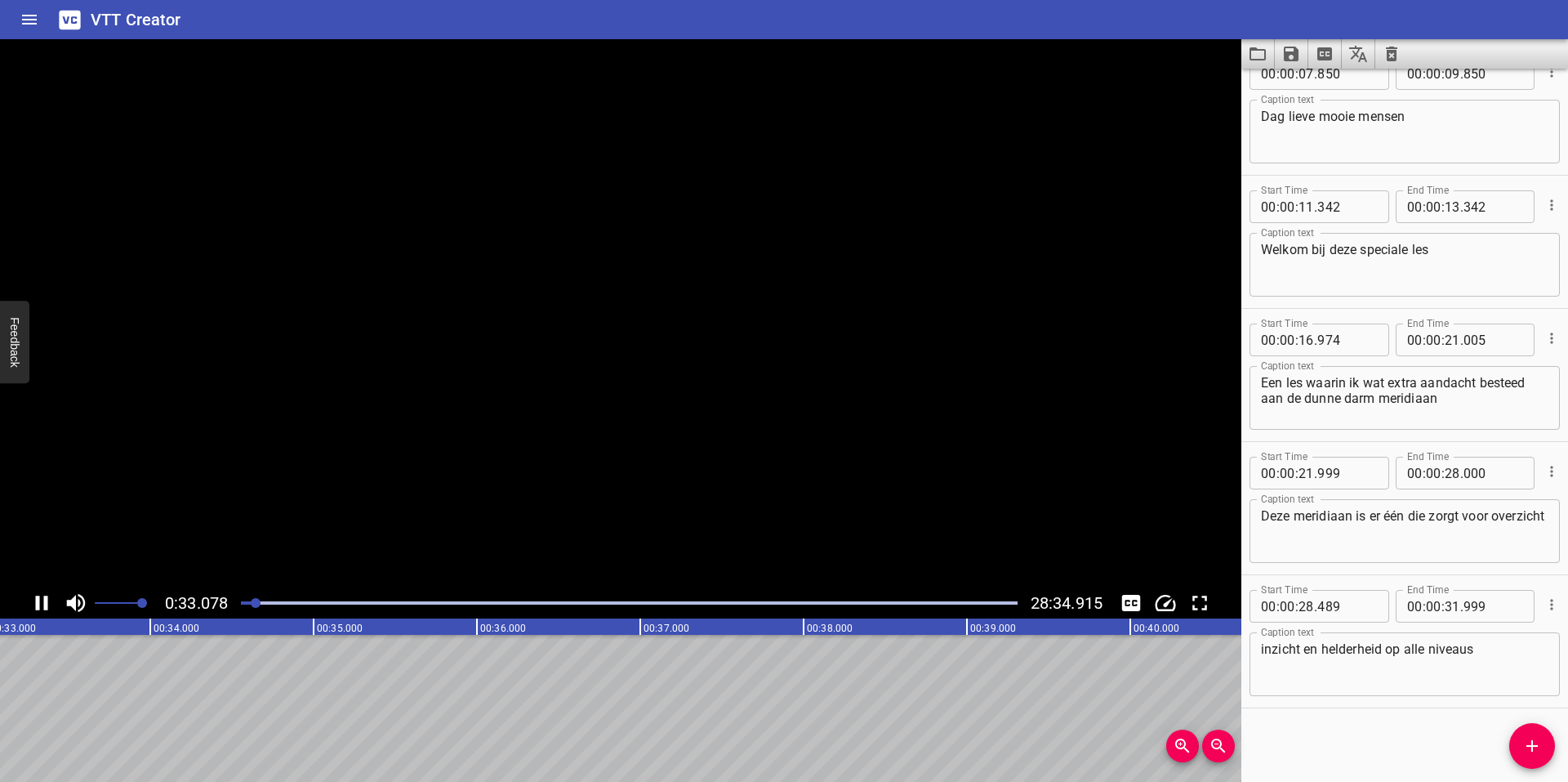
click at [40, 605] on icon "Play/Pause" at bounding box center [41, 602] width 25 height 25
click at [41, 605] on icon "Play/Pause" at bounding box center [43, 603] width 11 height 15
click at [41, 605] on icon "Play/Pause" at bounding box center [41, 602] width 25 height 25
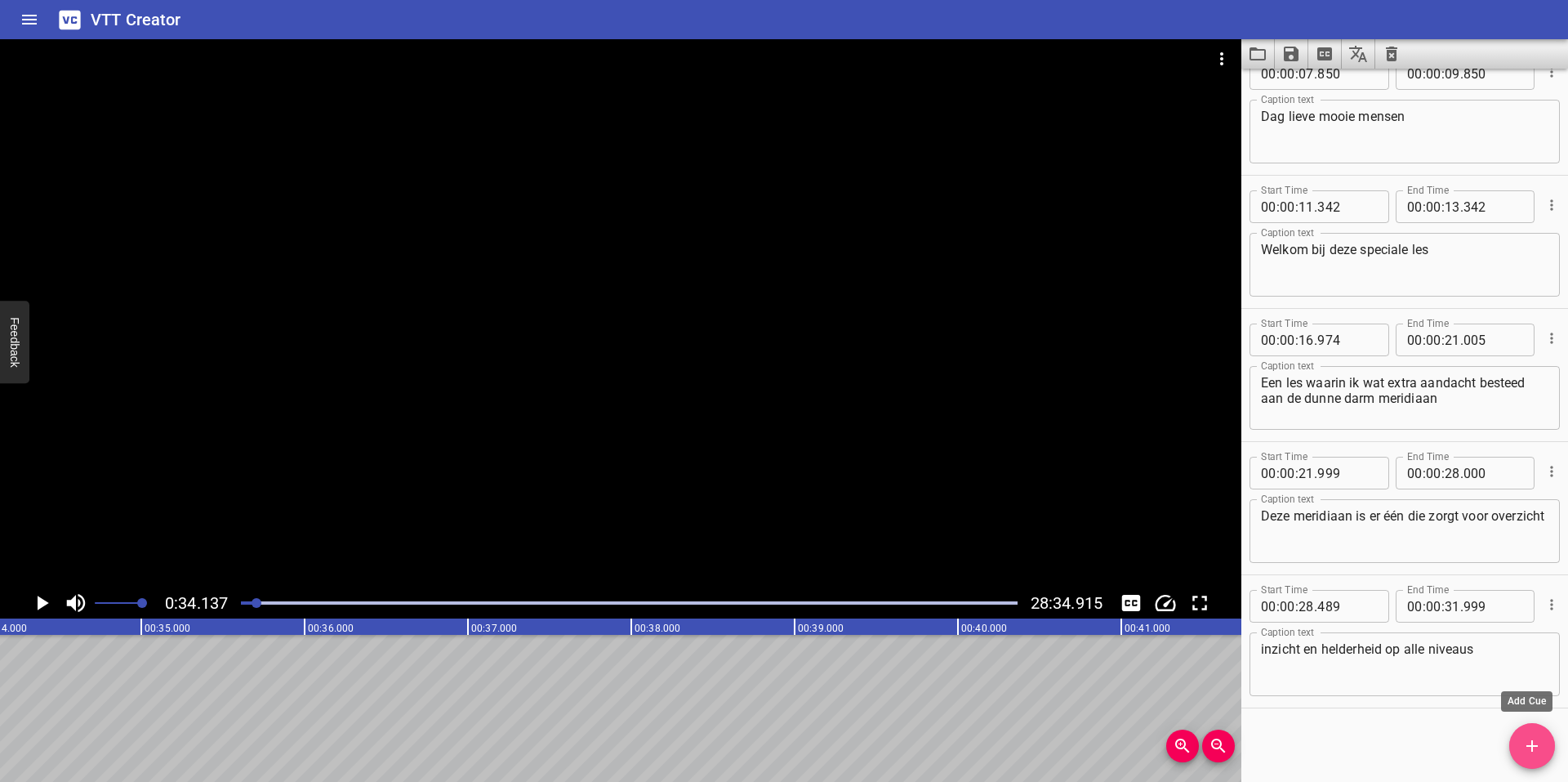
click at [1521, 743] on span "Add Cue" at bounding box center [1532, 745] width 46 height 19
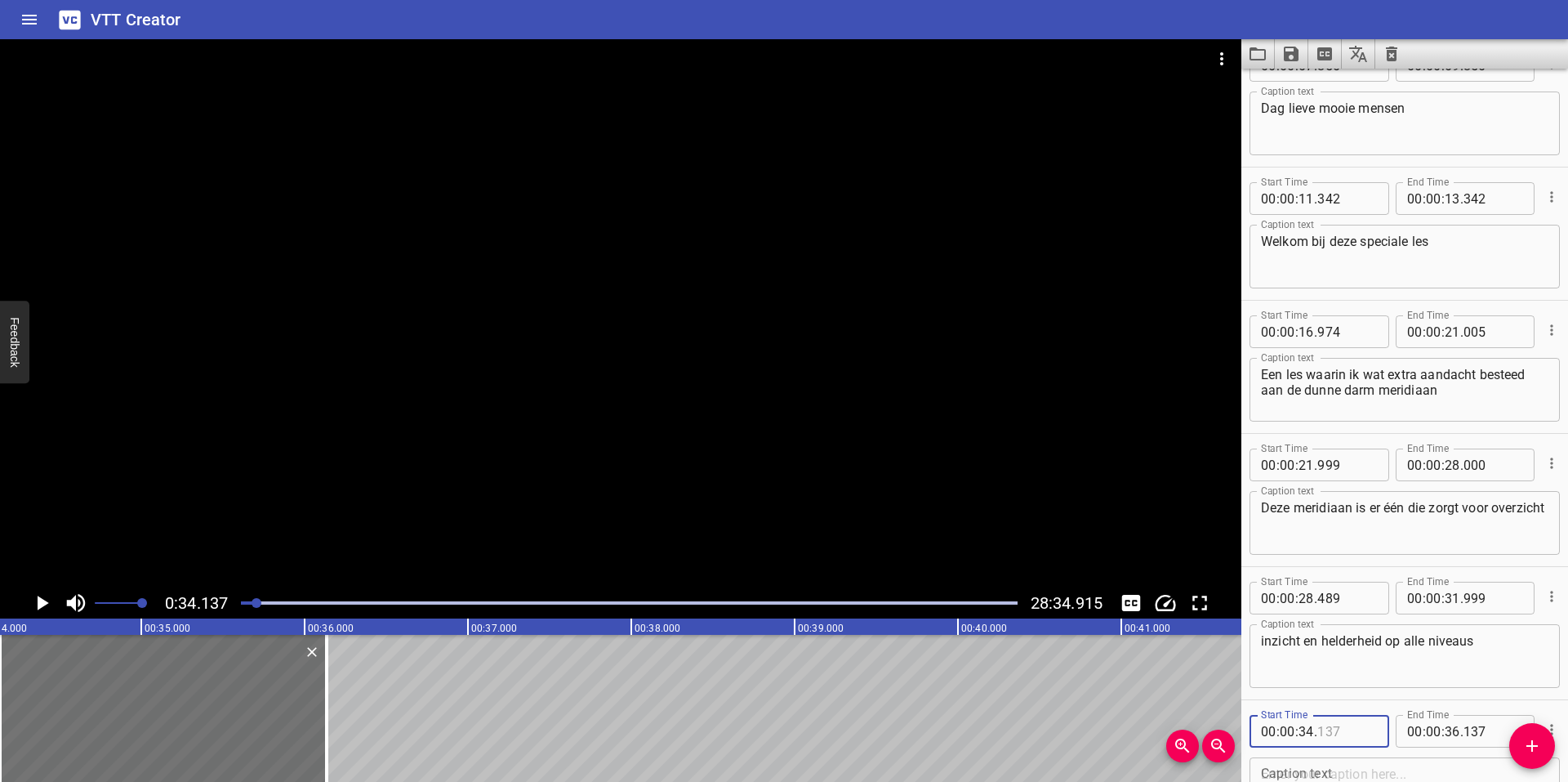
click at [1330, 731] on input "number" at bounding box center [1347, 730] width 60 height 32
type input "000"
type input "00"
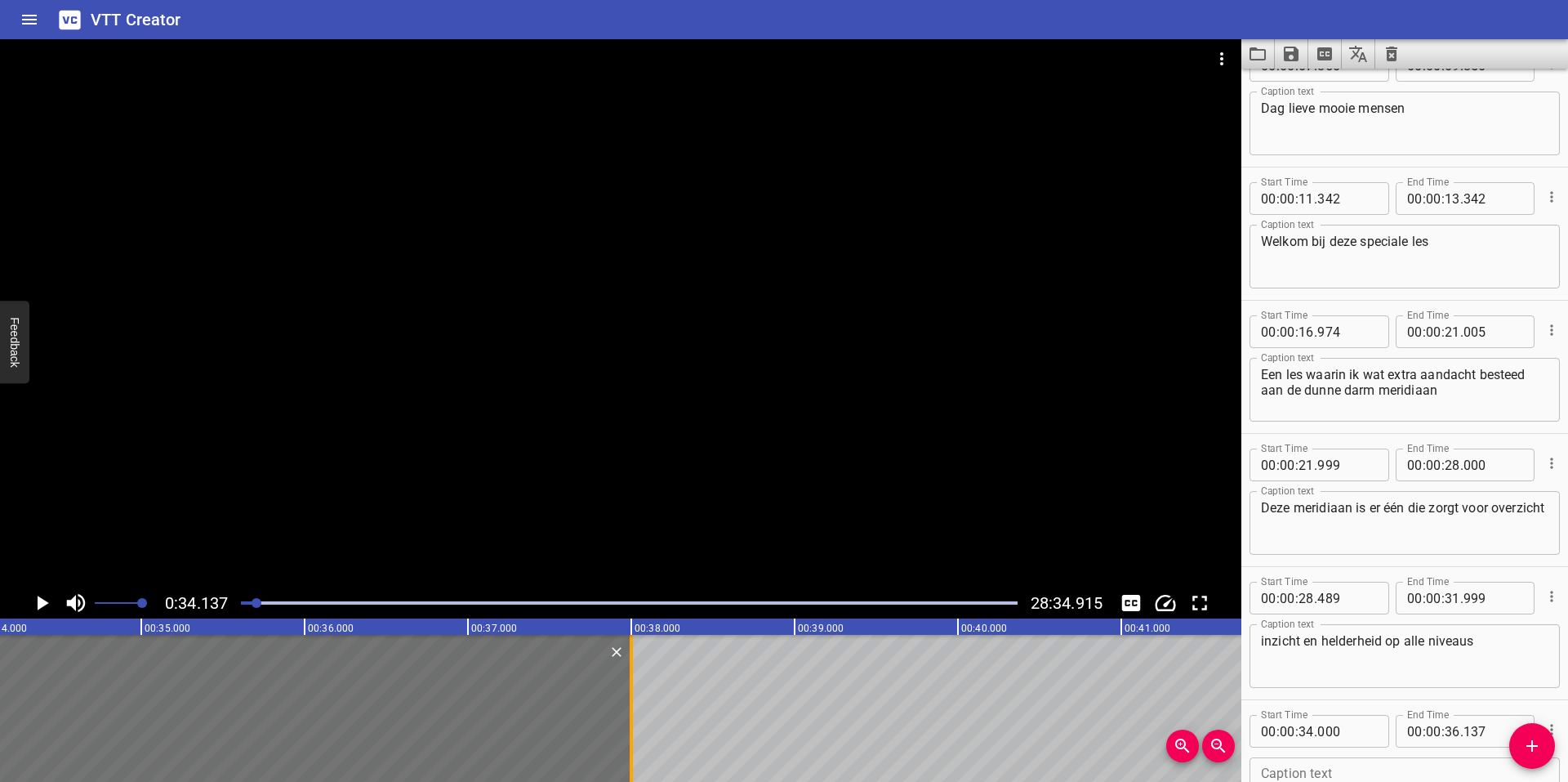
drag, startPoint x: 328, startPoint y: 704, endPoint x: 633, endPoint y: 711, distance: 305.1
click at [633, 711] on div at bounding box center [632, 708] width 4 height 147
type input "38"
type input "002"
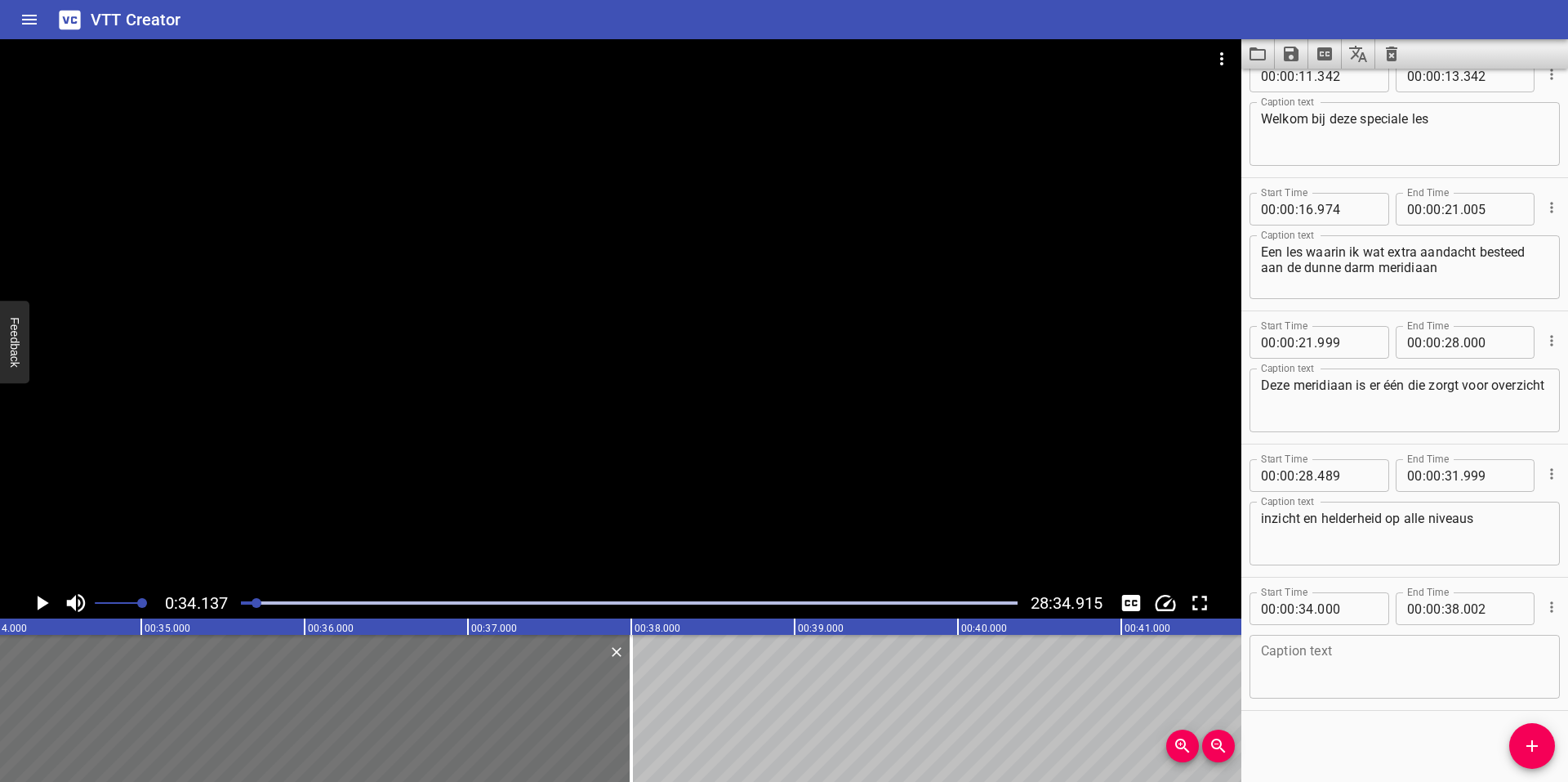
scroll to position [163, 0]
click at [1357, 671] on textarea at bounding box center [1405, 664] width 287 height 47
click at [41, 603] on icon "Play/Pause" at bounding box center [43, 603] width 11 height 15
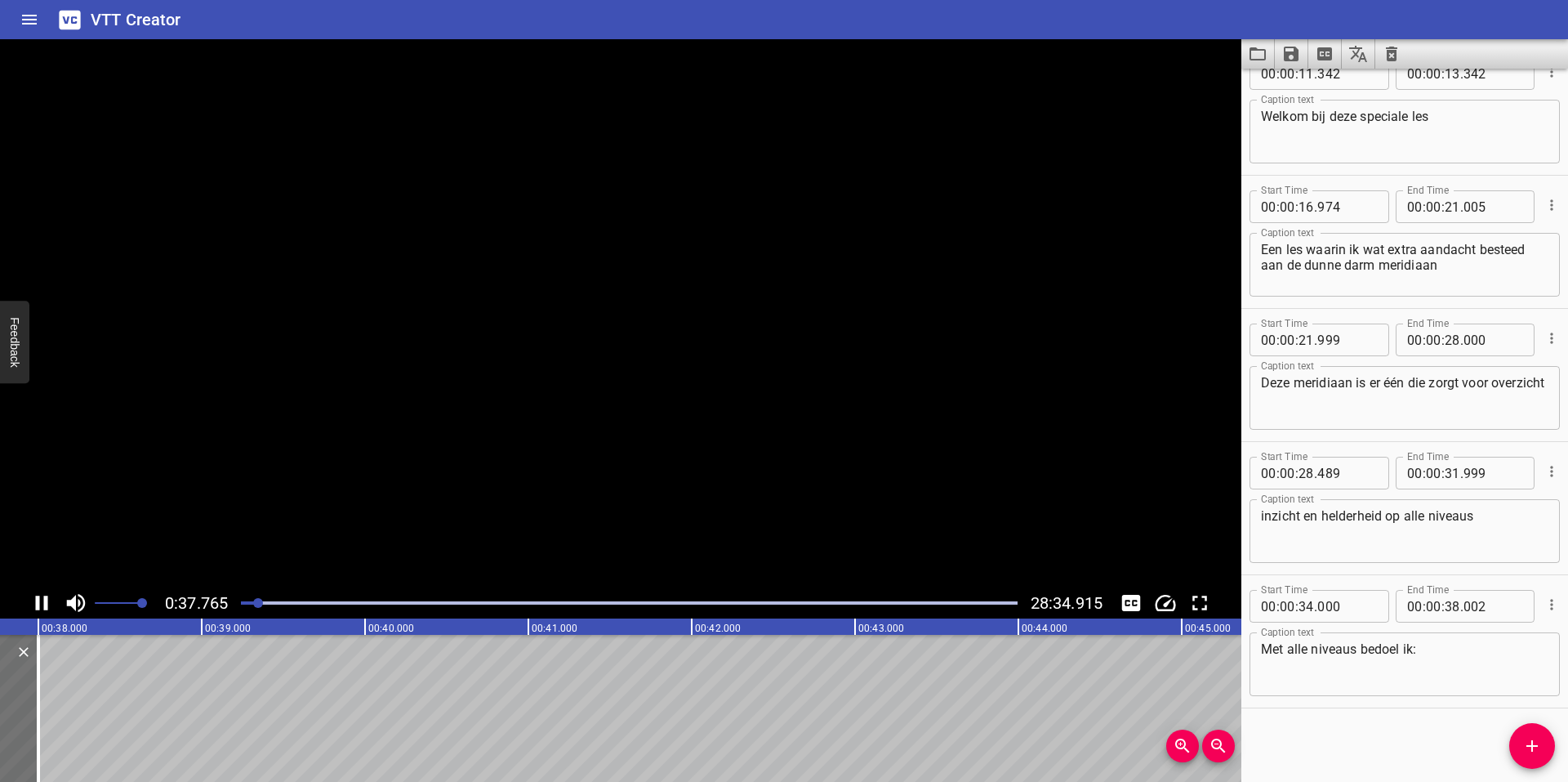
click at [42, 603] on icon "Play/Pause" at bounding box center [41, 602] width 25 height 25
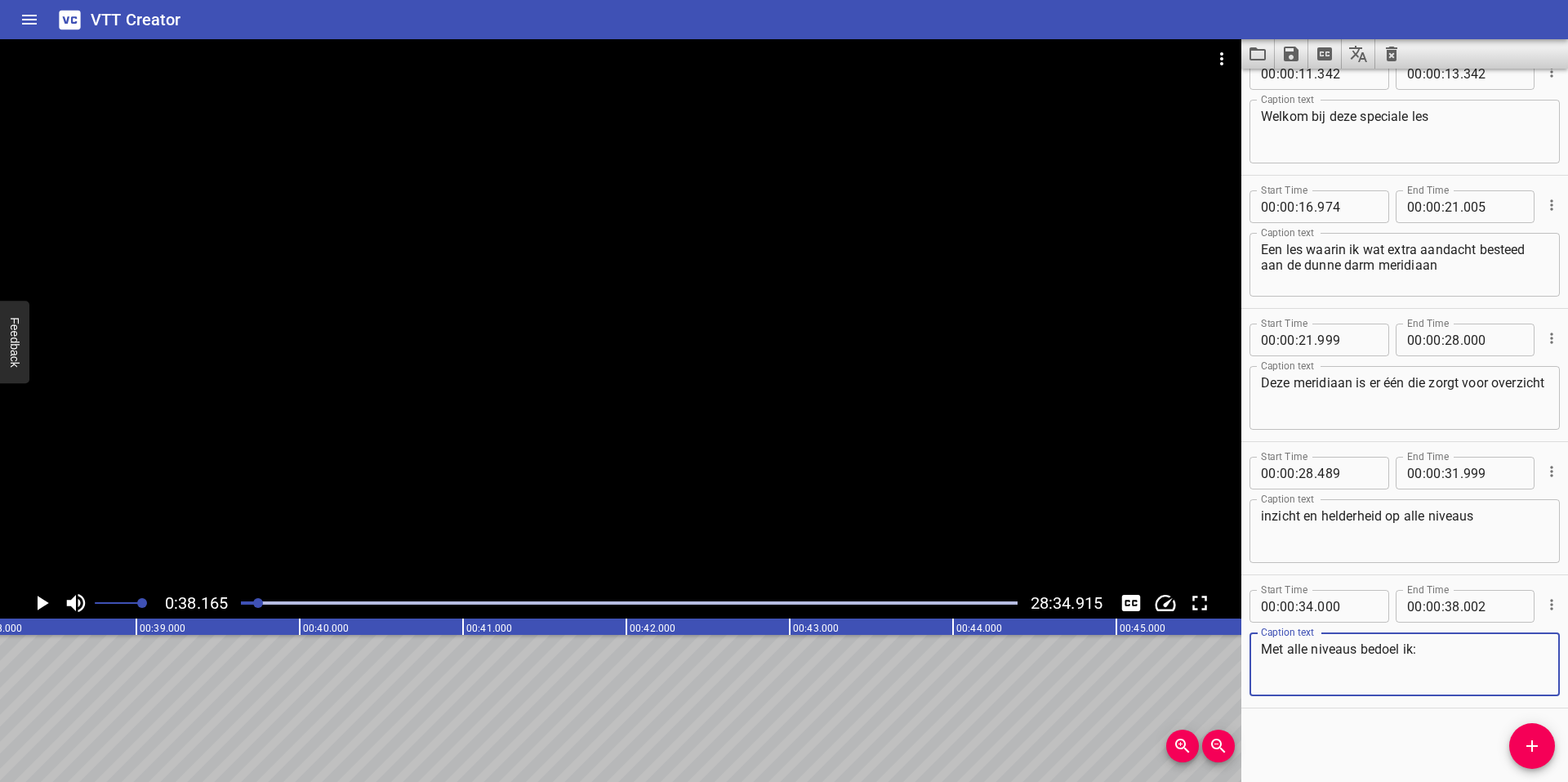
click at [1455, 652] on textarea "Met alle niveaus bedoel ik:" at bounding box center [1405, 664] width 287 height 47
type textarea "Met alle niveaus bedoel ik: zowel op energetisch niveau"
click at [1531, 741] on icon "Add Cue" at bounding box center [1532, 746] width 11 height 11
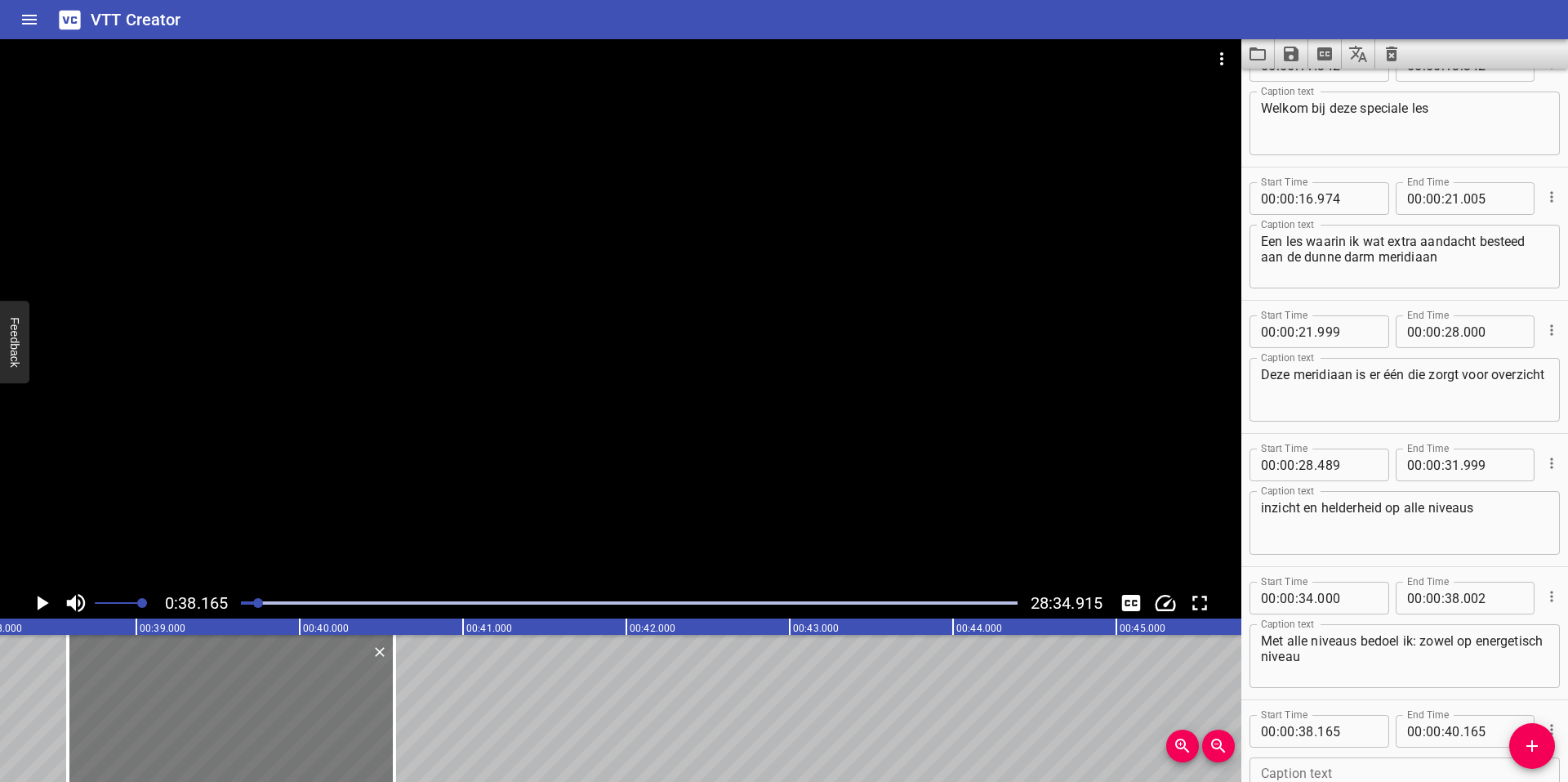
drag, startPoint x: 132, startPoint y: 688, endPoint x: 199, endPoint y: 689, distance: 67.0
click at [199, 689] on div at bounding box center [231, 708] width 327 height 147
type input "580"
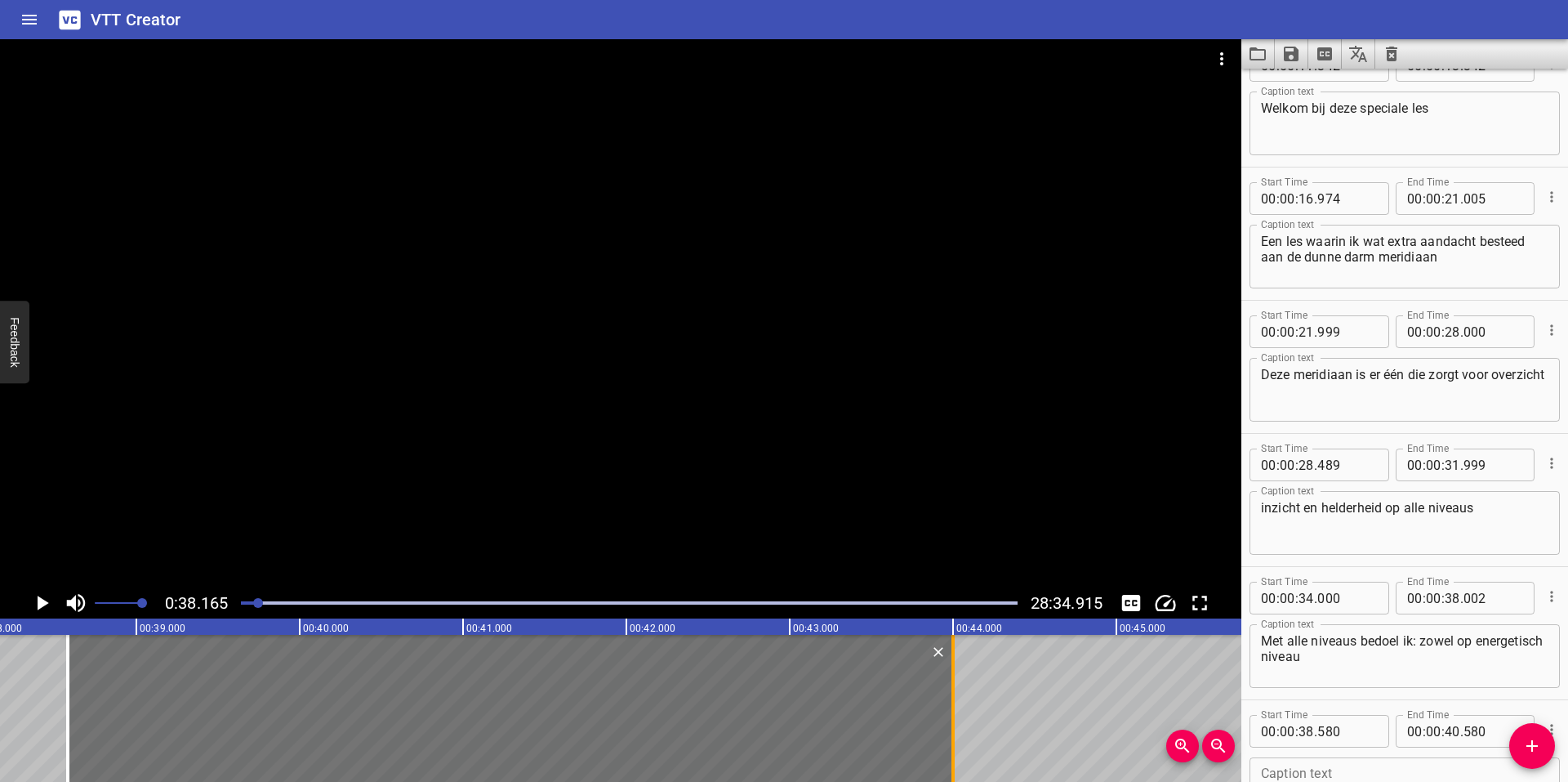
drag, startPoint x: 470, startPoint y: 699, endPoint x: 951, endPoint y: 710, distance: 481.1
click at [951, 710] on div at bounding box center [953, 708] width 4 height 147
type input "44"
type input "000"
click at [45, 601] on icon "Play/Pause" at bounding box center [43, 603] width 11 height 15
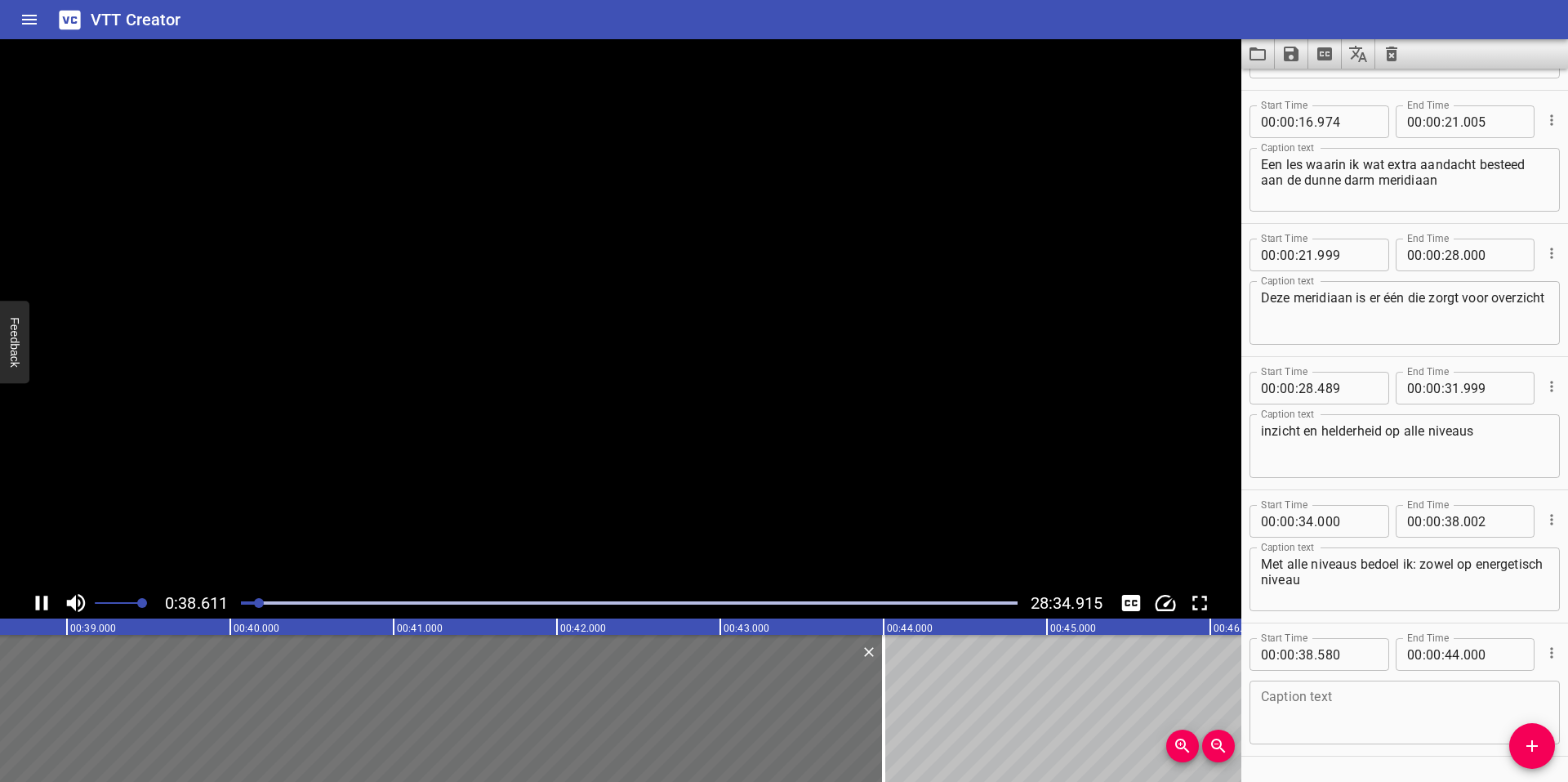
scroll to position [296, 0]
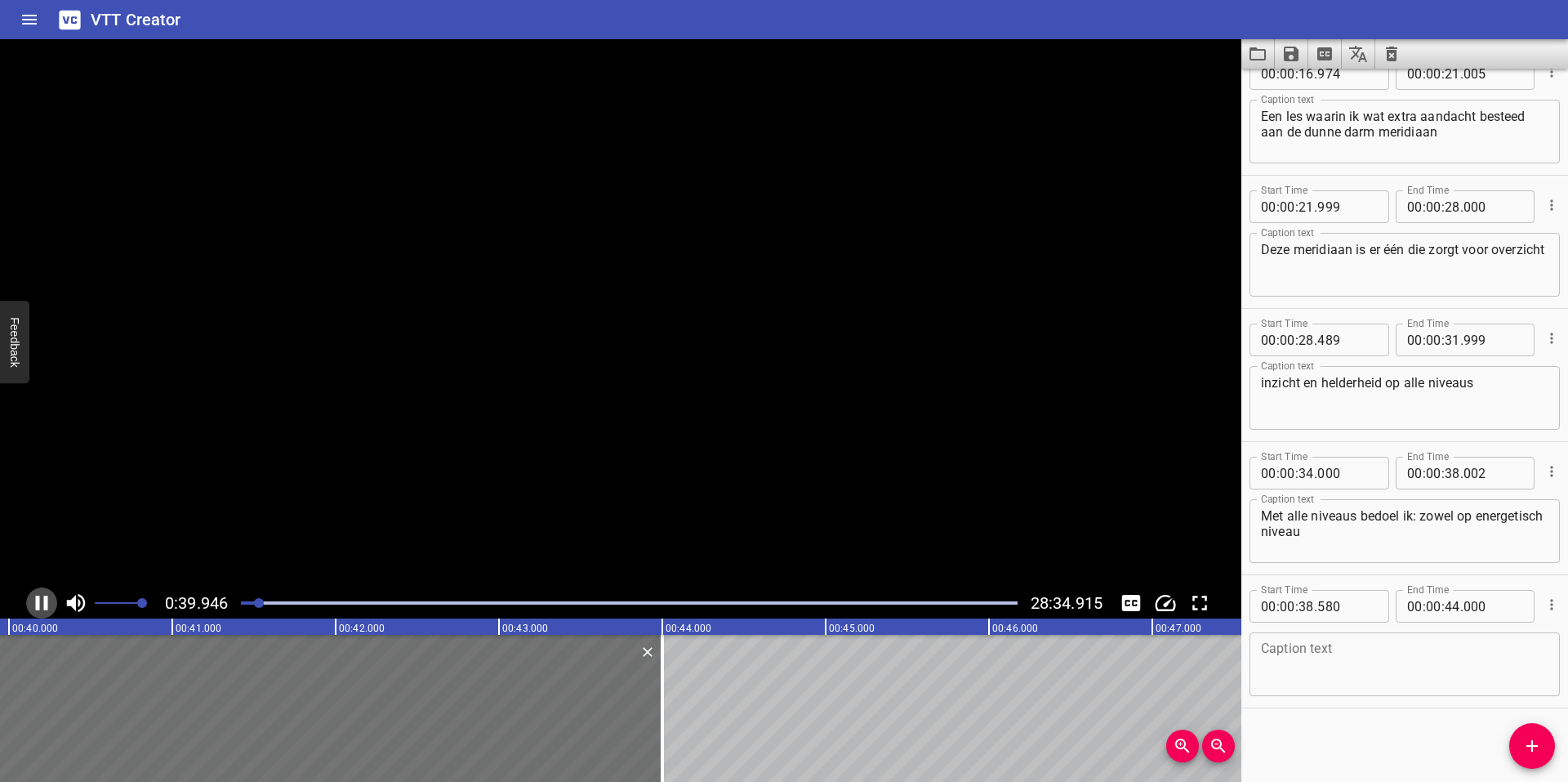
click at [45, 601] on icon "Play/Pause" at bounding box center [41, 603] width 12 height 15
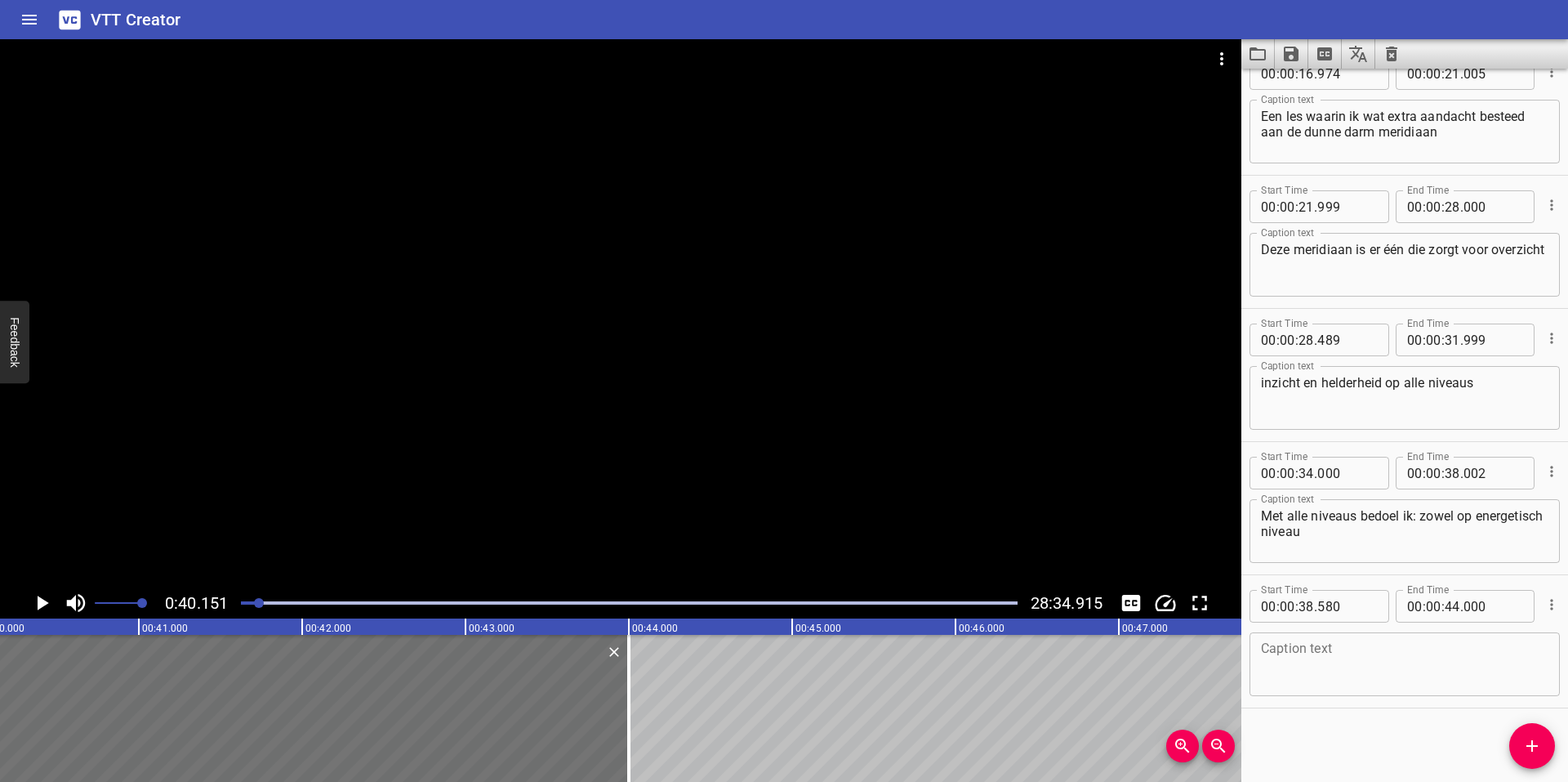
click at [1277, 648] on textarea at bounding box center [1405, 664] width 287 height 47
click at [288, 489] on div at bounding box center [621, 313] width 1241 height 548
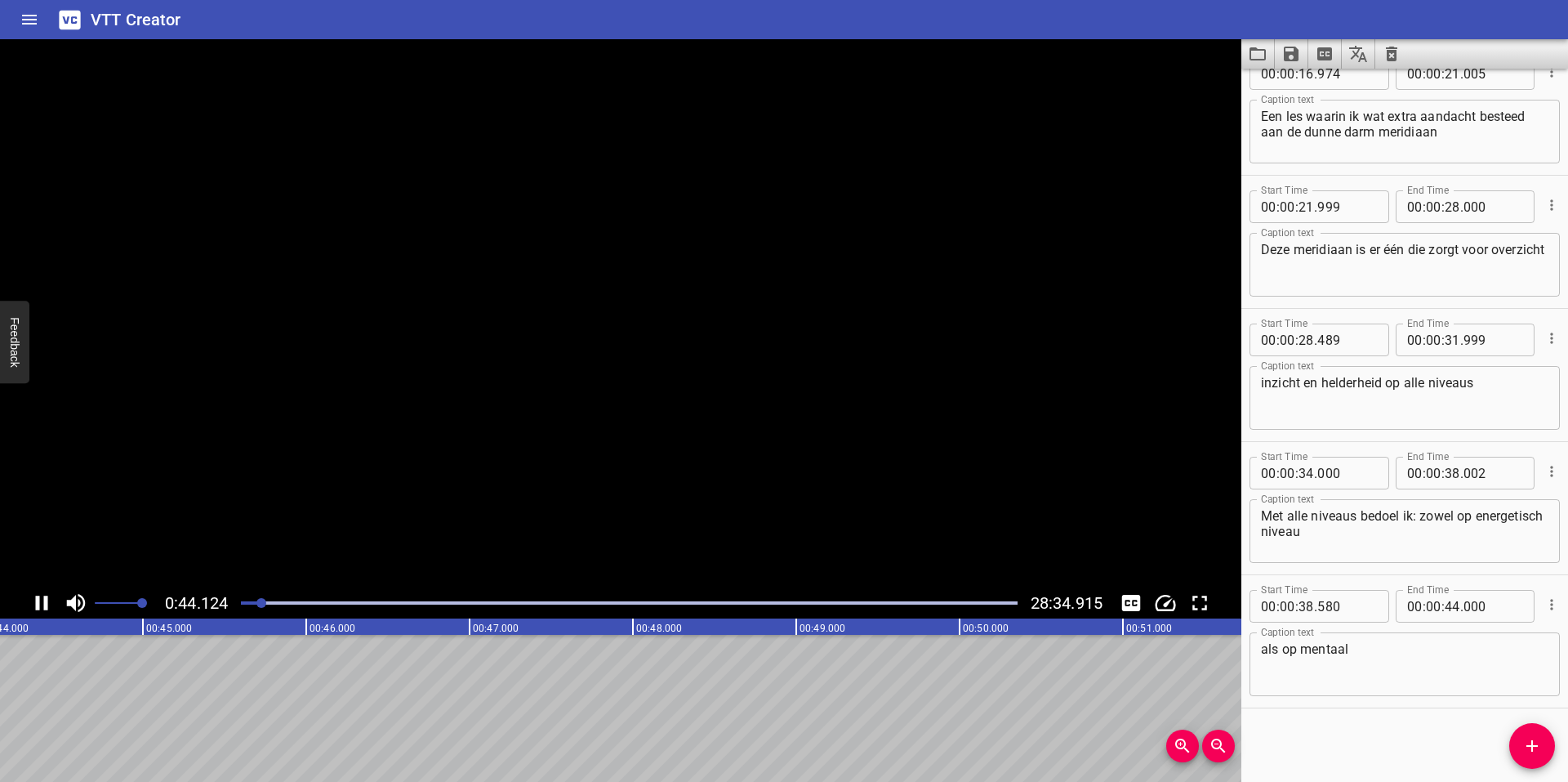
click at [288, 489] on video at bounding box center [621, 313] width 1241 height 548
click at [386, 473] on div at bounding box center [621, 313] width 1241 height 548
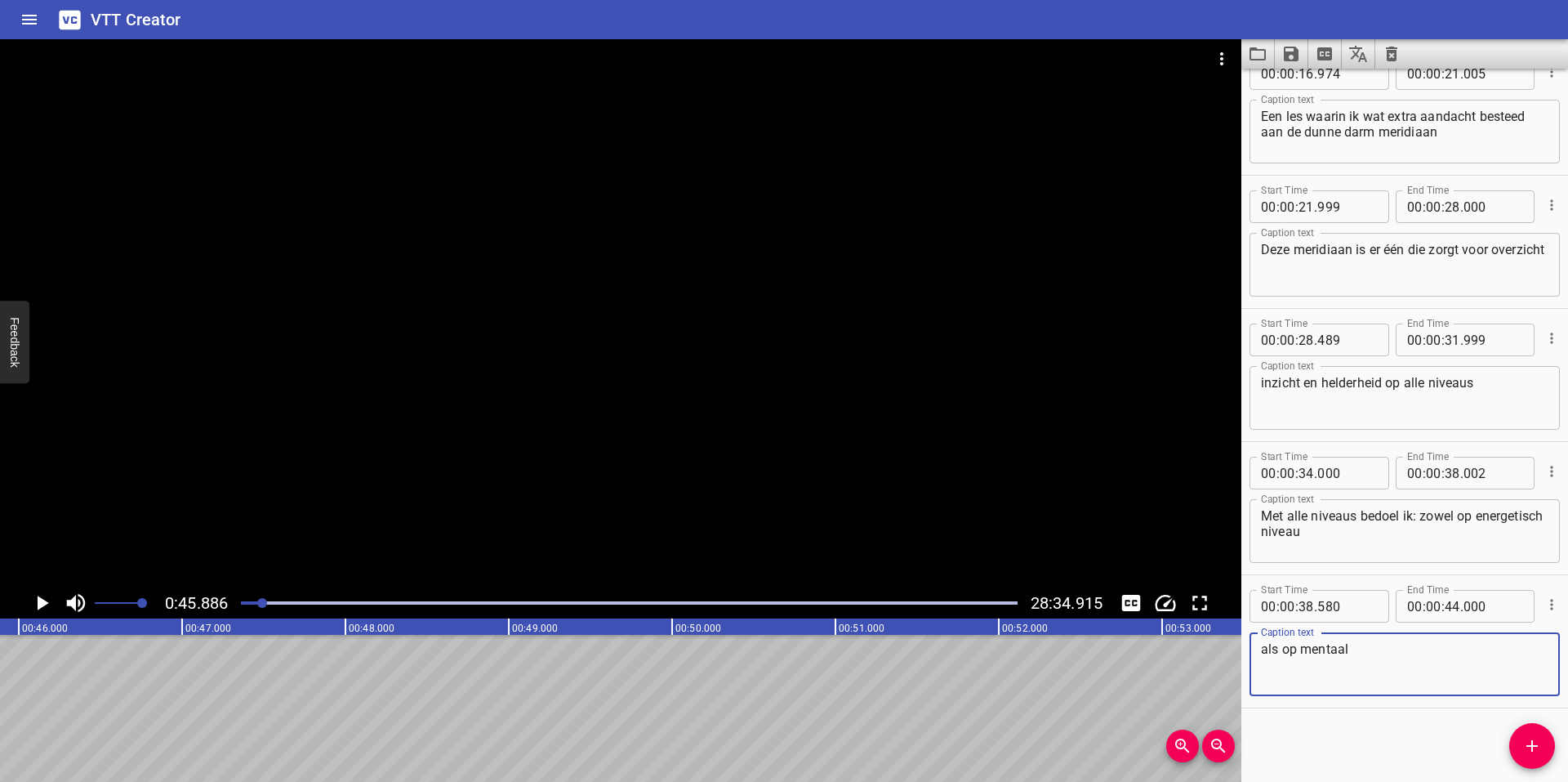
click at [1436, 662] on textarea "als op mentaal" at bounding box center [1405, 664] width 287 height 47
click at [1371, 654] on textarea "als op mentaal, fusiek en fysiologisch niveau" at bounding box center [1405, 664] width 287 height 47
type textarea "als op mentaal, fysiek en fysiologisch niveau"
drag, startPoint x: 1450, startPoint y: 603, endPoint x: 1450, endPoint y: 572, distance: 31.0
click at [1450, 572] on div "Start Time 00 : 00 : 07 . 850 Start Time End Time 00 : 00 : 09 . 850 End Time C…" at bounding box center [1404, 242] width 327 height 932
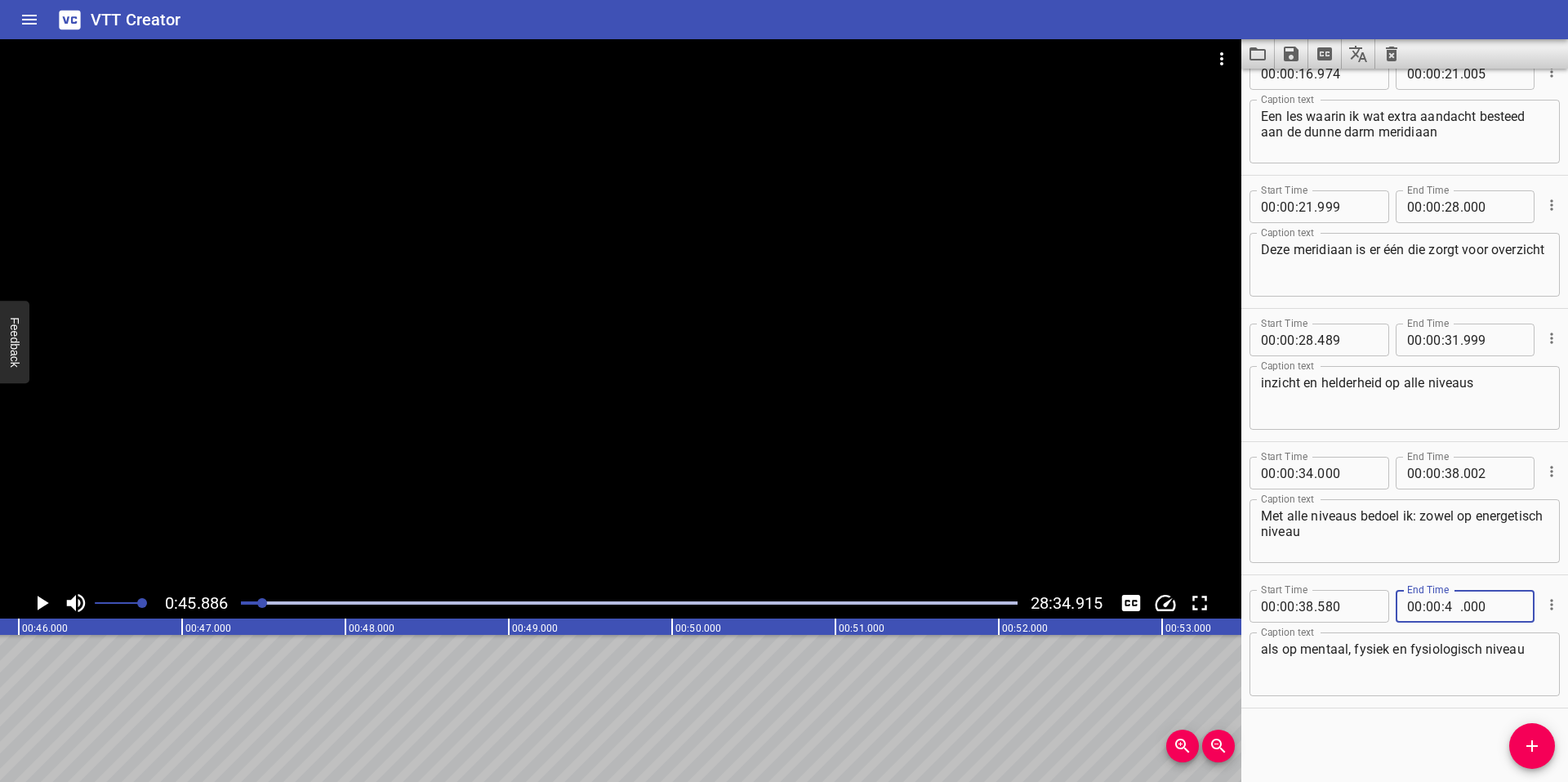
type input "46"
type input "000"
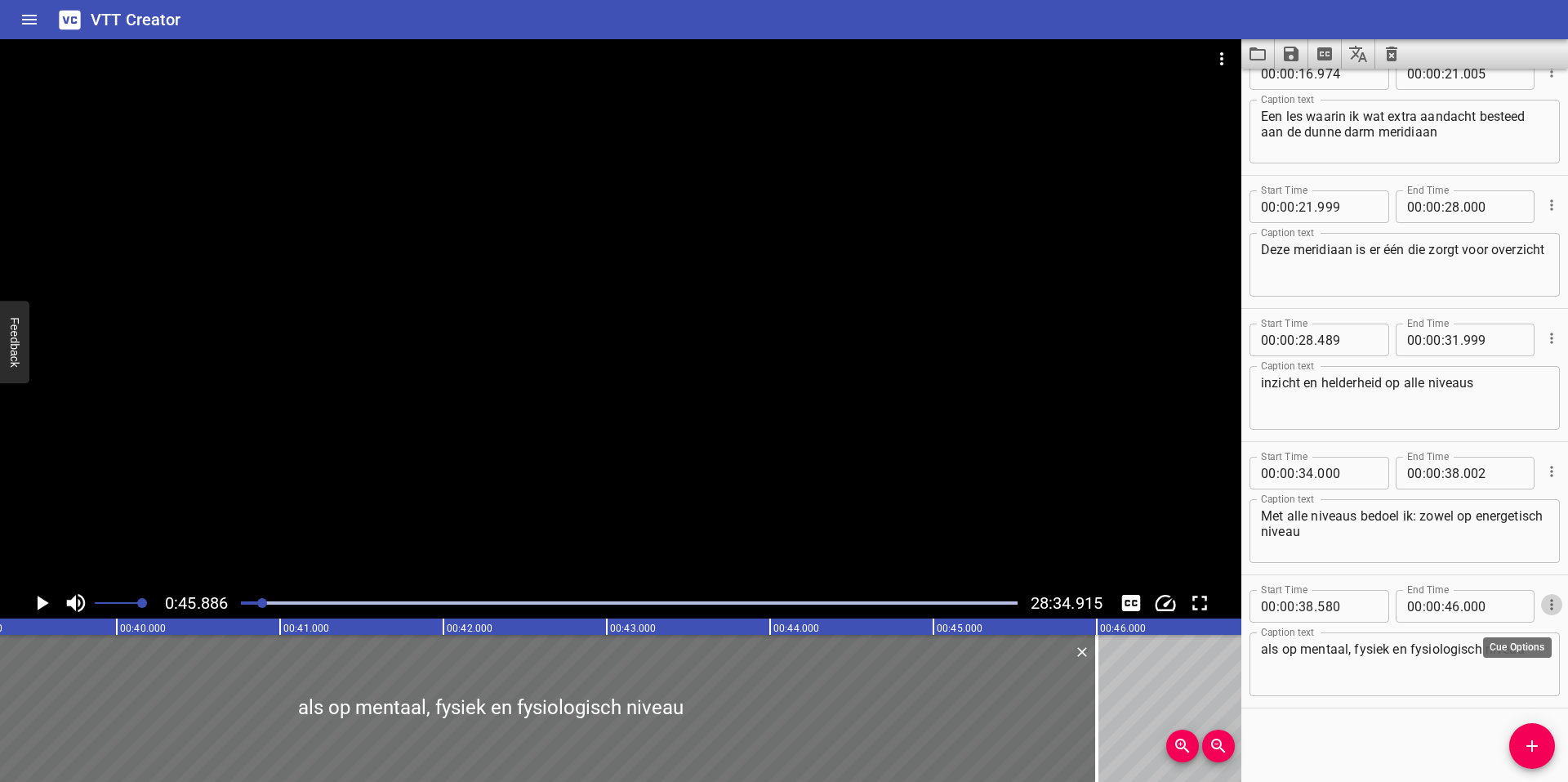
scroll to position [0, 6276]
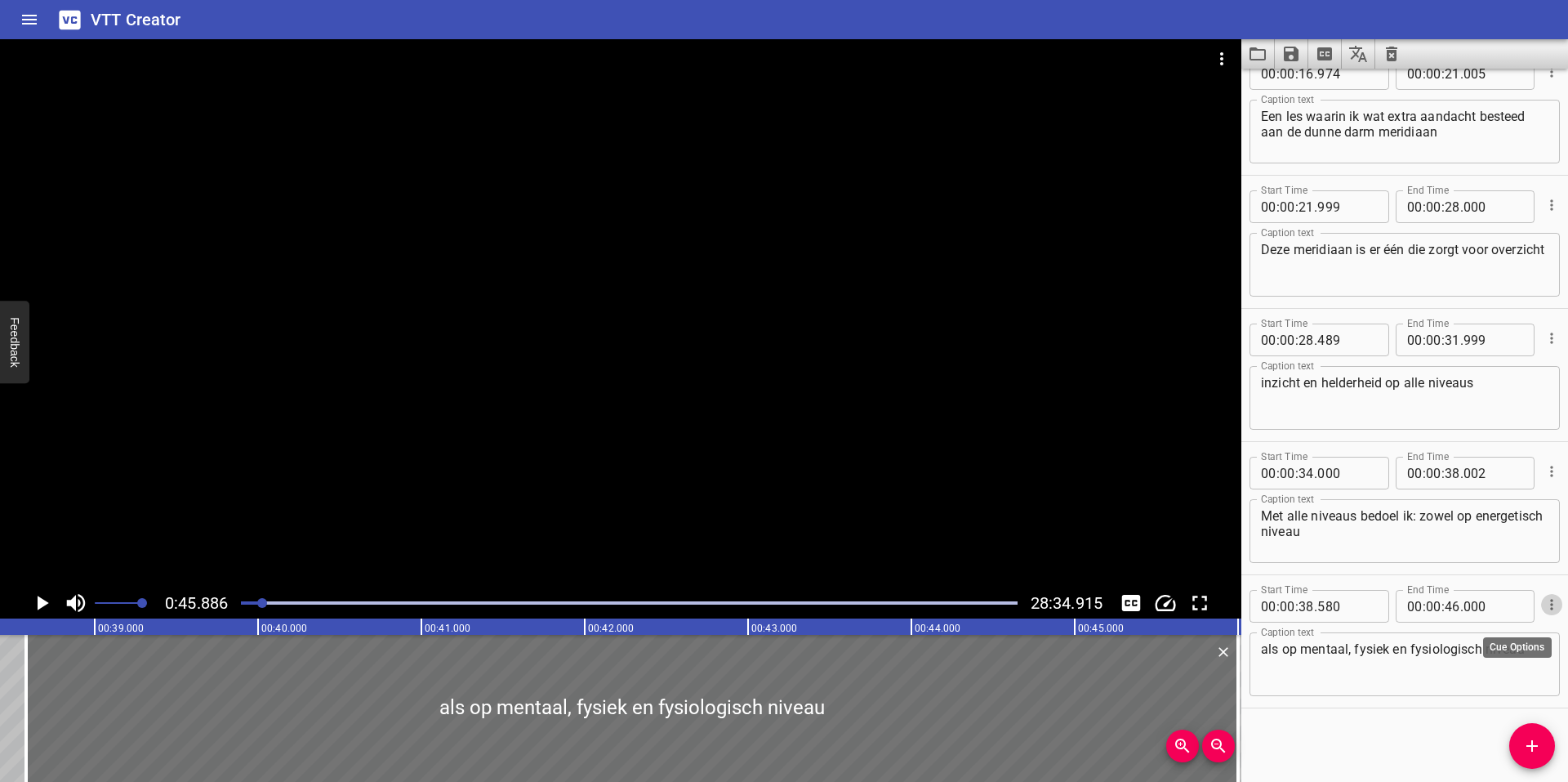
click at [41, 605] on icon "Play/Pause" at bounding box center [43, 603] width 11 height 15
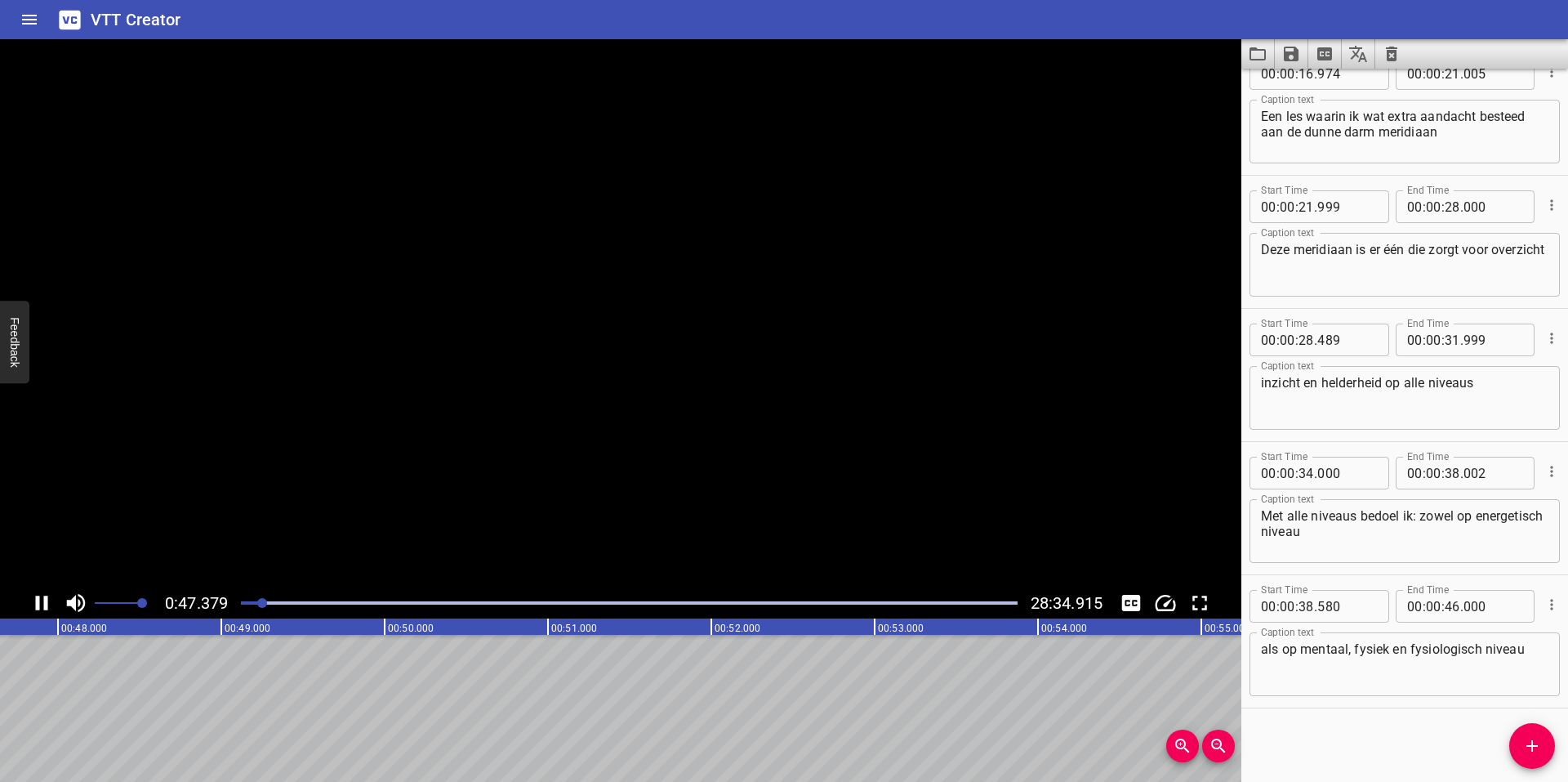
click at [41, 605] on icon "Play/Pause" at bounding box center [41, 602] width 25 height 25
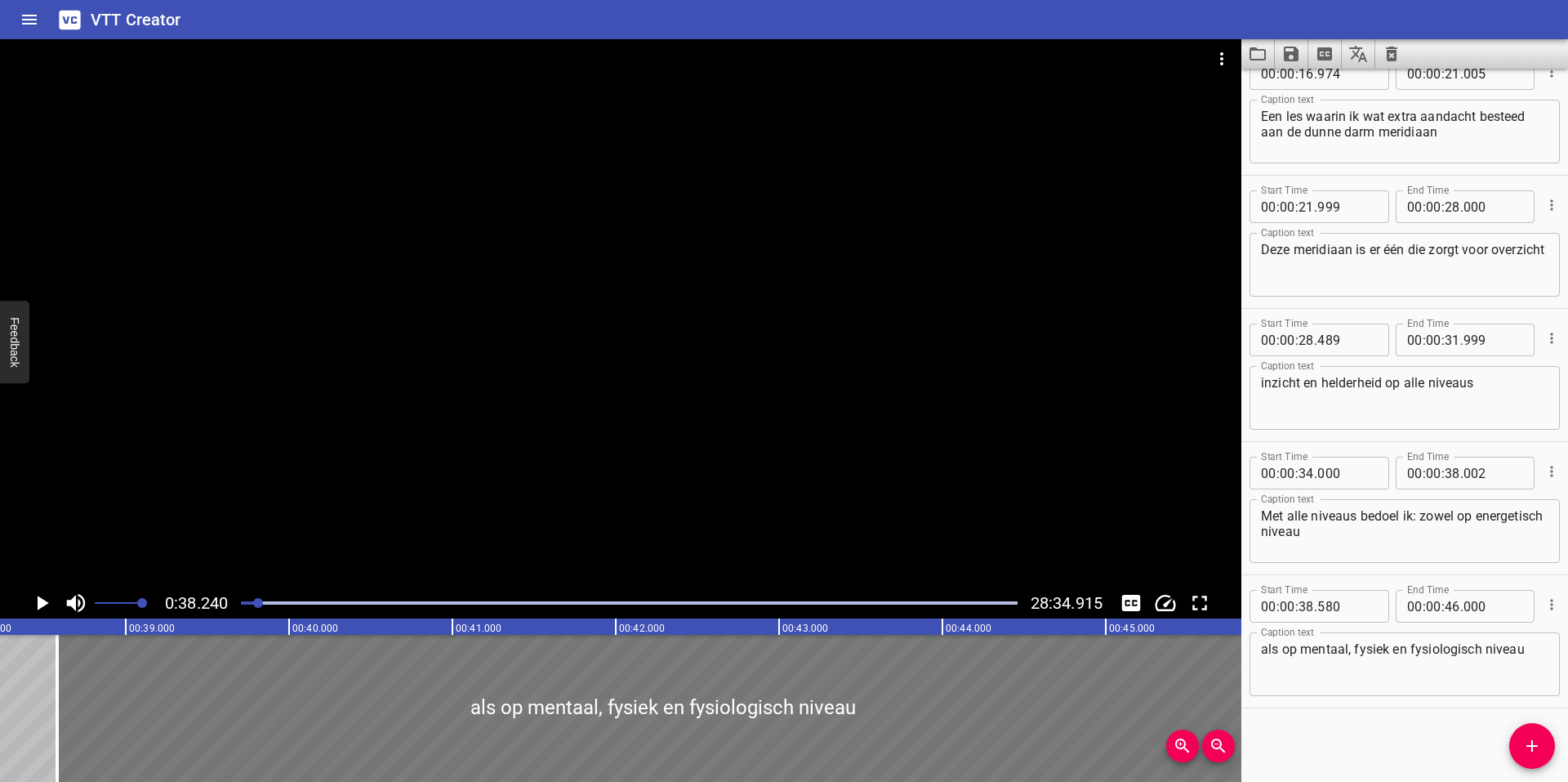
scroll to position [0, 6247]
click at [41, 601] on icon "Play/Pause" at bounding box center [43, 603] width 11 height 15
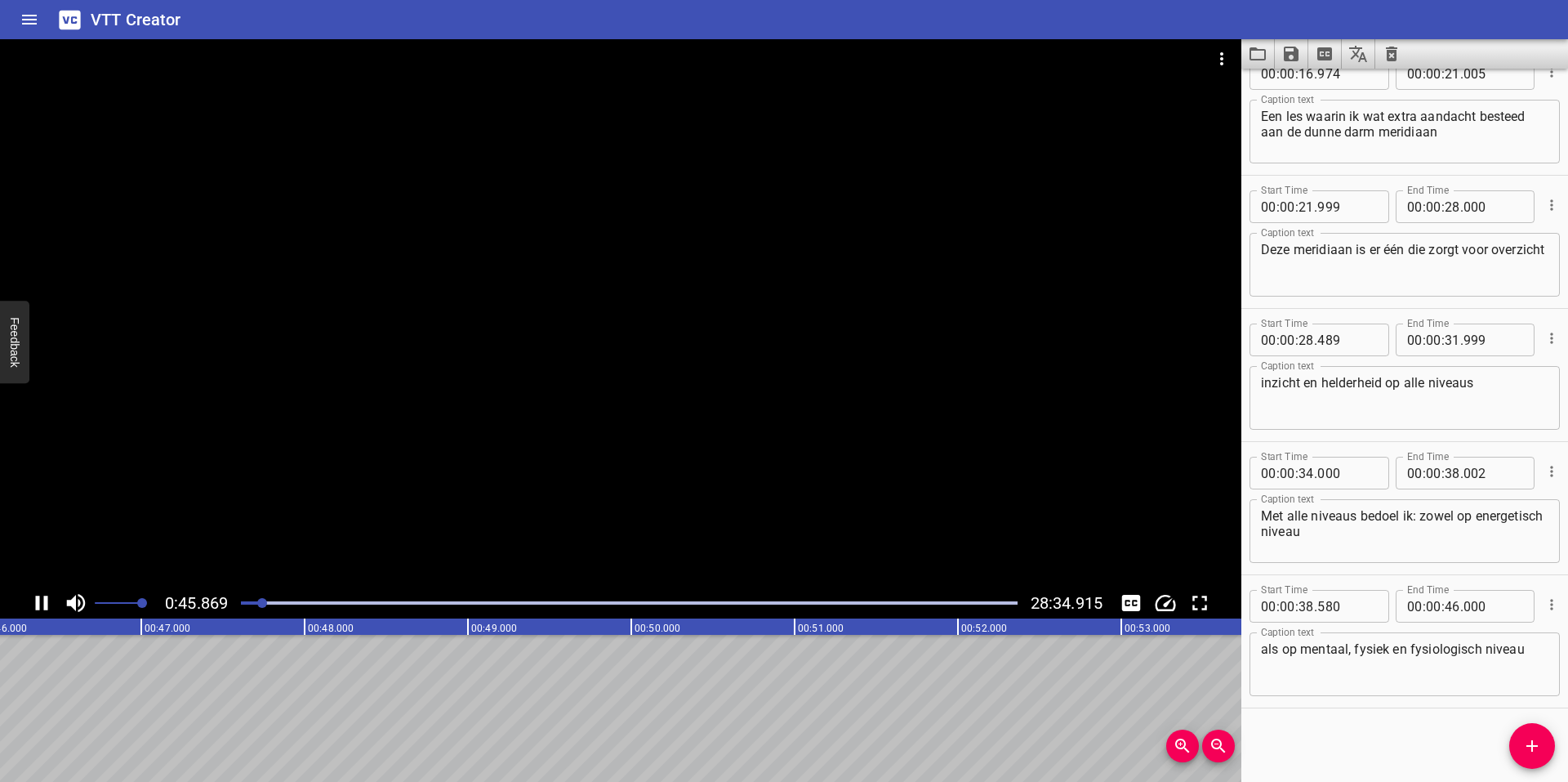
click at [47, 608] on icon "Play/Pause" at bounding box center [41, 603] width 12 height 15
click at [1447, 610] on input "number" at bounding box center [1452, 605] width 16 height 32
type input "45"
type input "000"
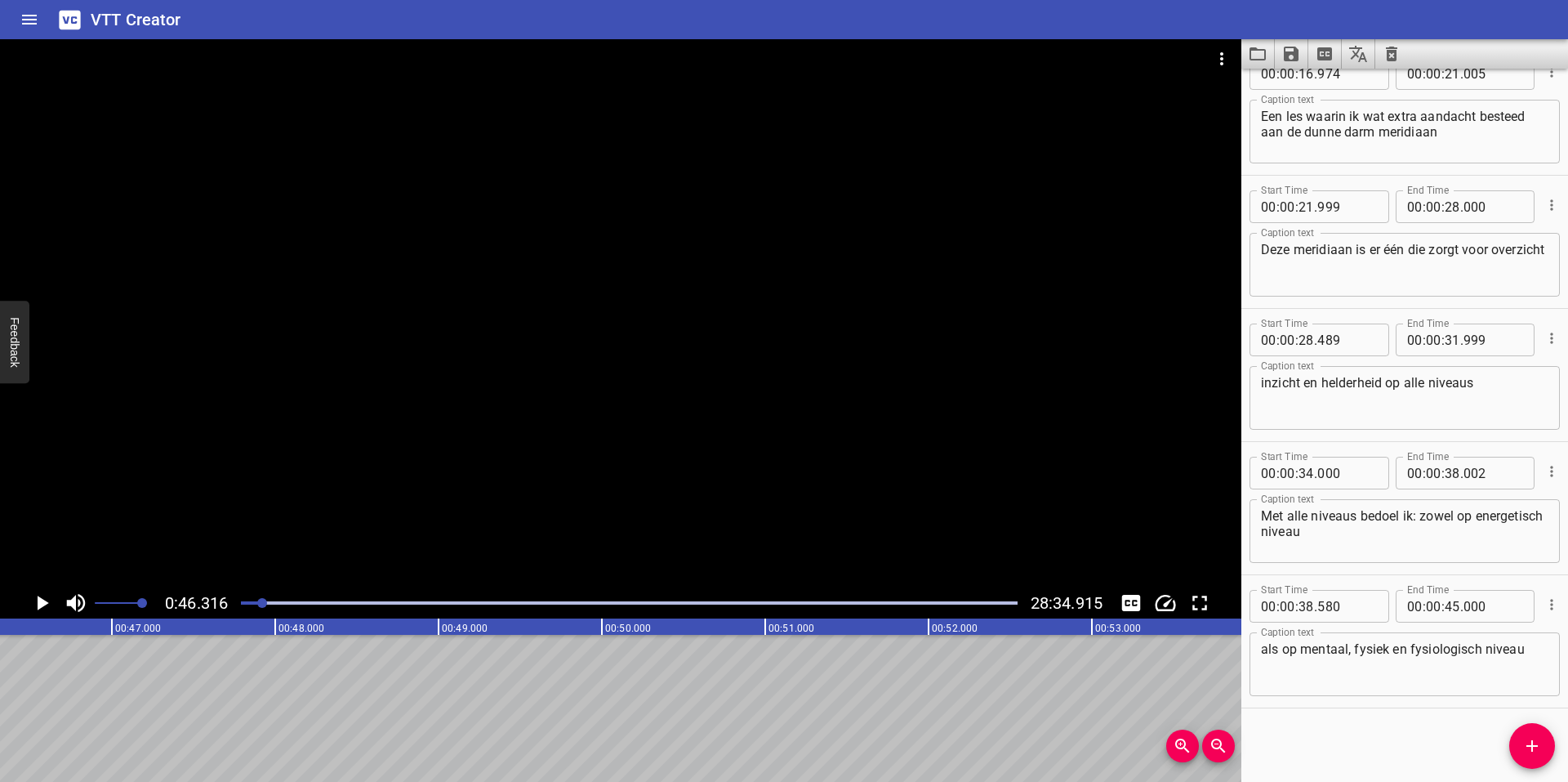
click at [43, 602] on icon "Play/Pause" at bounding box center [43, 603] width 11 height 15
click at [41, 602] on icon "Play/Pause" at bounding box center [41, 602] width 25 height 25
click at [1531, 743] on icon "Add Cue" at bounding box center [1532, 745] width 19 height 19
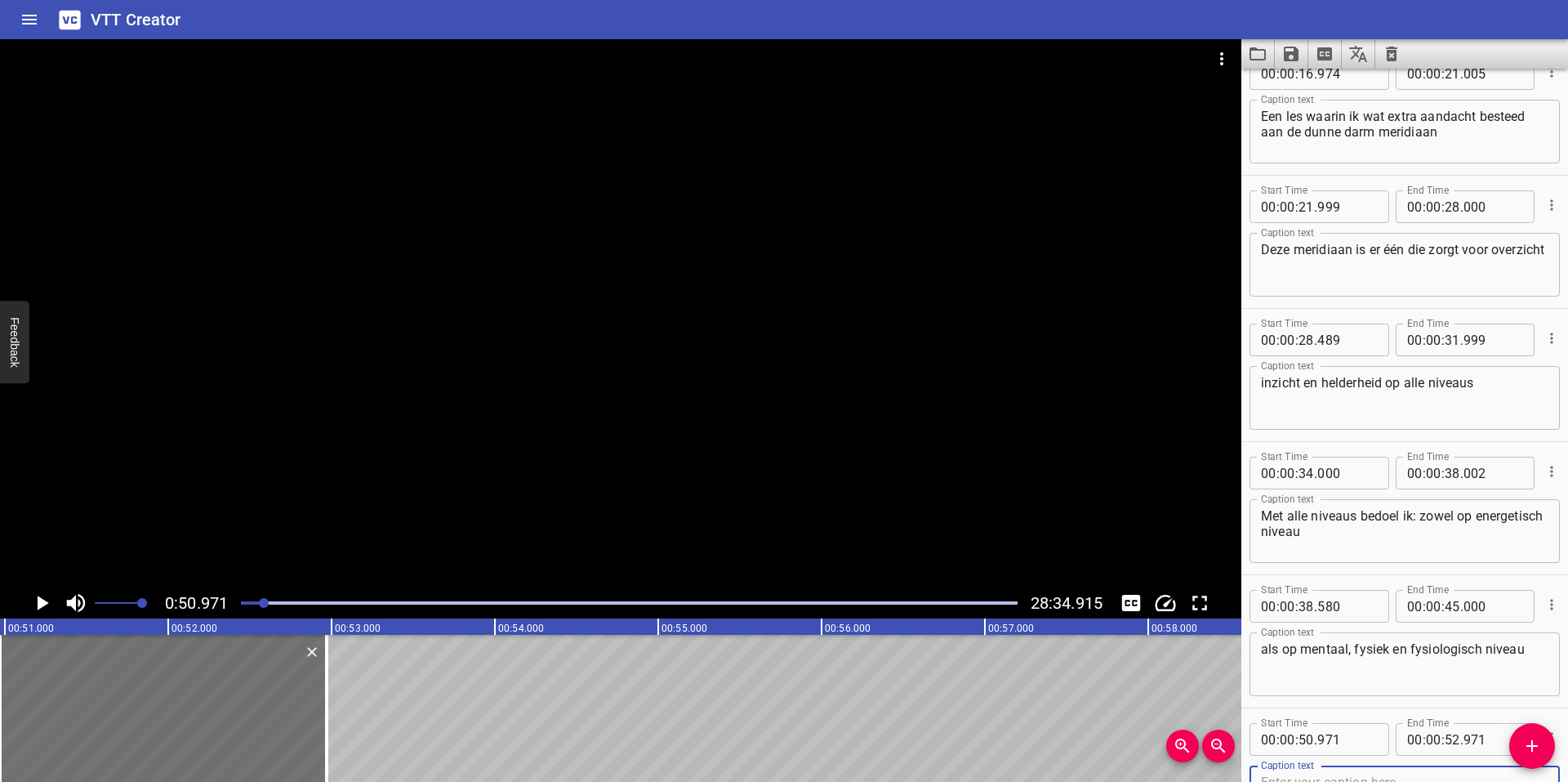
scroll to position [304, 0]
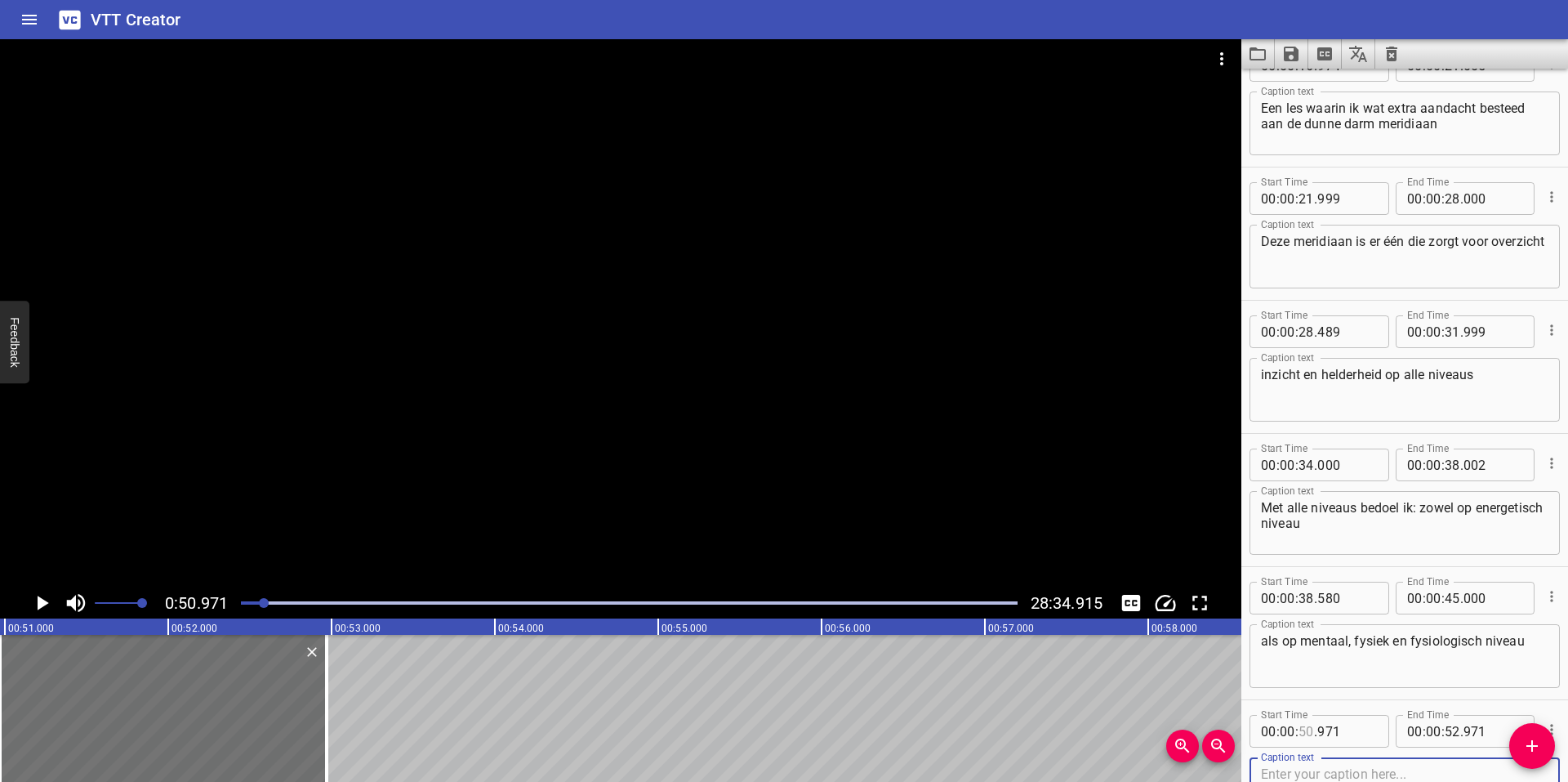
click at [1307, 730] on input "number" at bounding box center [1306, 730] width 16 height 32
type input "46"
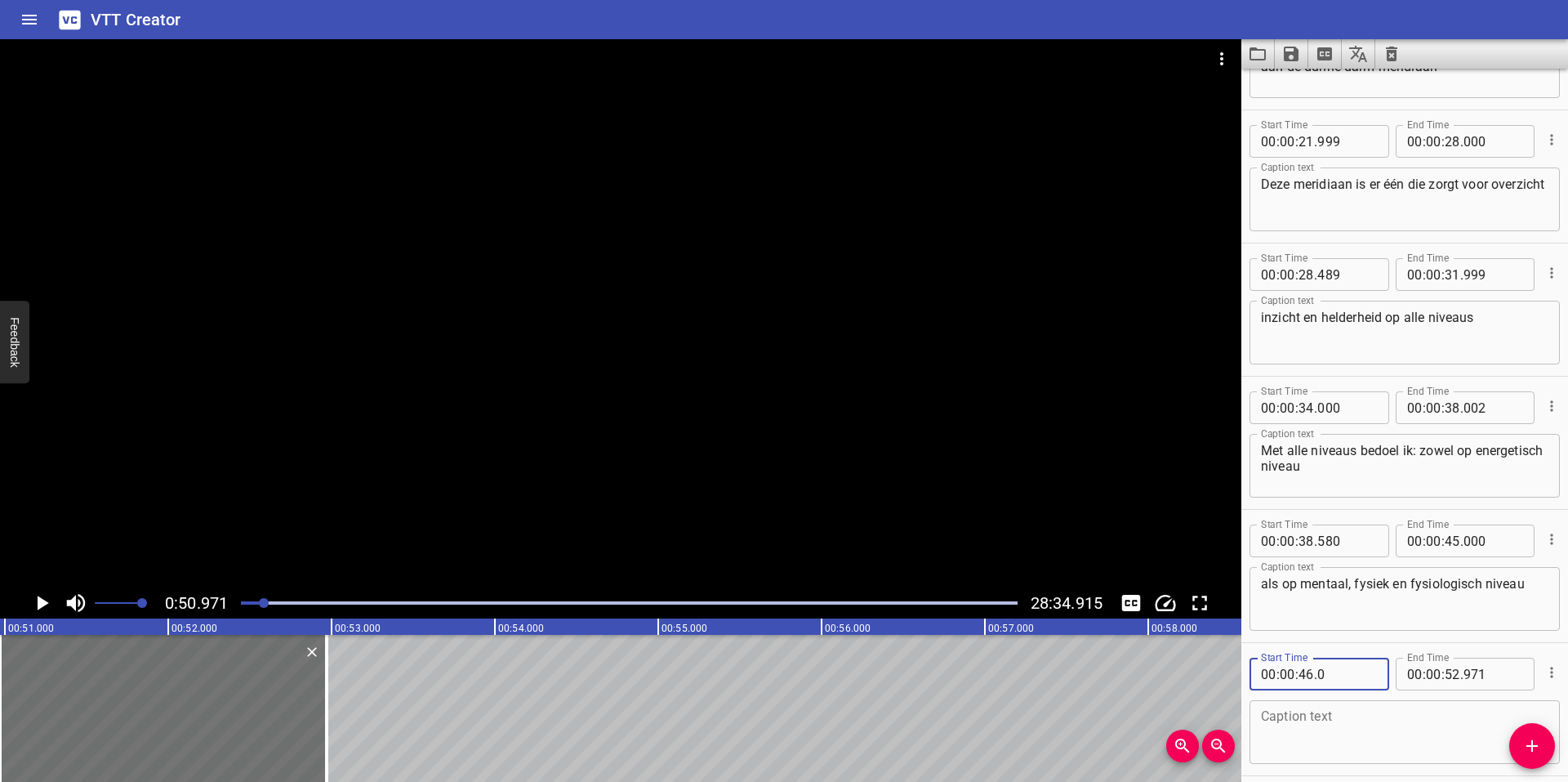
scroll to position [429, 0]
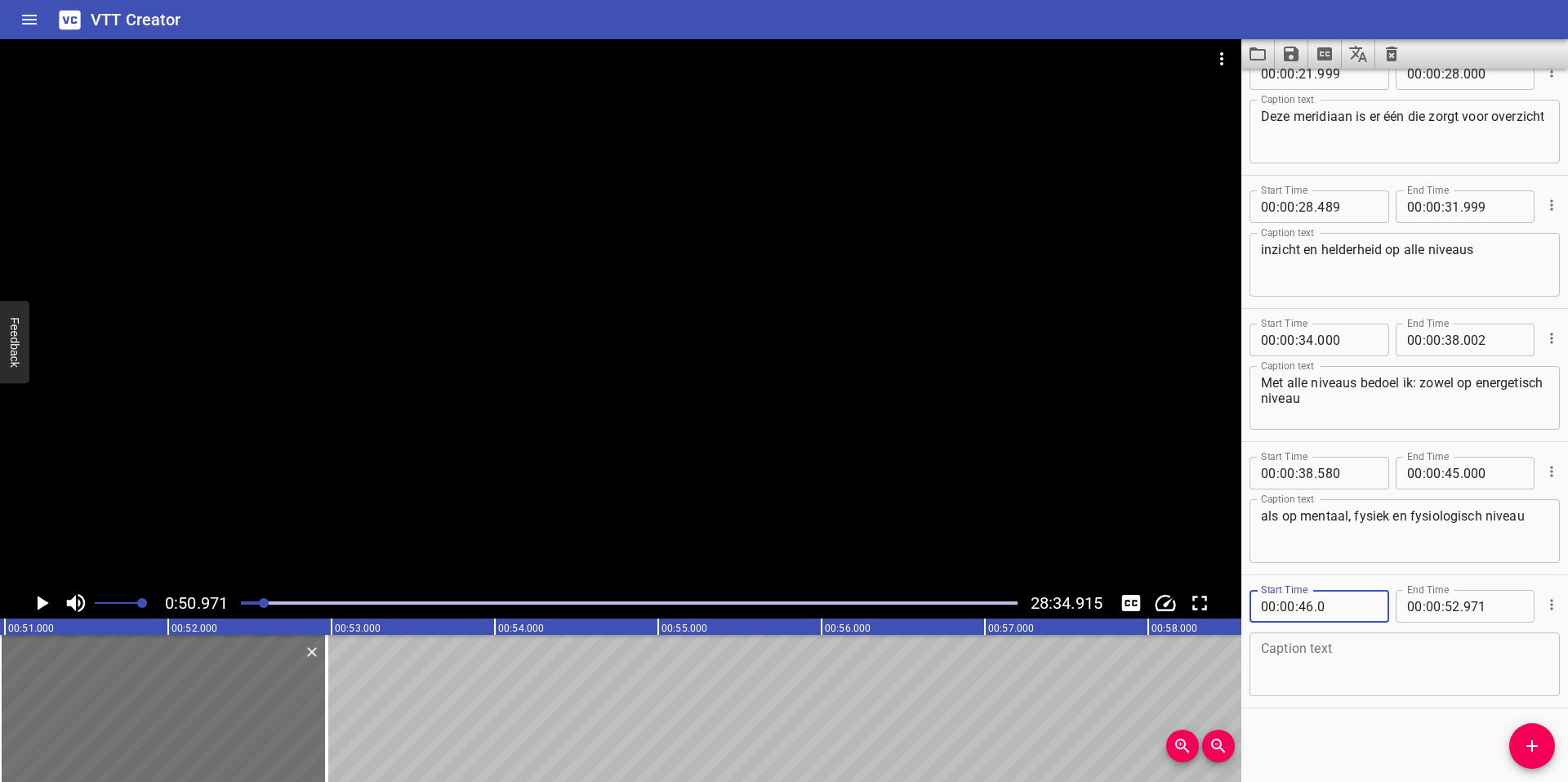
type input "000"
click at [1385, 645] on textarea at bounding box center [1405, 664] width 287 height 47
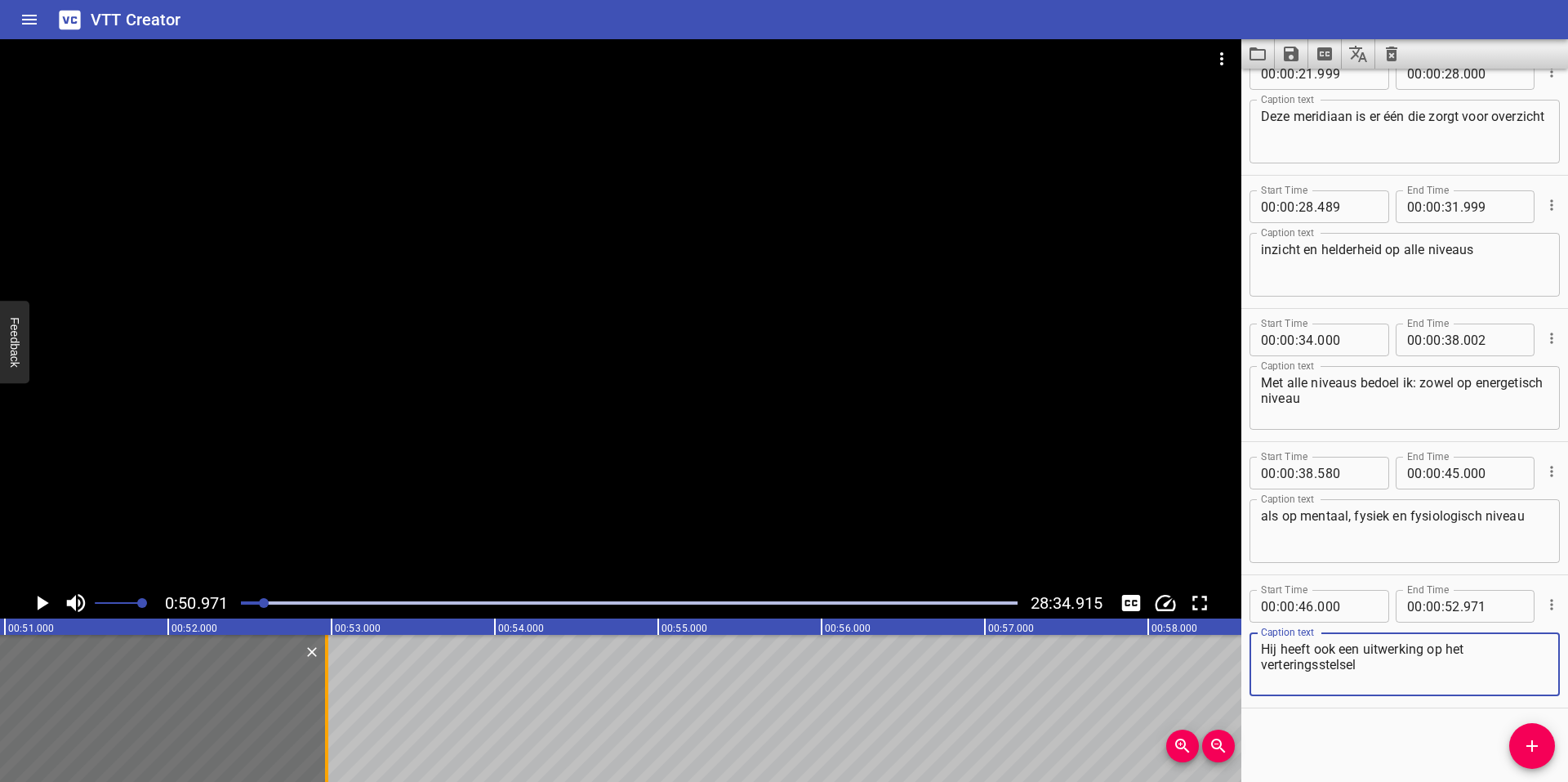
type textarea "Hij heeft ook een uitwerking op het verteringsstelsel"
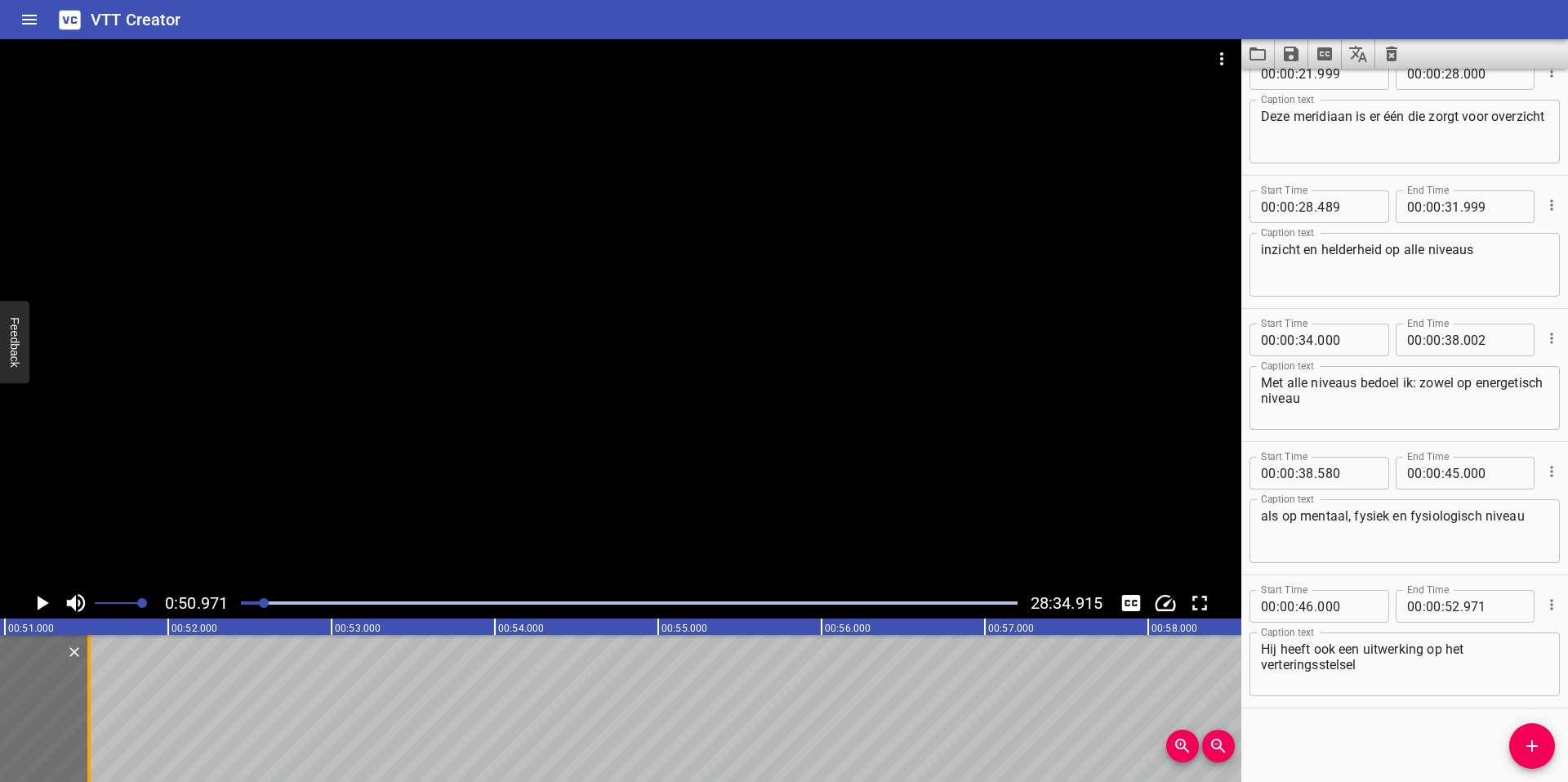
drag, startPoint x: 325, startPoint y: 706, endPoint x: 87, endPoint y: 706, distance: 238.0
click at [87, 706] on div at bounding box center [89, 708] width 4 height 147
type input "51"
type input "516"
click at [39, 604] on icon "Play/Pause" at bounding box center [43, 603] width 11 height 15
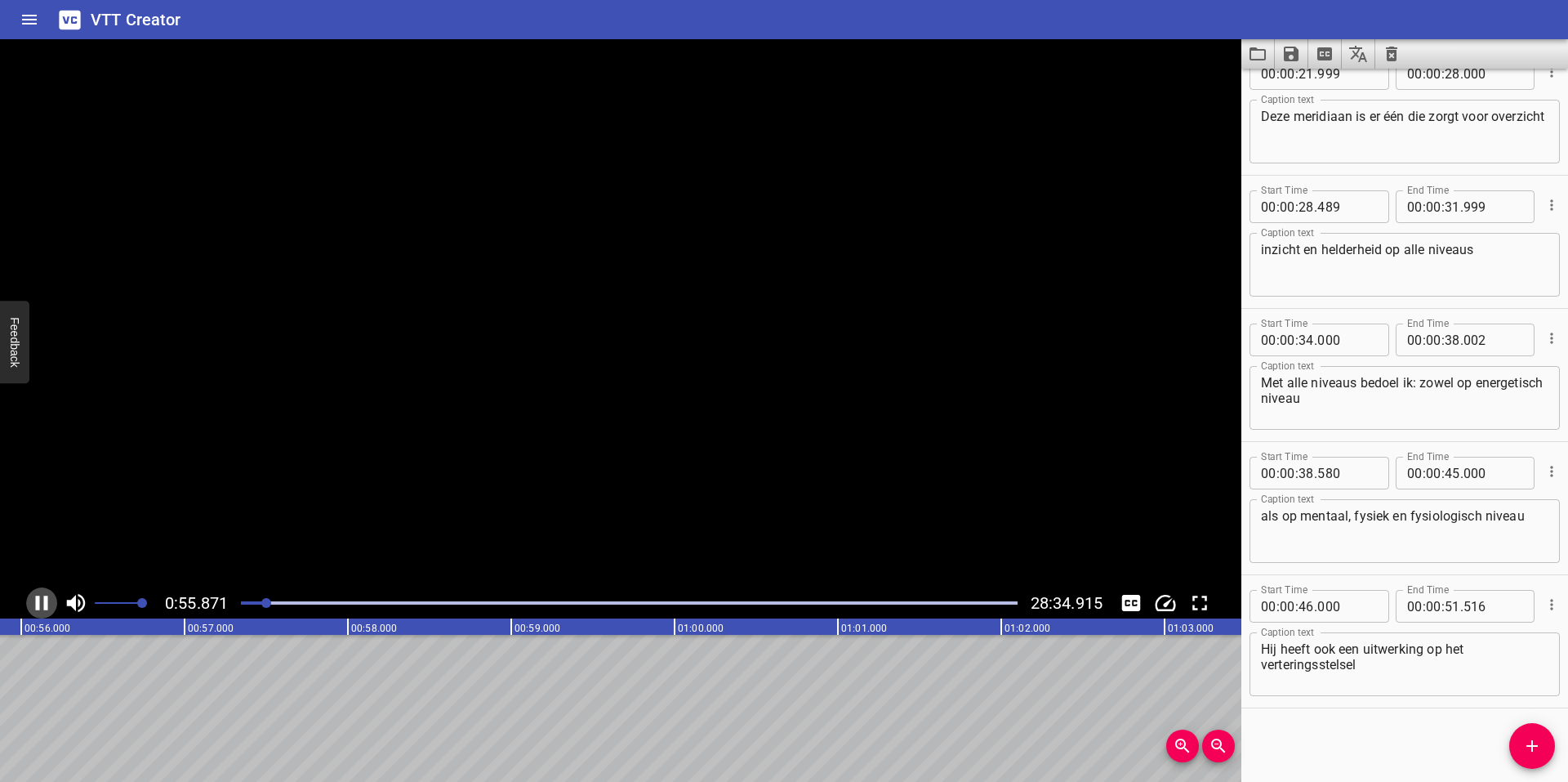
click at [39, 602] on icon "Play/Pause" at bounding box center [41, 603] width 12 height 15
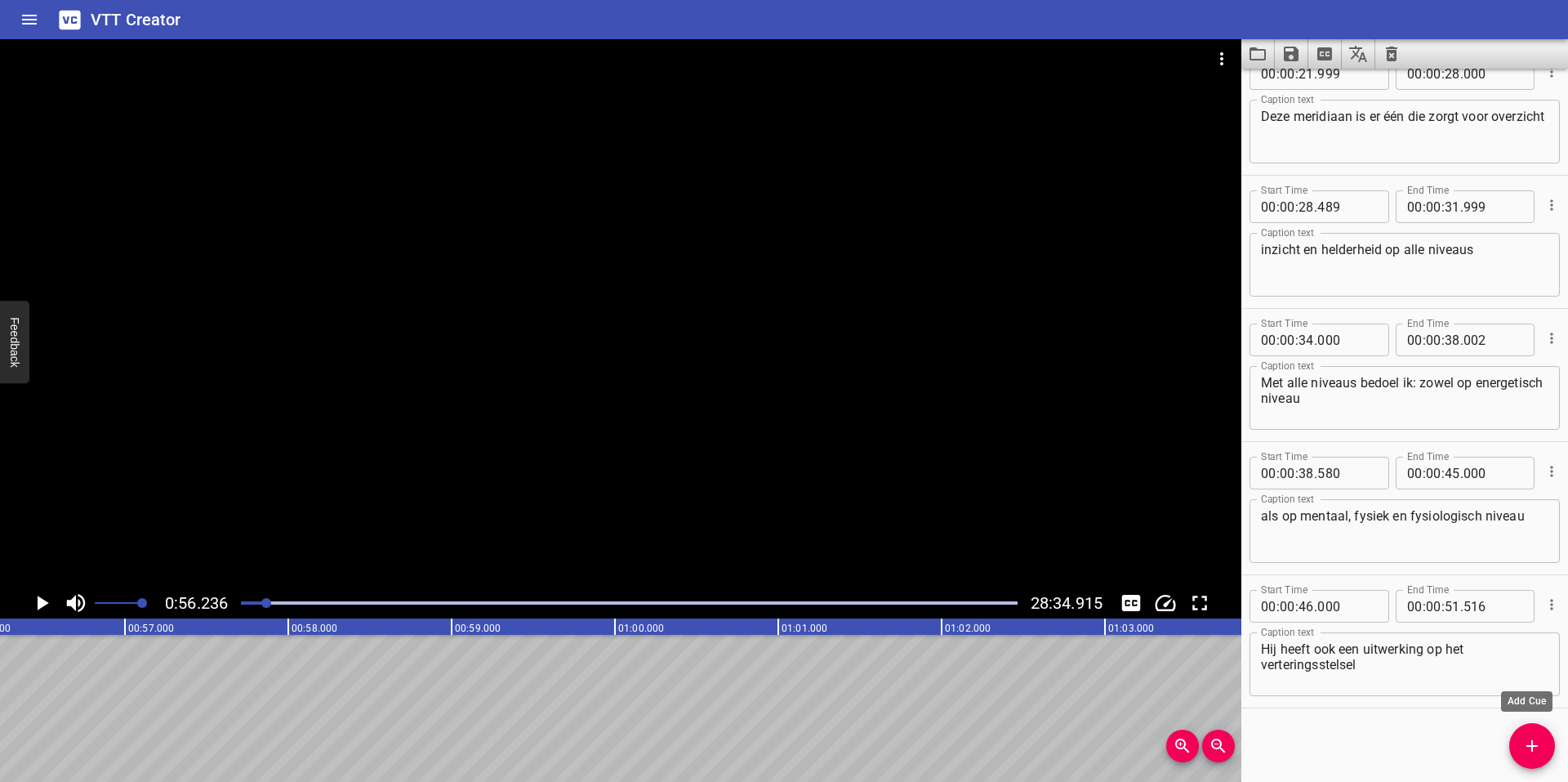
click at [1530, 742] on icon "Add Cue" at bounding box center [1532, 745] width 19 height 19
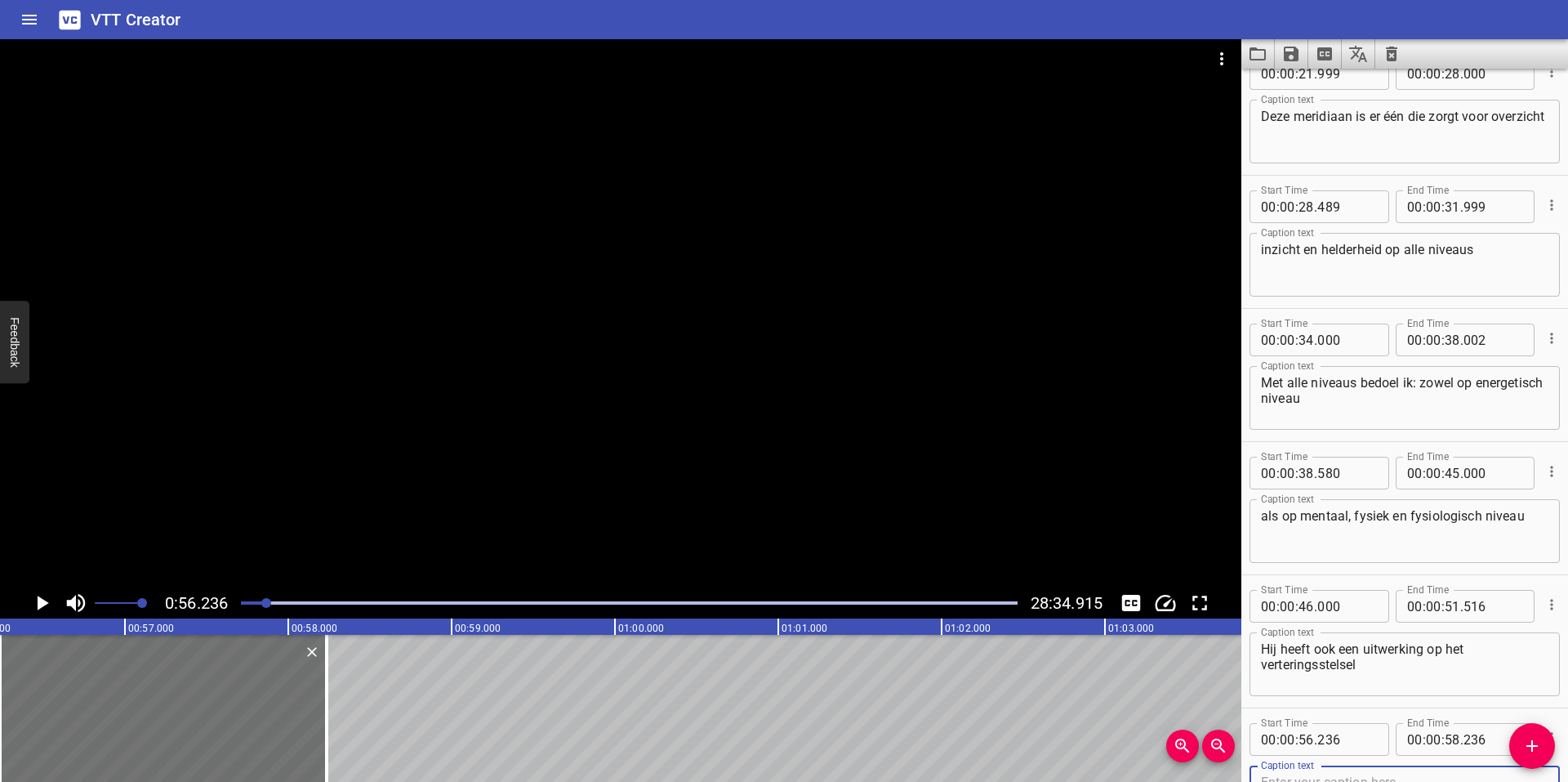
scroll to position [438, 0]
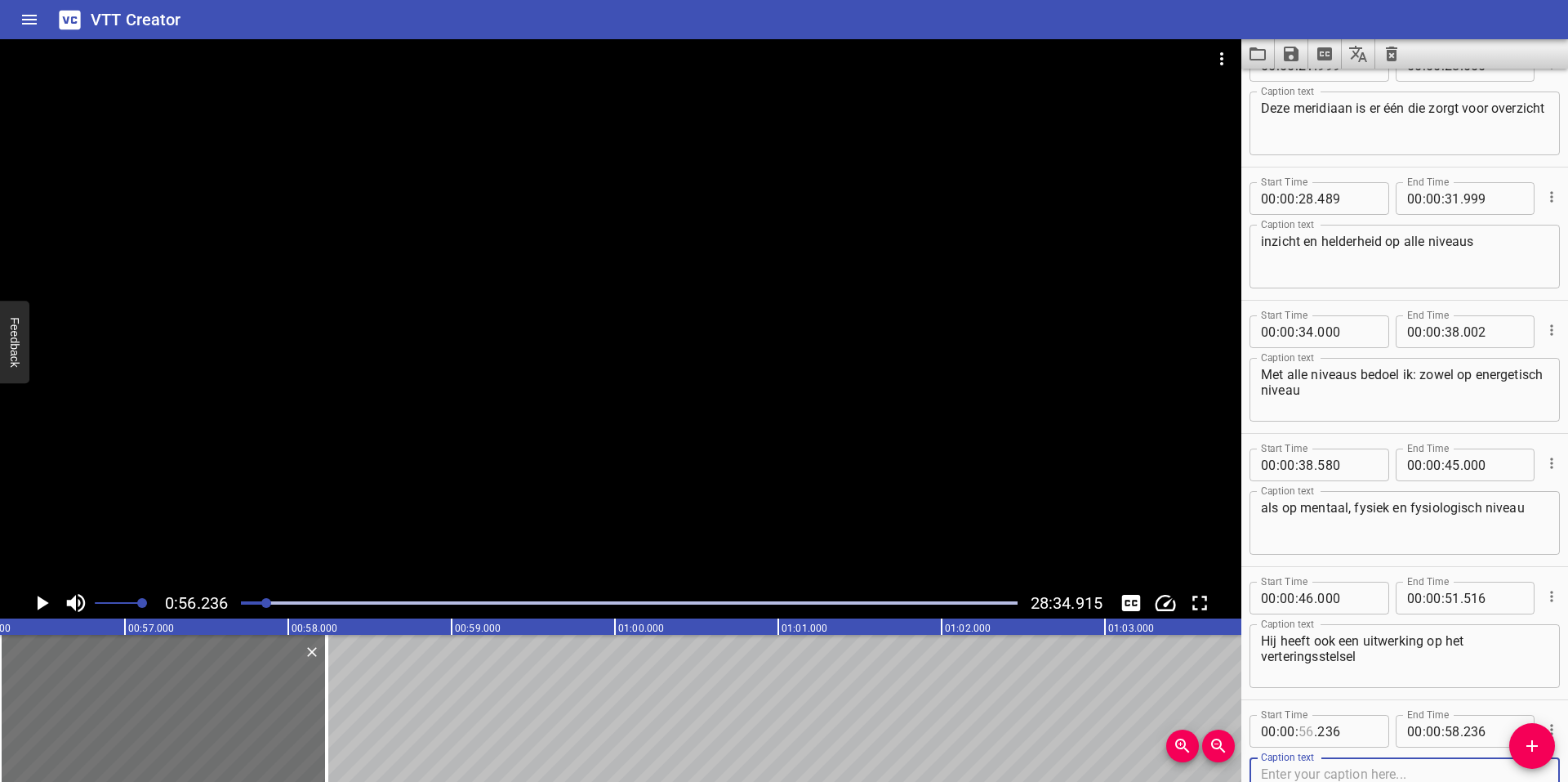
click at [1306, 728] on input "number" at bounding box center [1306, 730] width 16 height 32
type input "53"
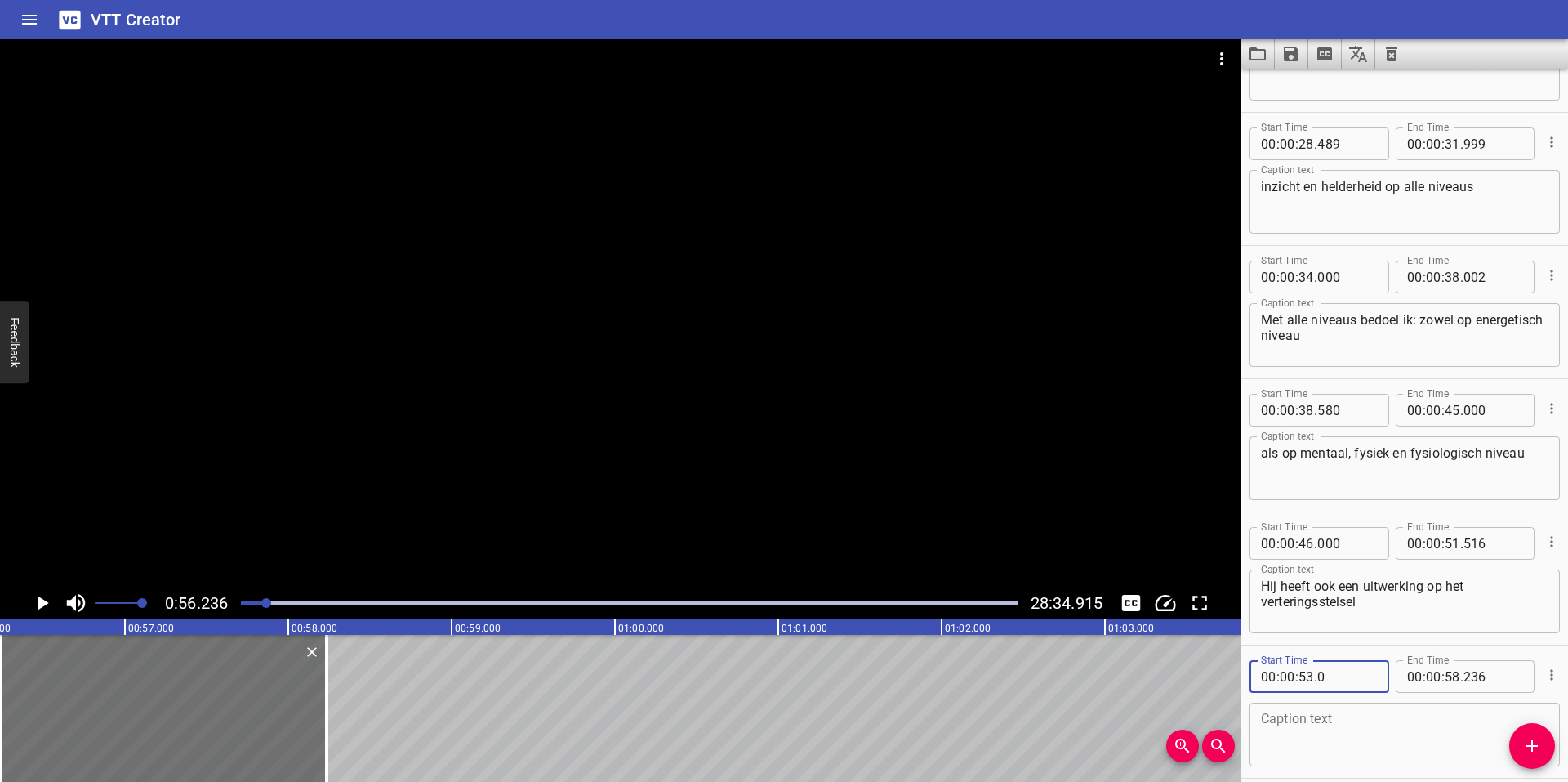
scroll to position [562, 0]
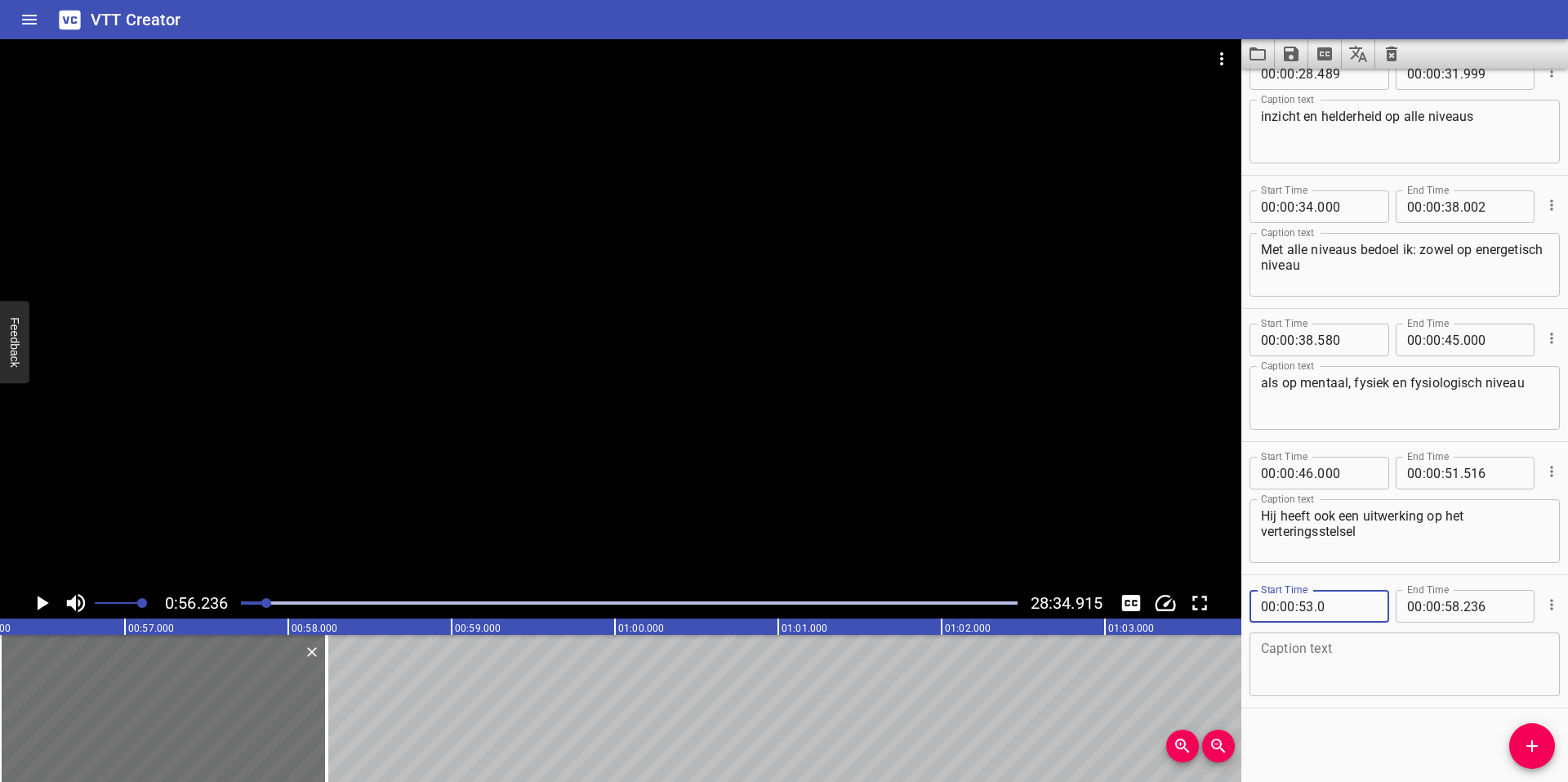
type input "000"
click at [1360, 646] on textarea at bounding box center [1405, 664] width 287 height 47
type textarea "m"
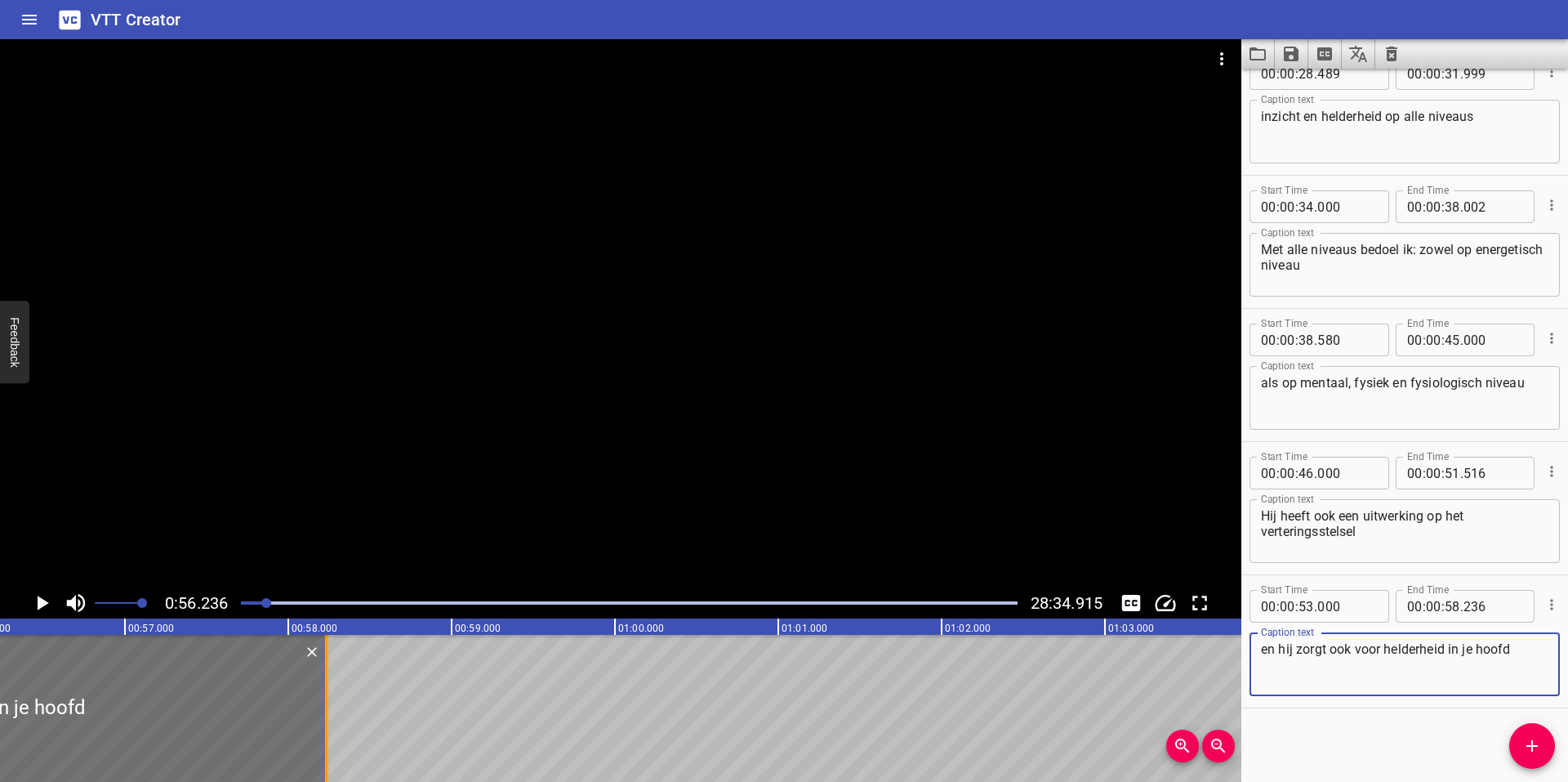
type textarea "en hij zorgt ook voor helderheid in je hoofd"
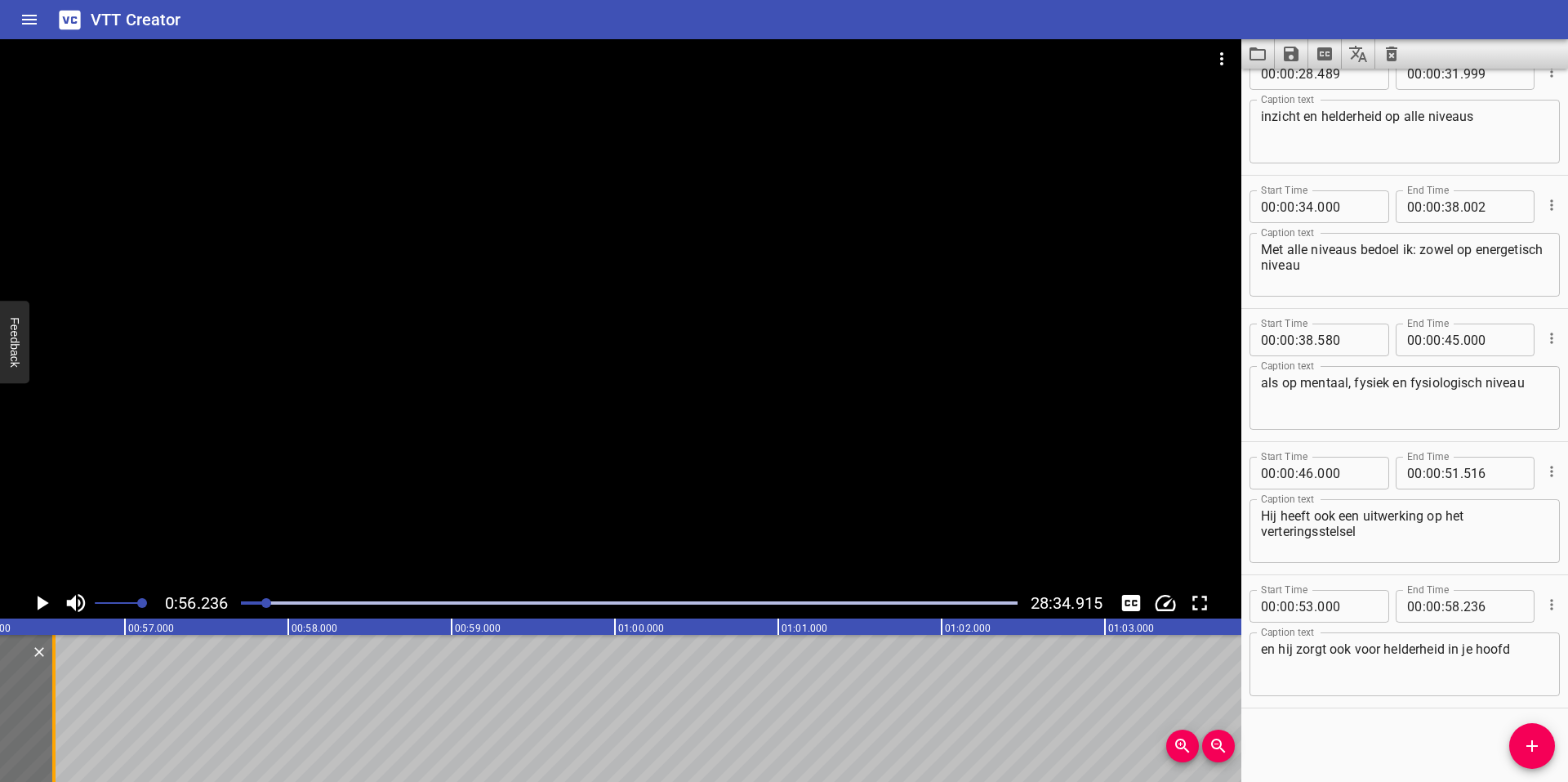
drag, startPoint x: 328, startPoint y: 718, endPoint x: 54, endPoint y: 697, distance: 274.8
click at [54, 697] on div at bounding box center [54, 708] width 4 height 147
type input "56"
type input "566"
click at [42, 604] on icon "Play/Pause" at bounding box center [43, 603] width 11 height 15
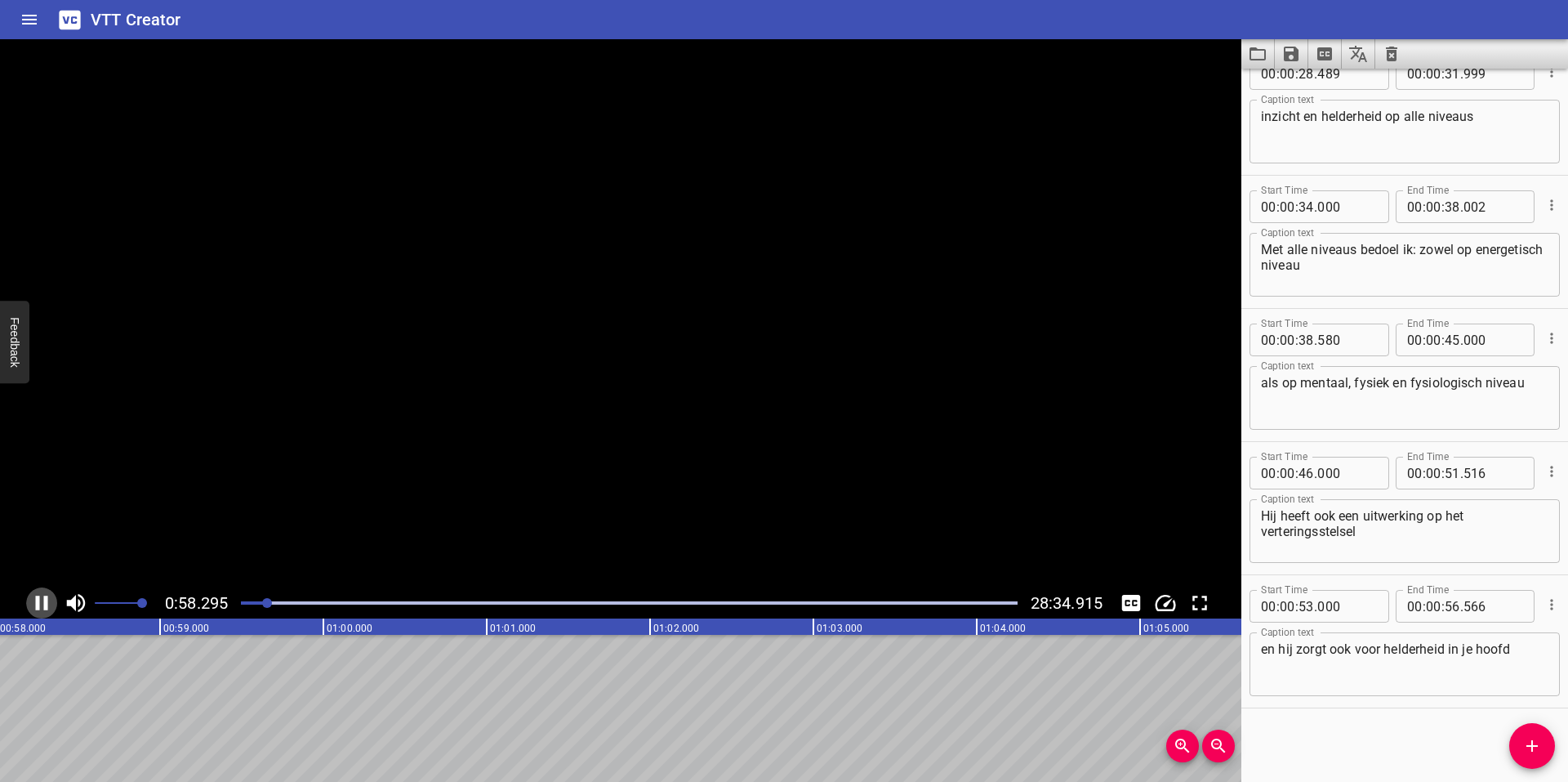
click at [42, 604] on icon "Play/Pause" at bounding box center [41, 602] width 25 height 25
click at [1528, 654] on textarea "en hij zorgt ook voor helderheid in je hoofd" at bounding box center [1405, 664] width 287 height 47
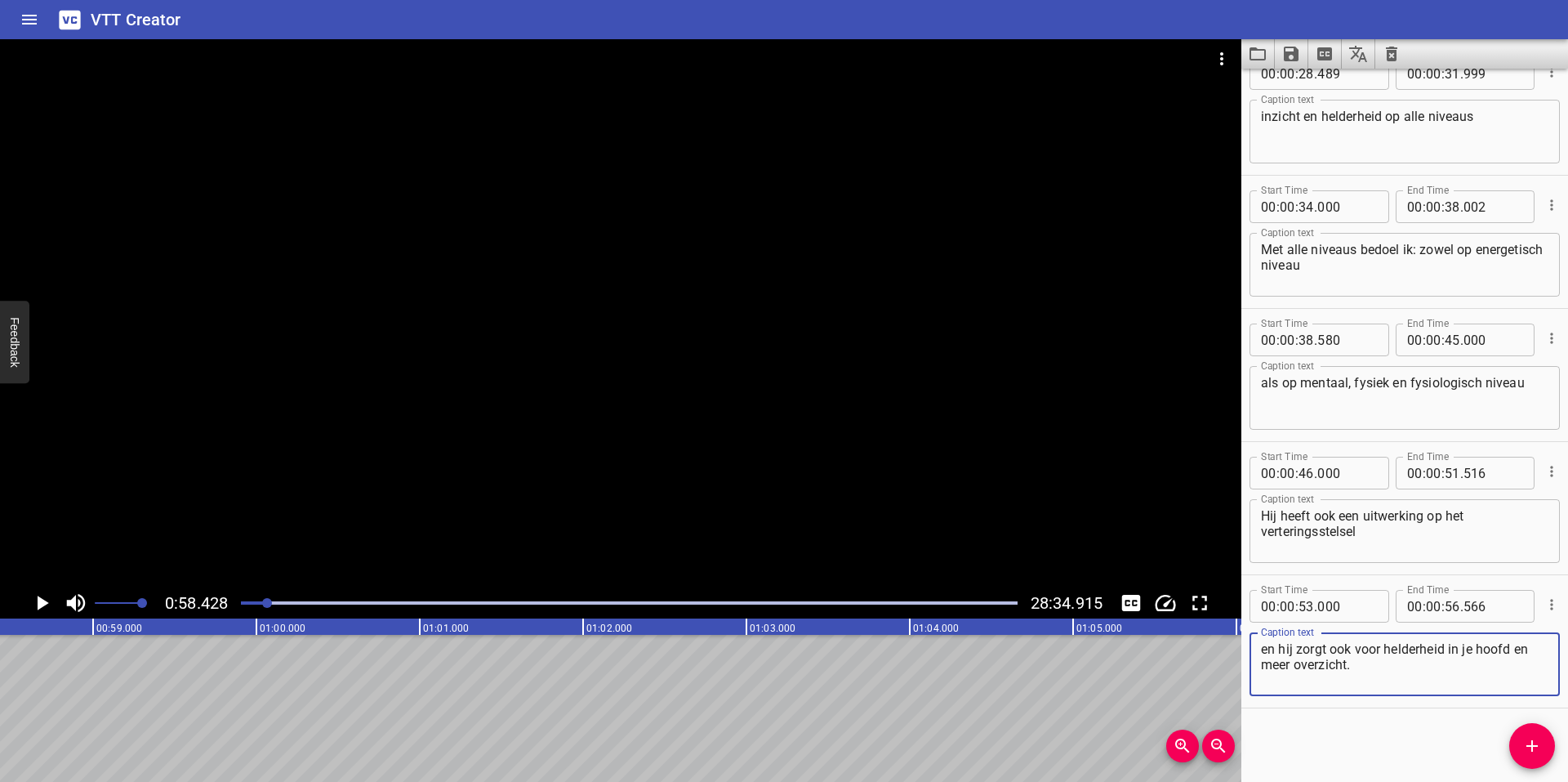
type textarea "en hij zorgt ook voor helderheid in je hoofd en meer overzicht."
click at [1450, 616] on input "number" at bounding box center [1452, 605] width 16 height 32
type input "58"
type input "566"
click at [1541, 594] on button "Cue Options" at bounding box center [1551, 604] width 21 height 21
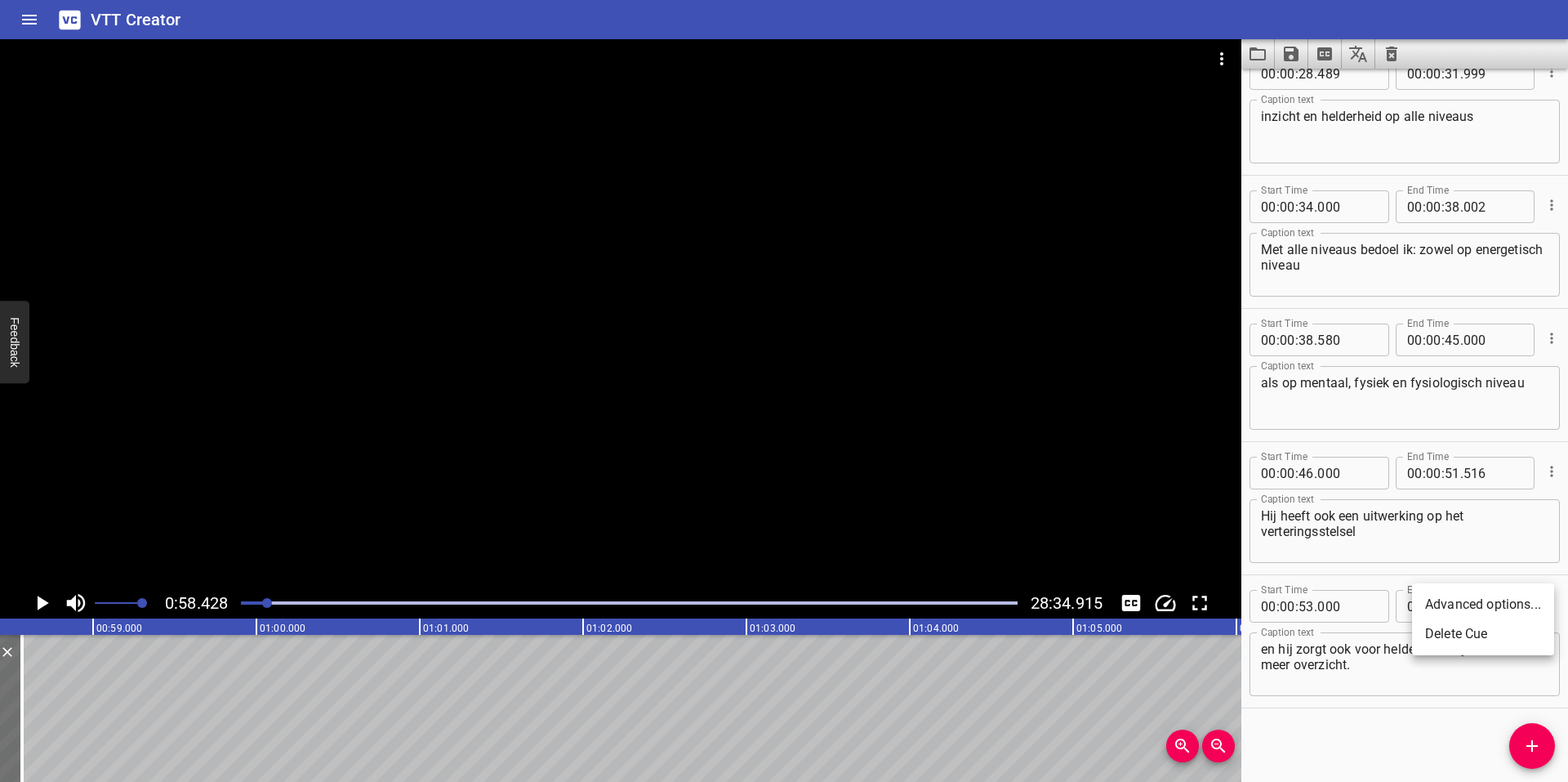
click at [1356, 59] on div at bounding box center [784, 391] width 1568 height 782
click at [1359, 59] on icon "Translate captions" at bounding box center [1358, 53] width 19 height 19
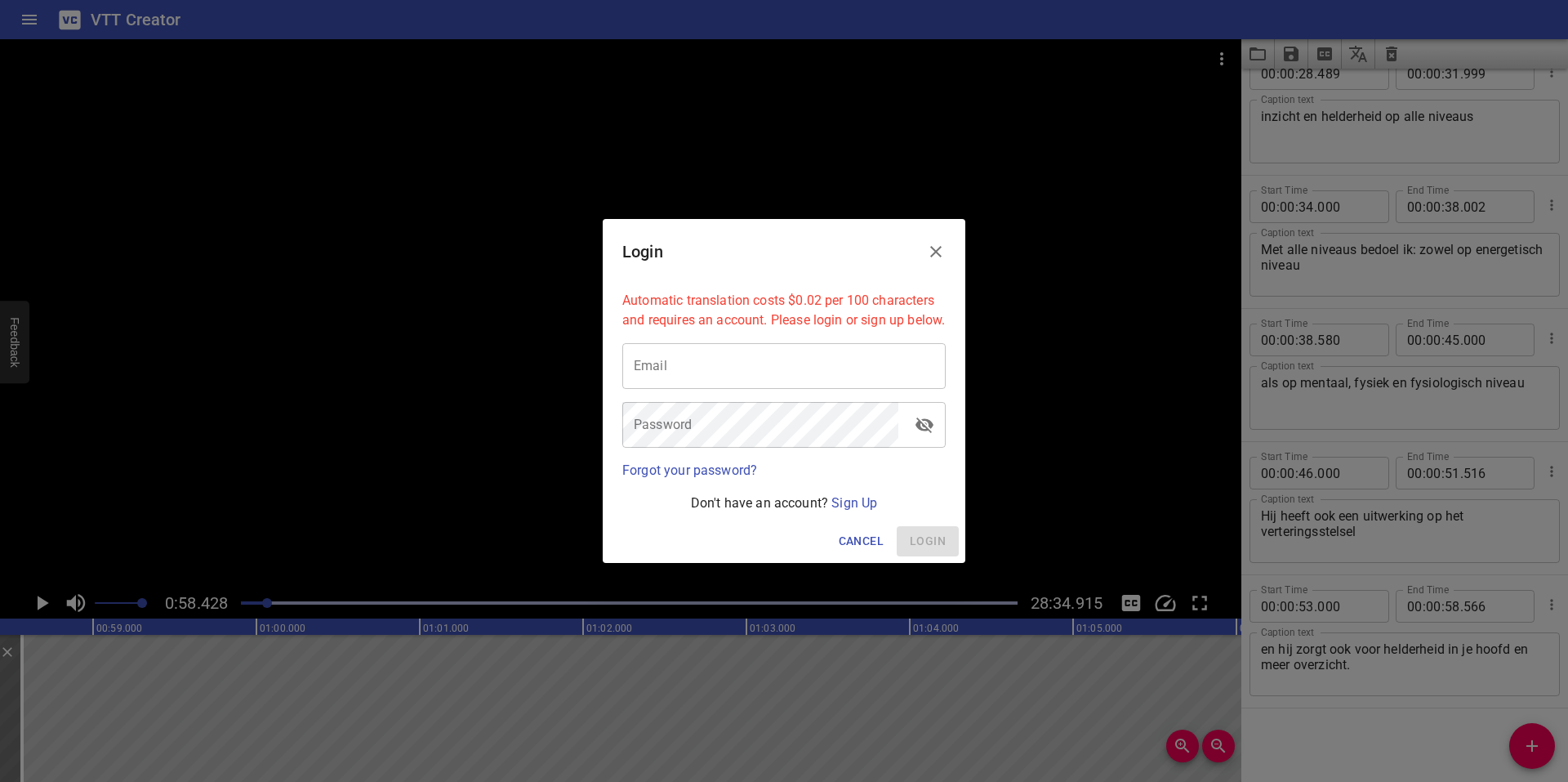
click at [934, 246] on icon "Close" at bounding box center [935, 251] width 11 height 11
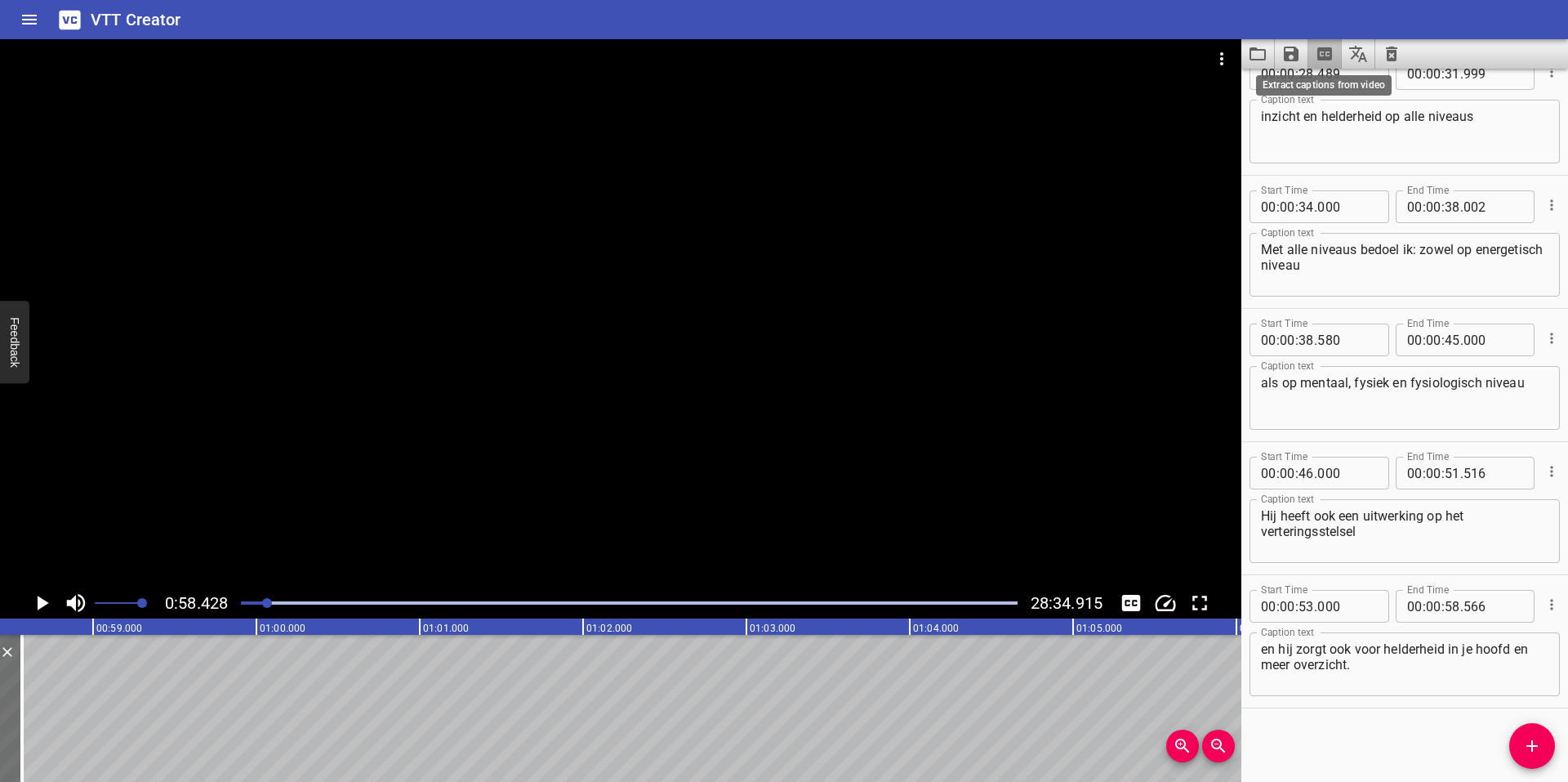
click at [1326, 53] on icon "Extract captions from video" at bounding box center [1325, 53] width 15 height 13
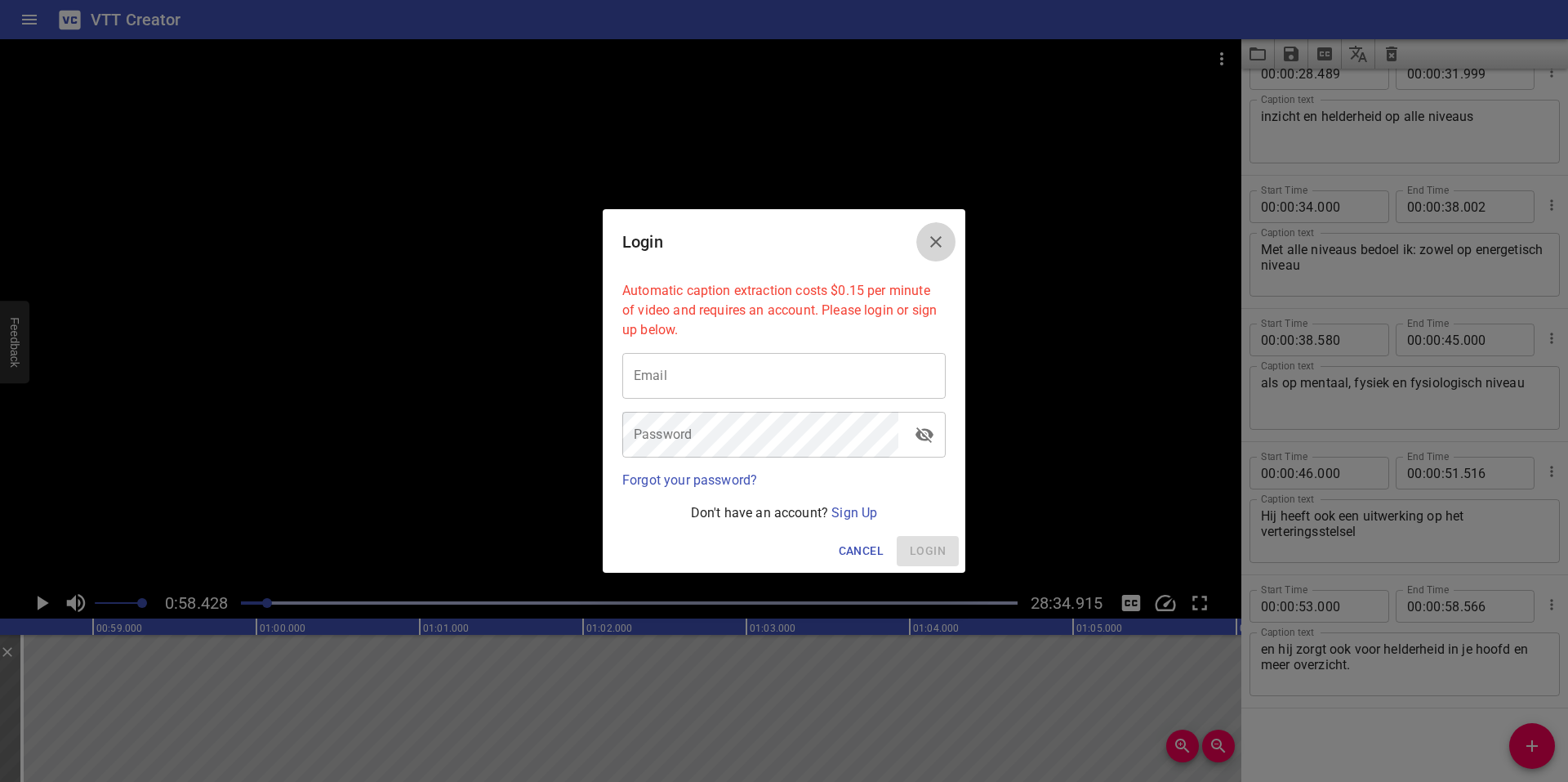
click at [931, 241] on icon "Close" at bounding box center [935, 241] width 19 height 19
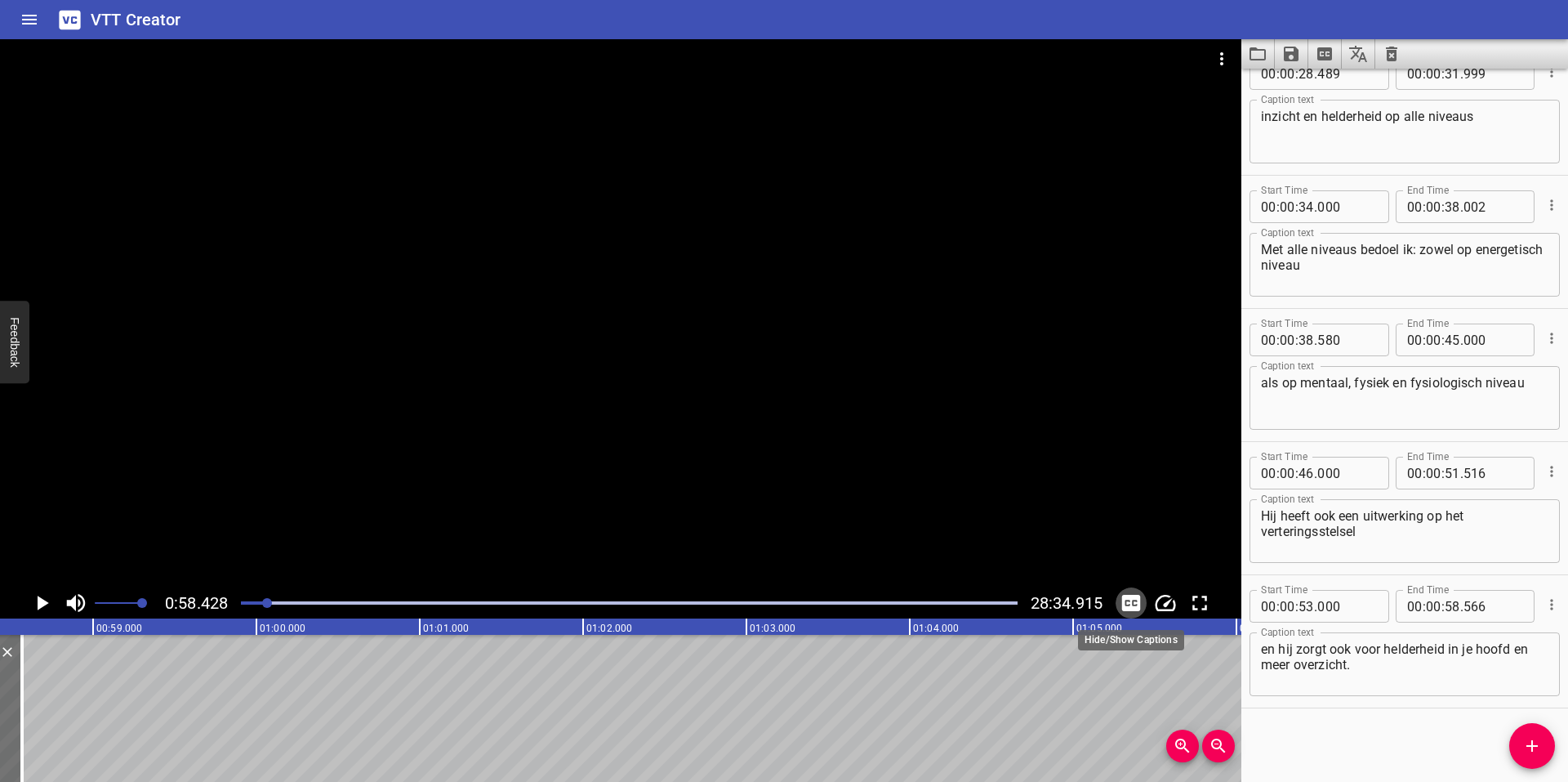
click at [1133, 601] on icon "Toggle captions" at bounding box center [1131, 602] width 25 height 25
click at [1294, 57] on icon "Save captions to file" at bounding box center [1292, 54] width 15 height 15
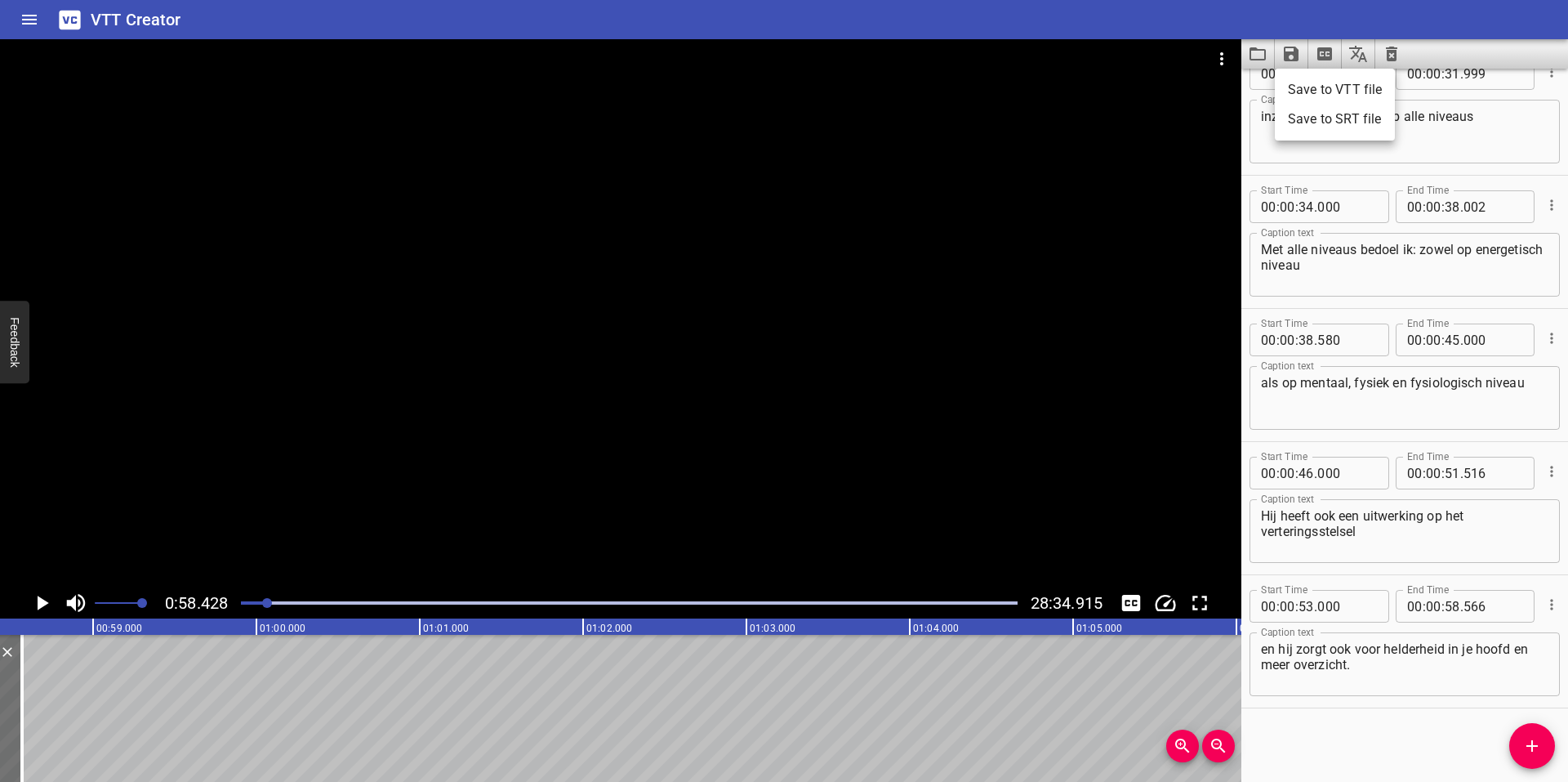
click at [1317, 85] on li "Save to VTT file" at bounding box center [1335, 90] width 120 height 29
